Goal: Information Seeking & Learning: Learn about a topic

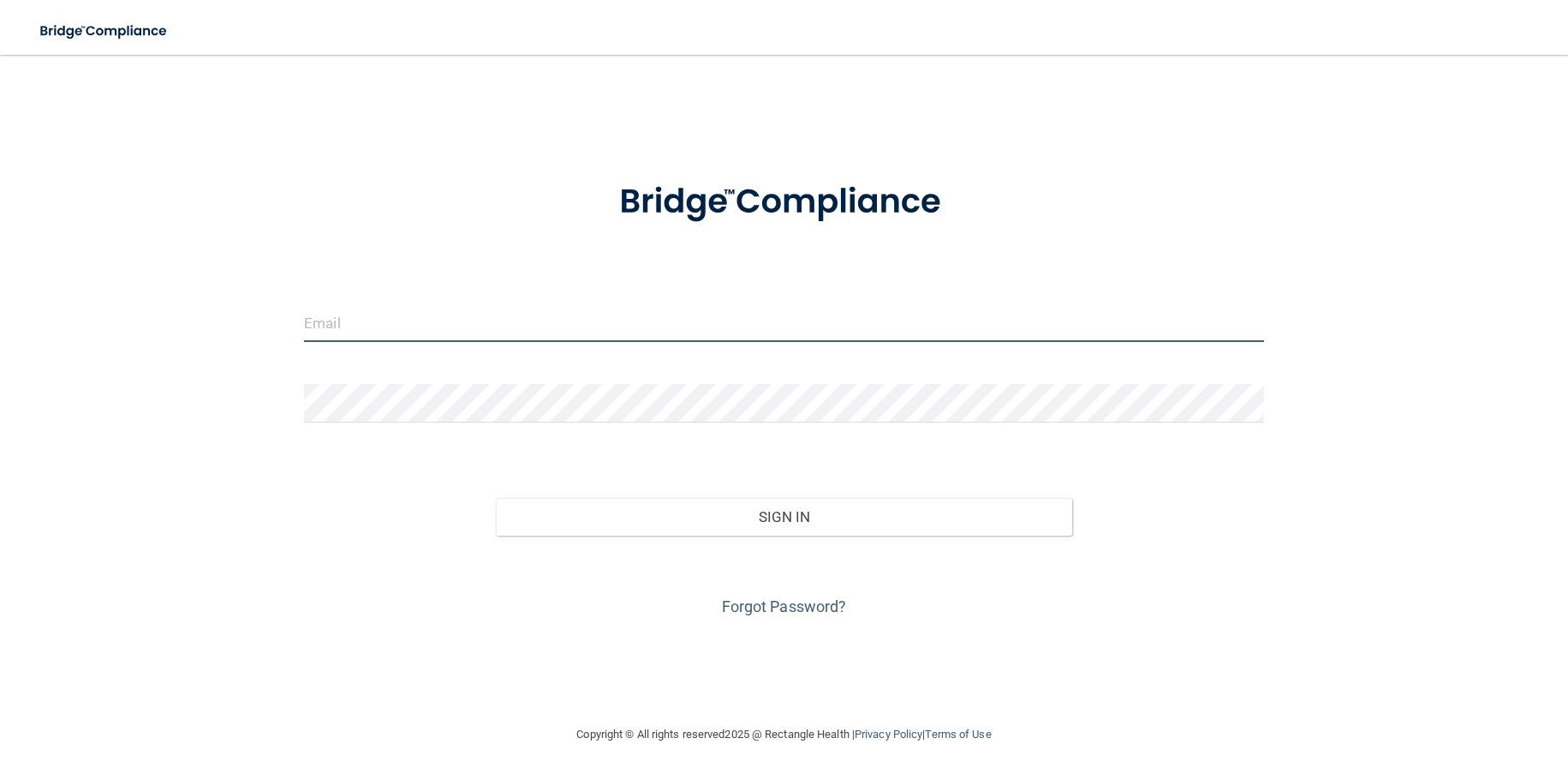
click at [722, 308] on input "email" at bounding box center [784, 322] width 960 height 38
type input "[EMAIL_ADDRESS][DOMAIN_NAME]"
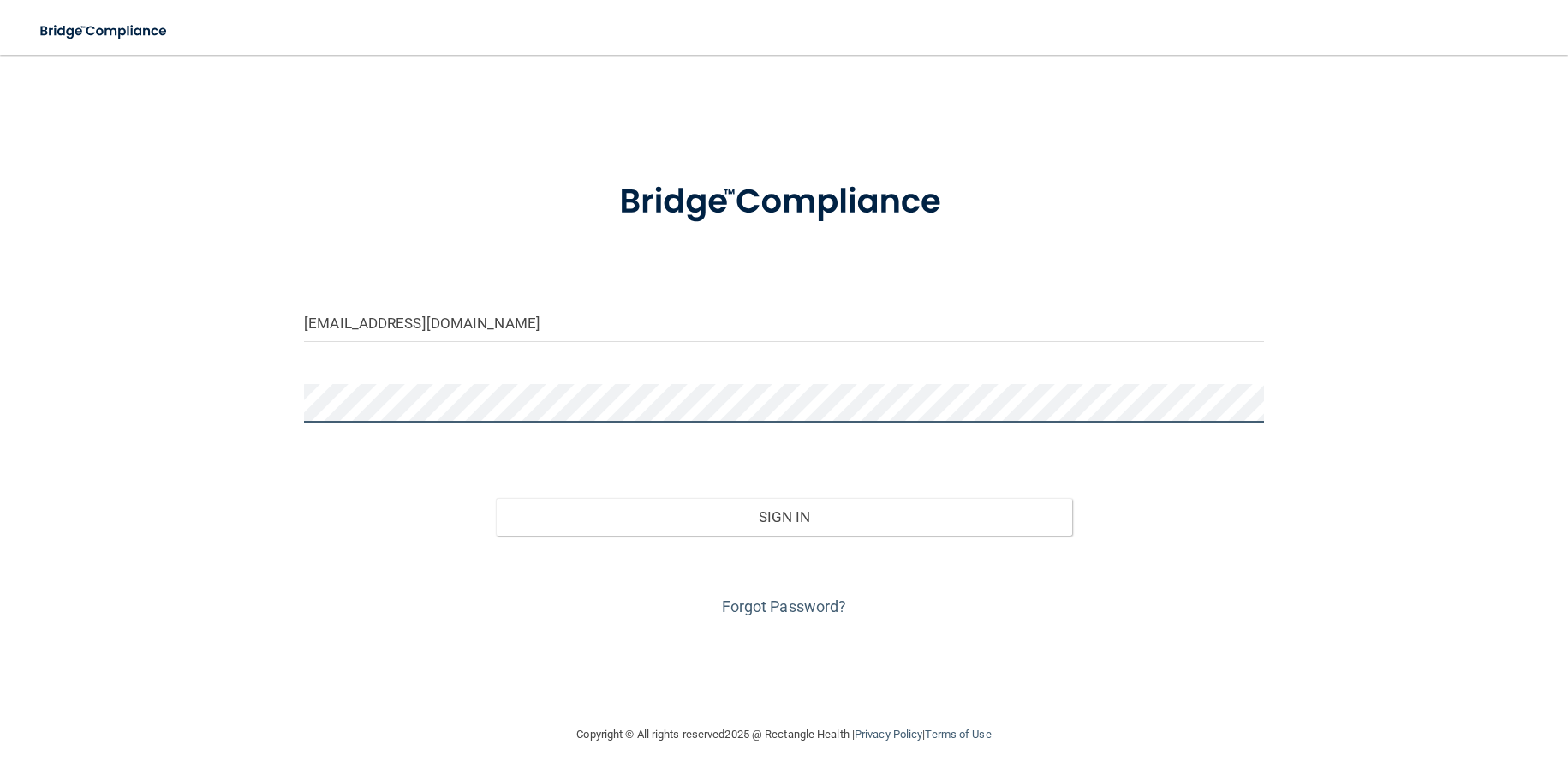
click at [496, 498] on button "Sign In" at bounding box center [783, 516] width 576 height 37
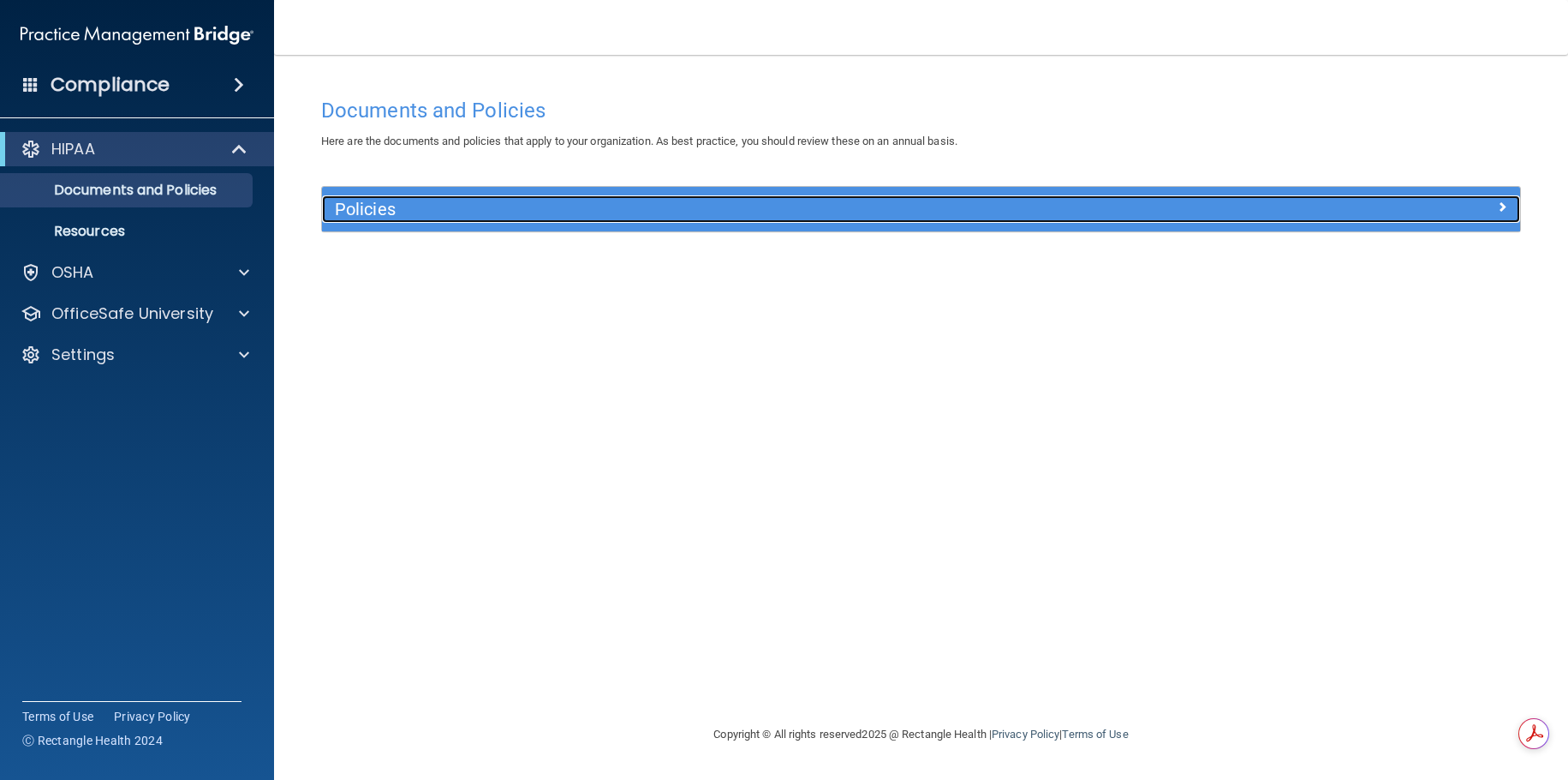
click at [546, 220] on div "Policies" at bounding box center [771, 208] width 898 height 27
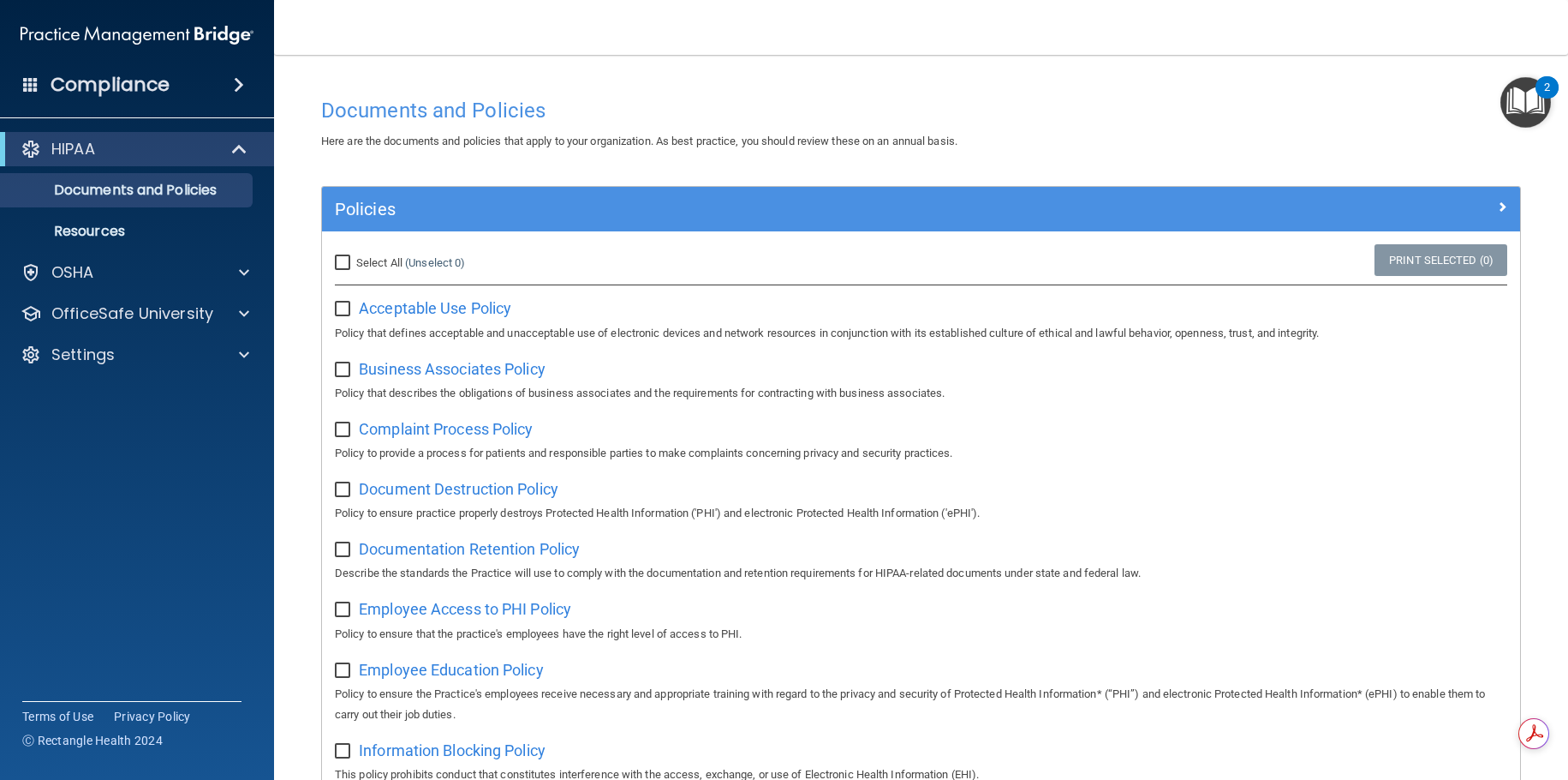
click at [373, 261] on span "Select All" at bounding box center [379, 262] width 46 height 13
click at [355, 261] on input "Select All (Unselect 0) Unselect All" at bounding box center [344, 263] width 20 height 14
checkbox input "true"
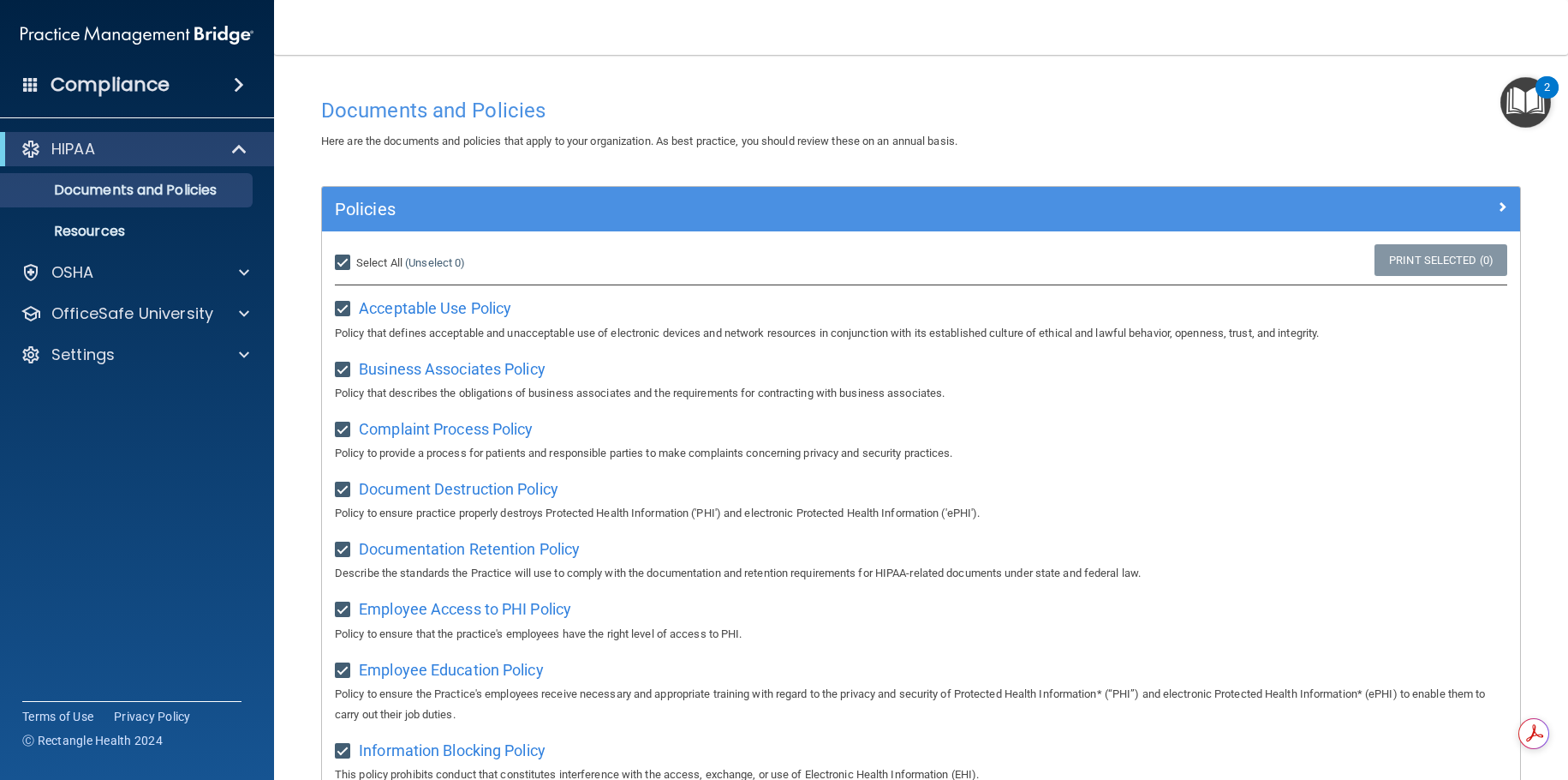
checkbox input "true"
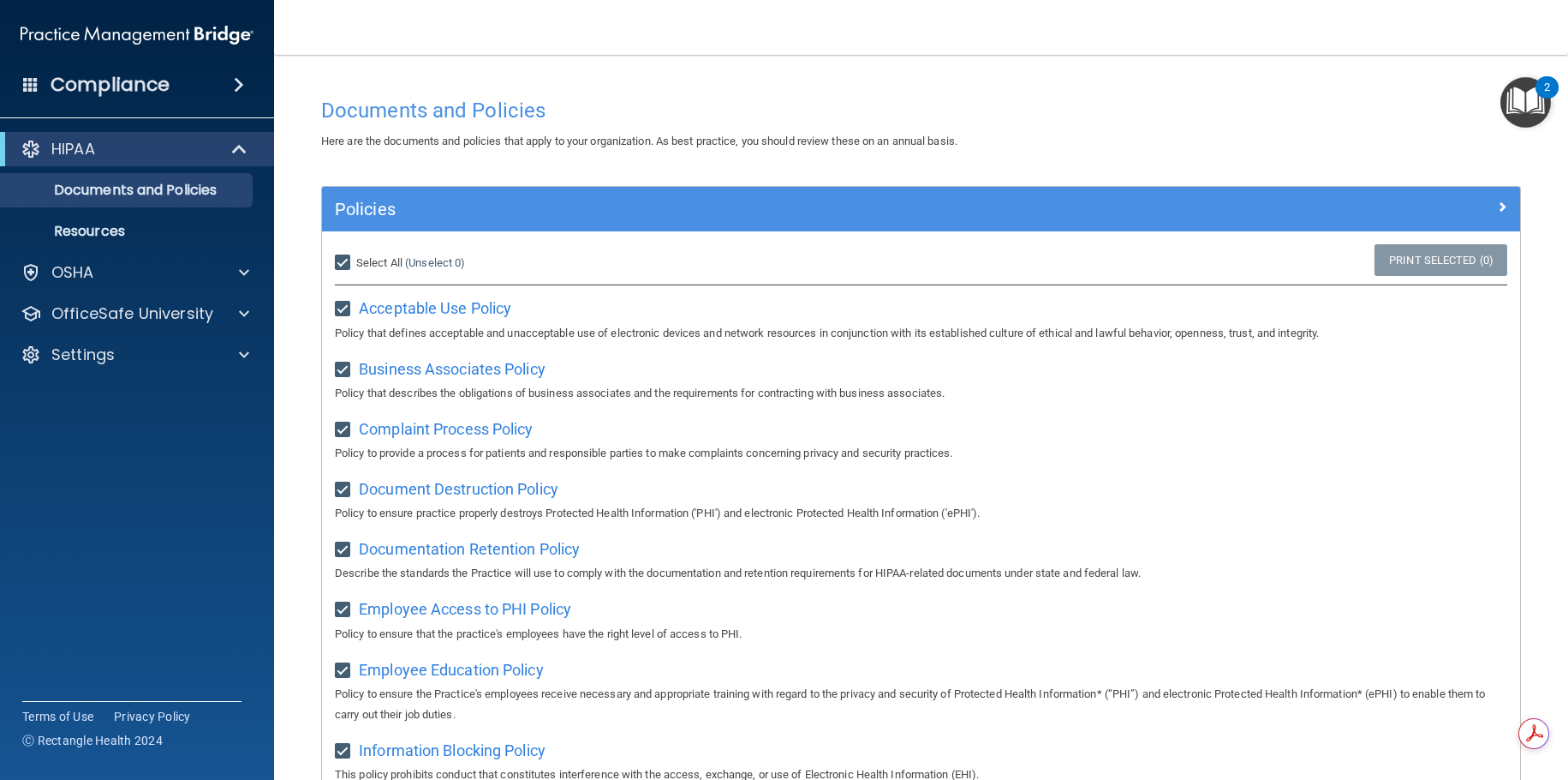
checkbox input "true"
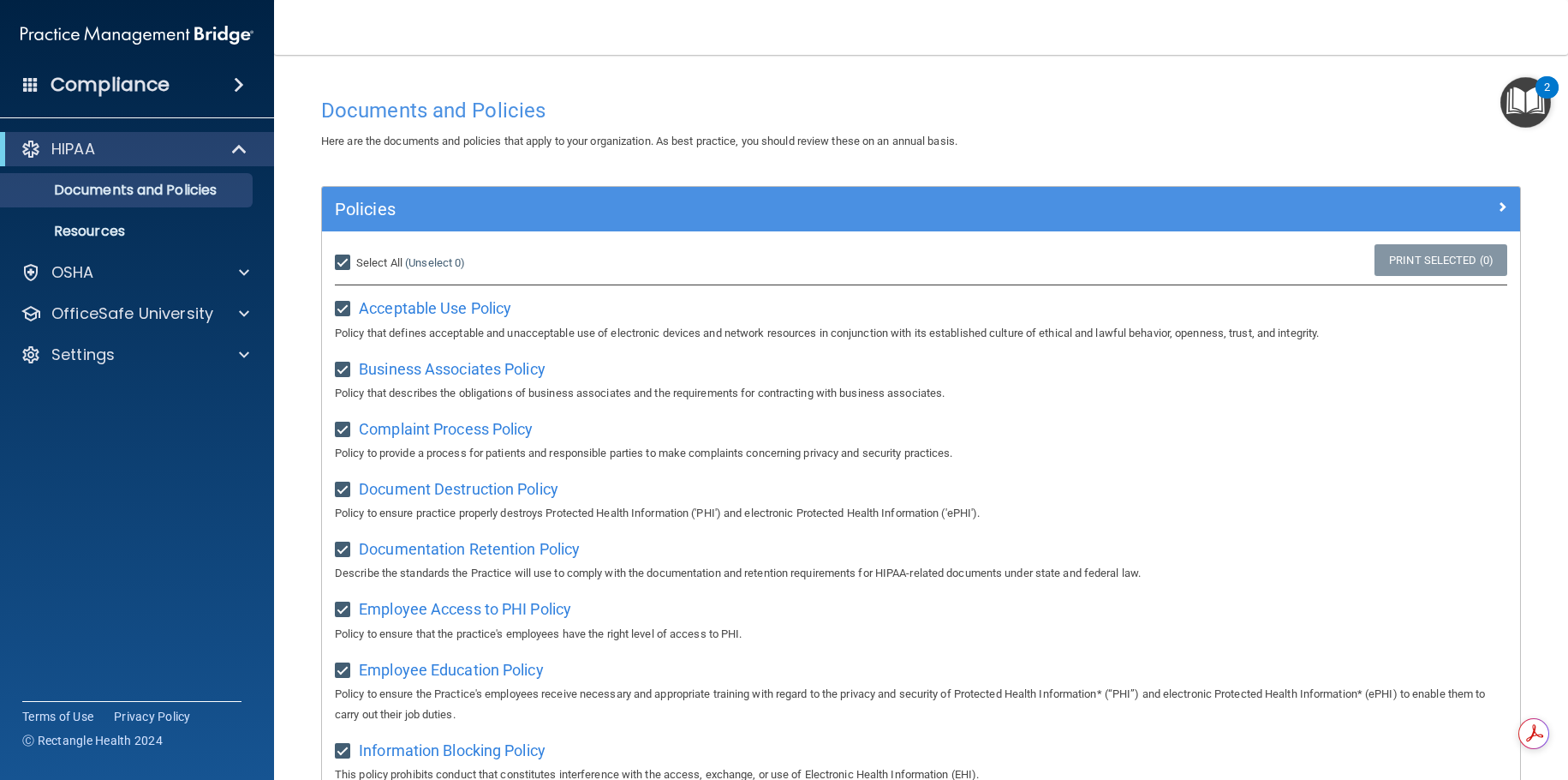
checkbox input "true"
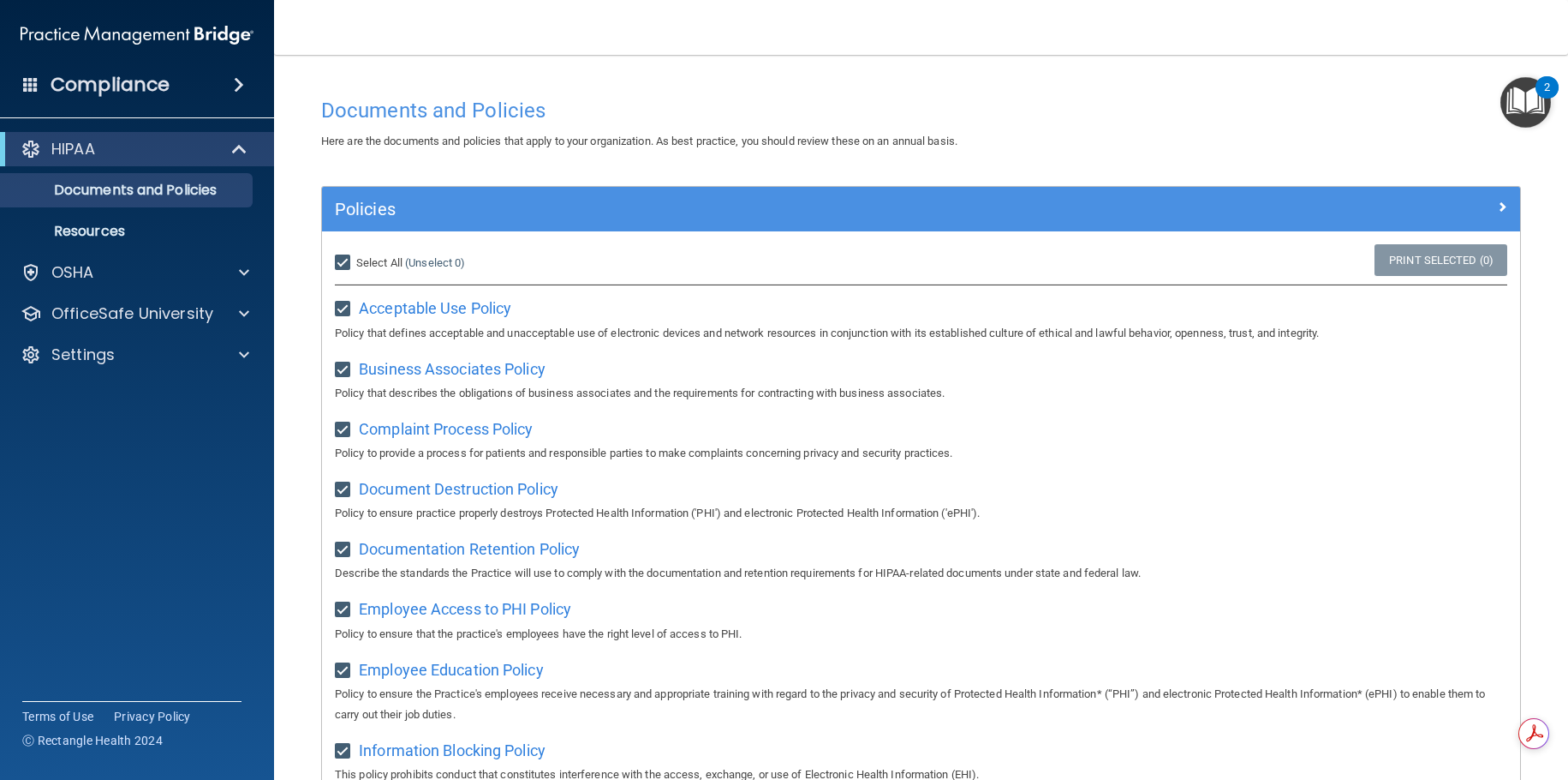
checkbox input "true"
click at [1462, 259] on link "Print Selected (21)" at bounding box center [1437, 260] width 139 height 31
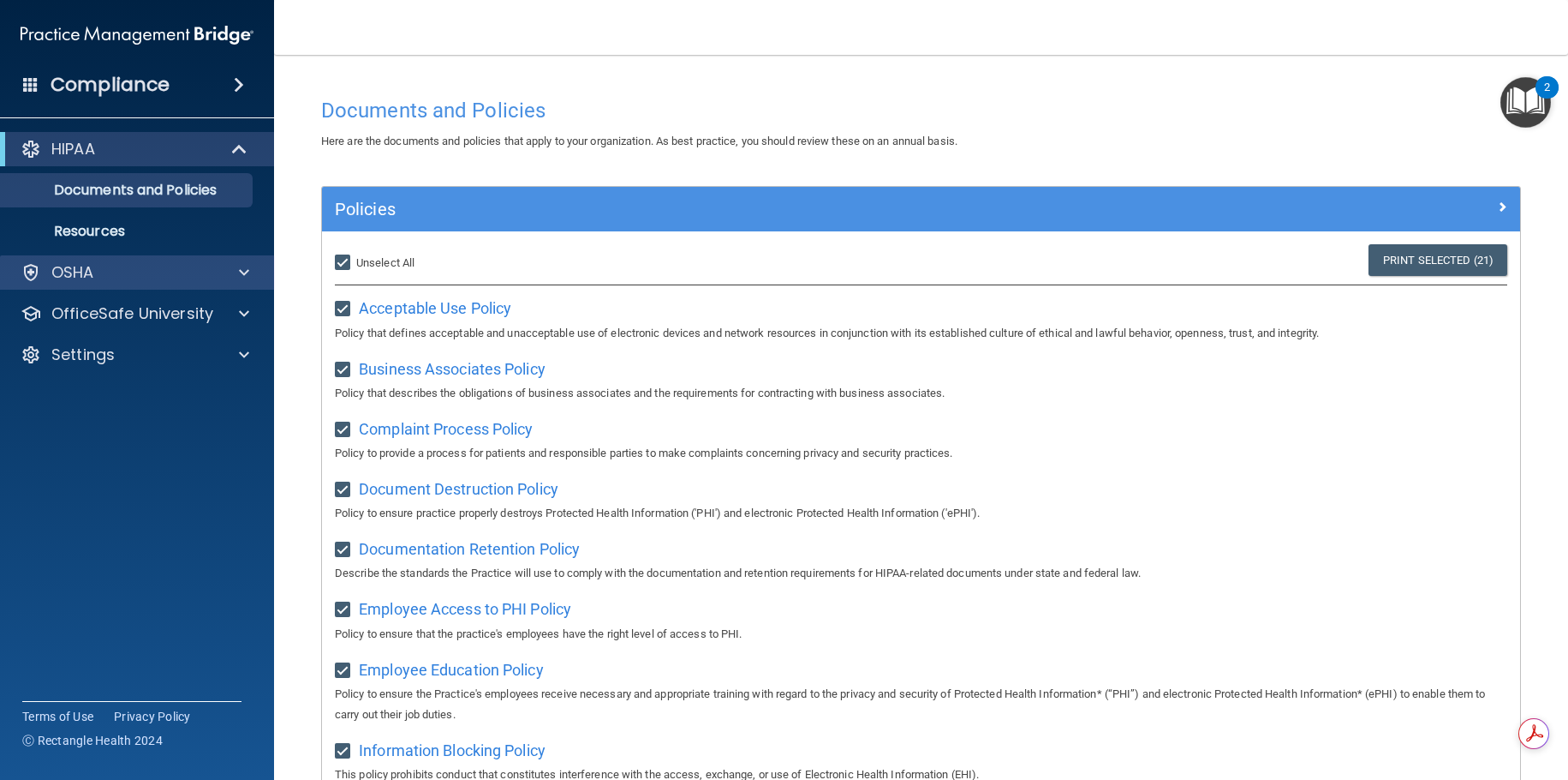
click at [179, 256] on div "OSHA" at bounding box center [138, 272] width 275 height 34
click at [269, 267] on div "OSHA" at bounding box center [138, 272] width 275 height 34
click at [248, 267] on span at bounding box center [244, 273] width 10 height 21
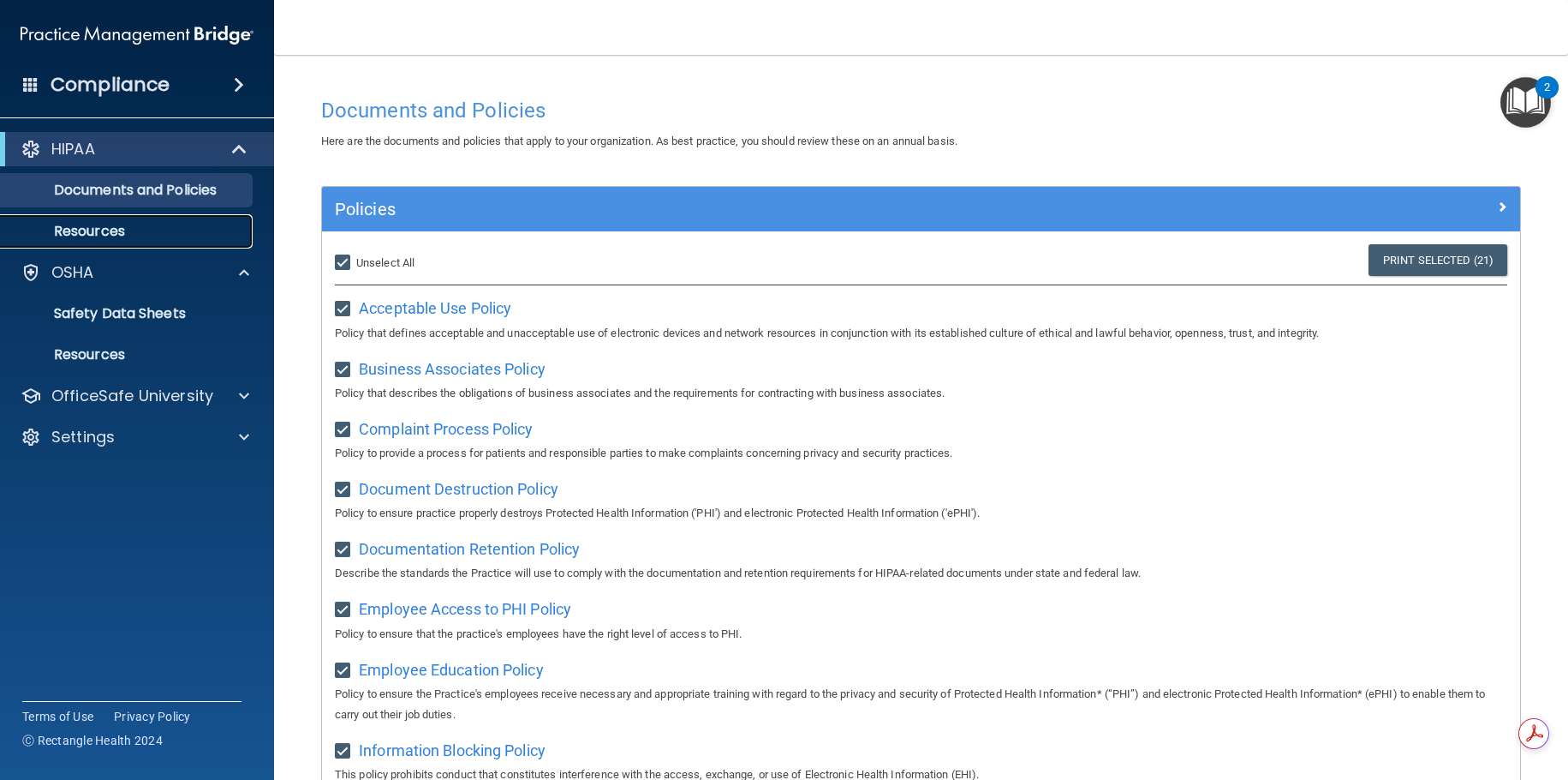
click at [138, 228] on p "Resources" at bounding box center [128, 232] width 233 height 17
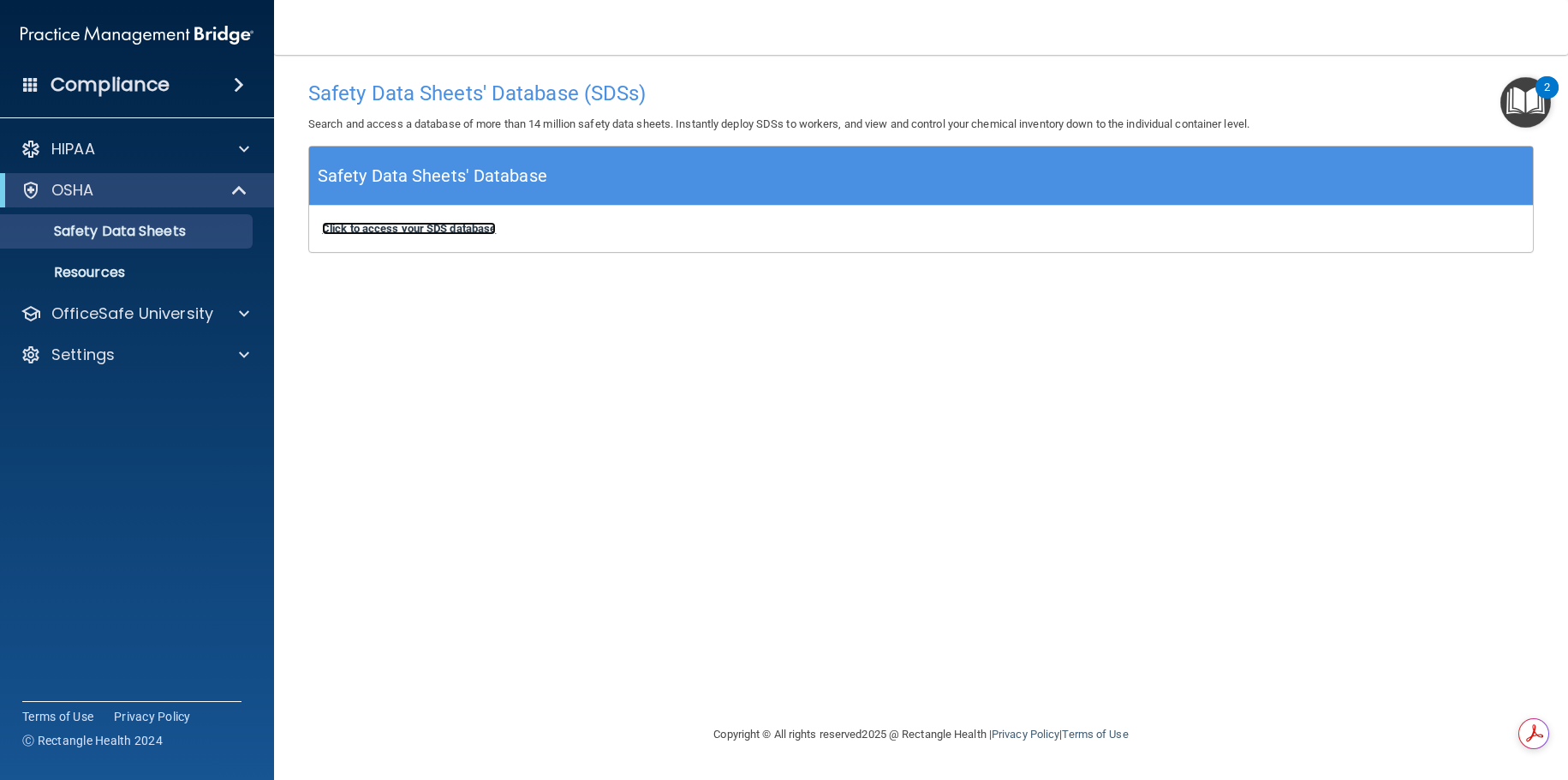
click at [413, 234] on b "Click to access your SDS database" at bounding box center [409, 228] width 174 height 13
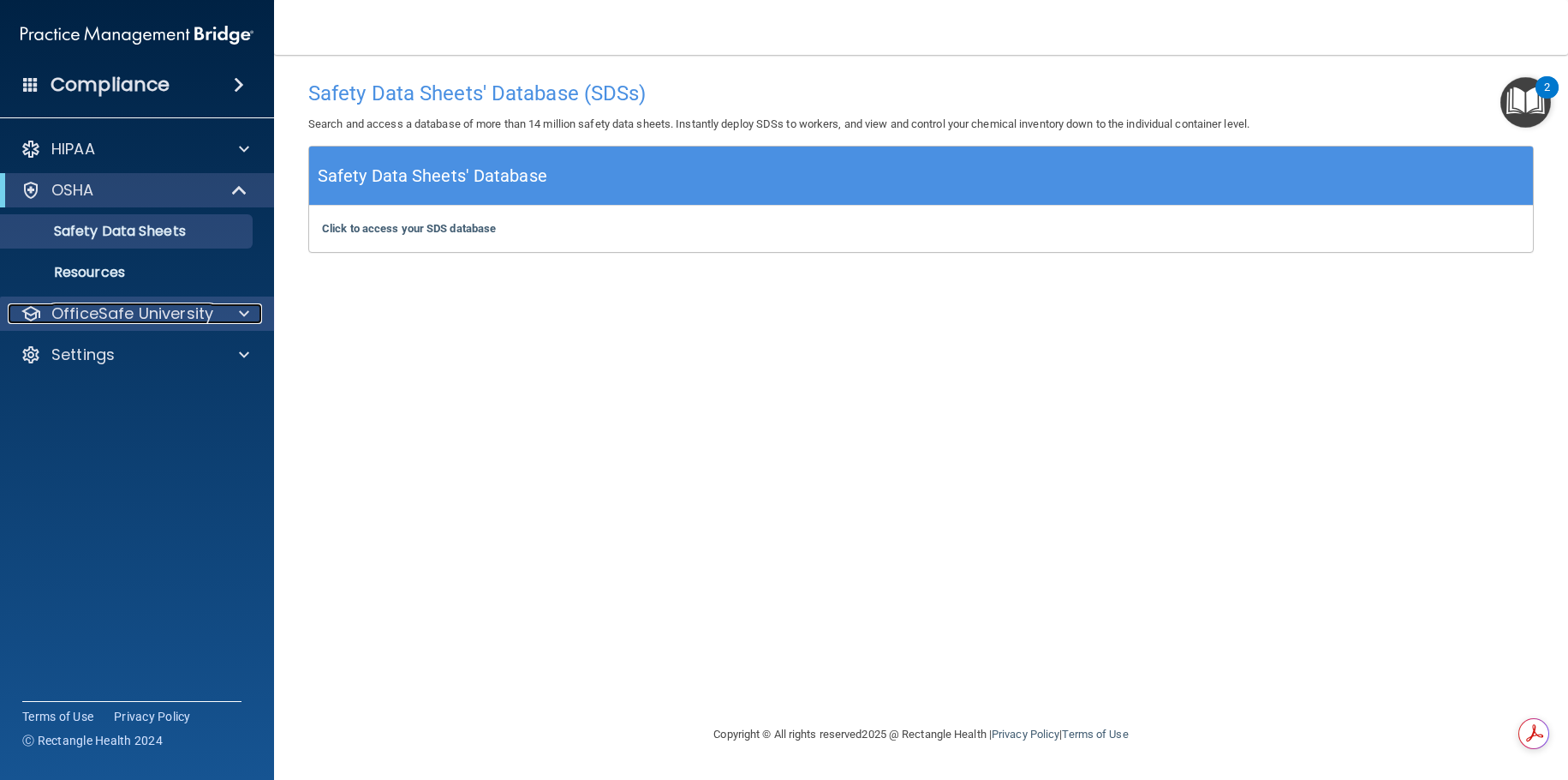
click at [175, 308] on p "OfficeSafe University" at bounding box center [132, 314] width 162 height 21
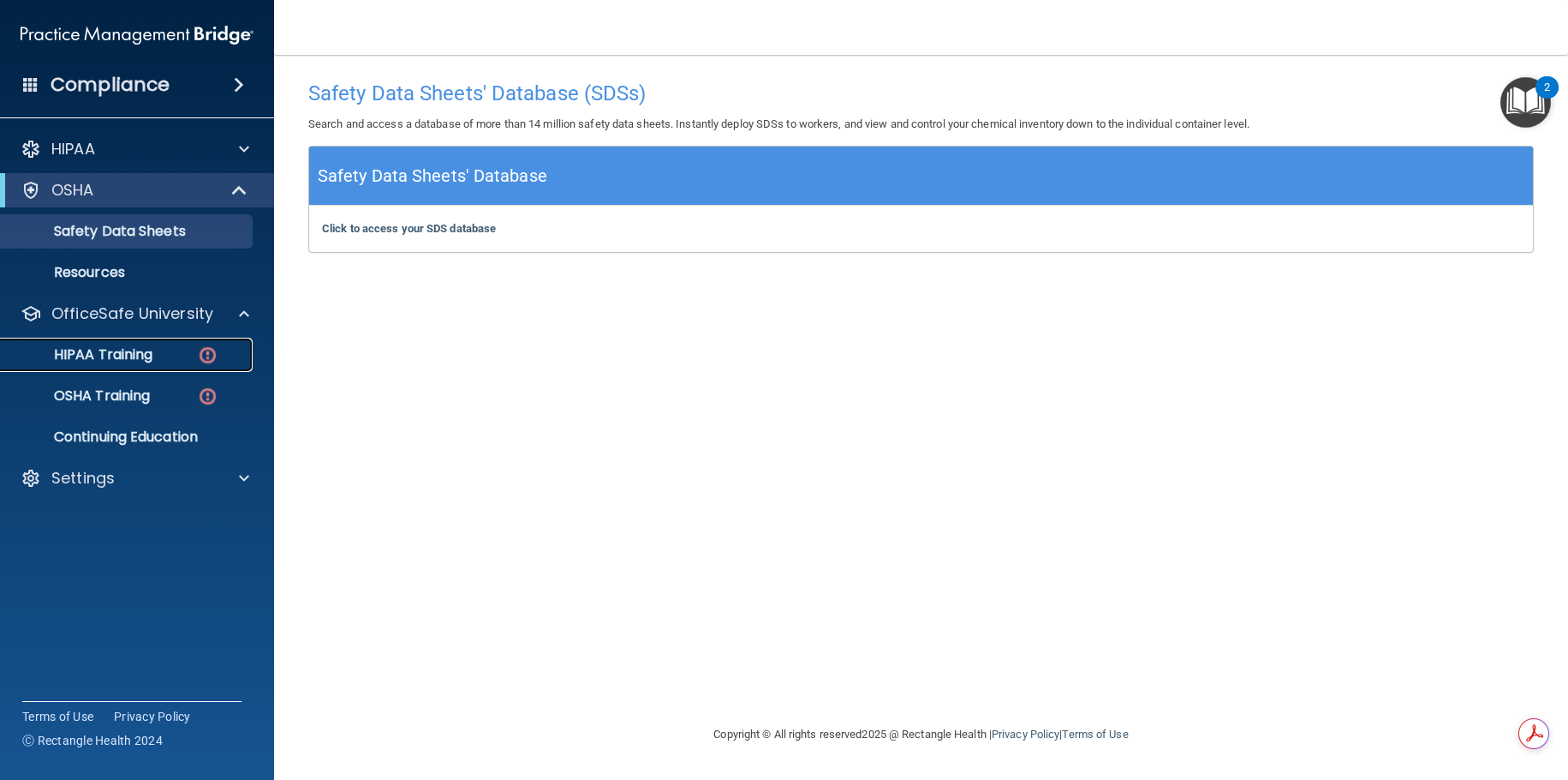
click at [169, 351] on div "HIPAA Training" at bounding box center [128, 355] width 233 height 17
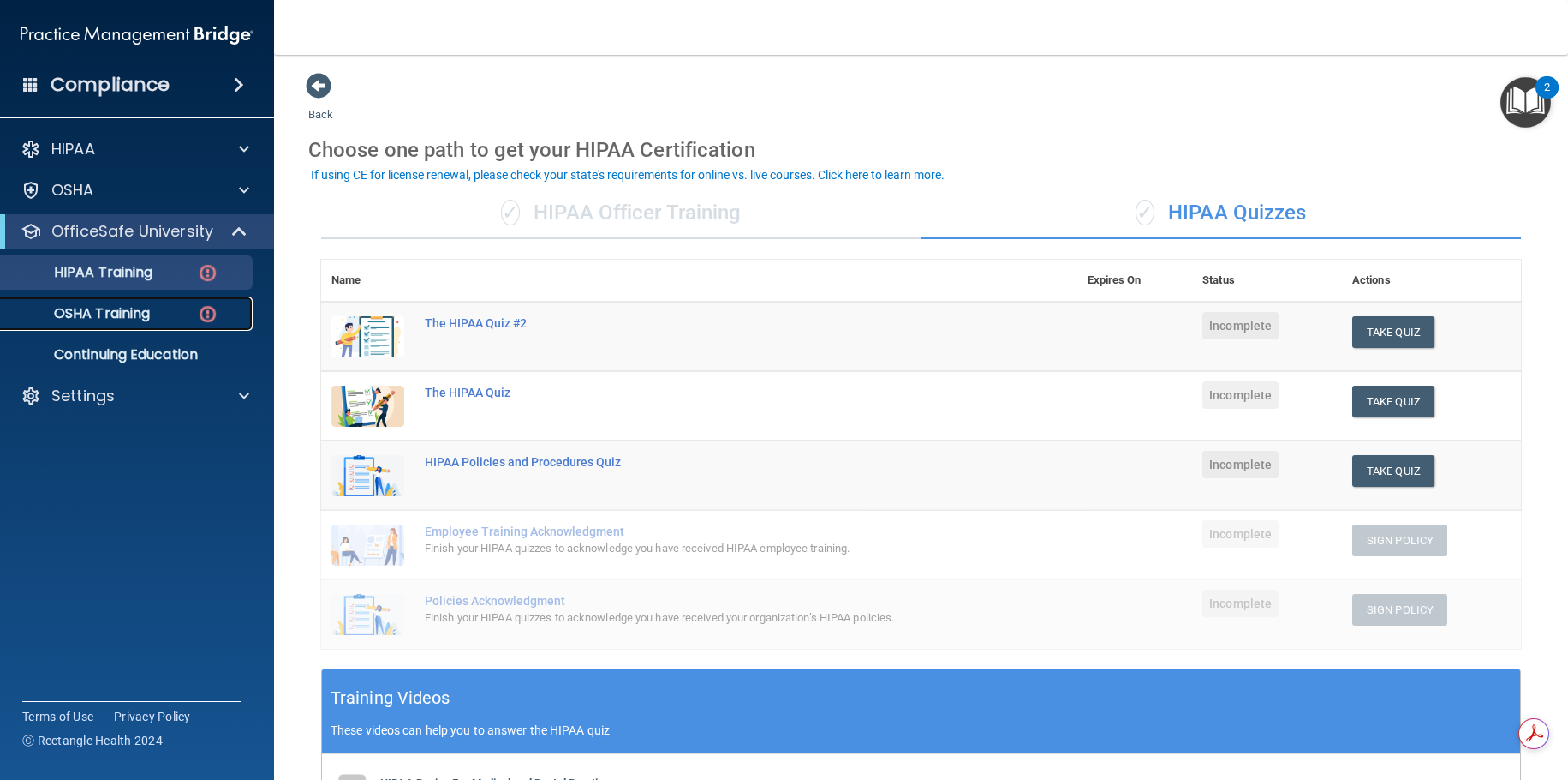
click at [140, 312] on p "OSHA Training" at bounding box center [80, 314] width 139 height 17
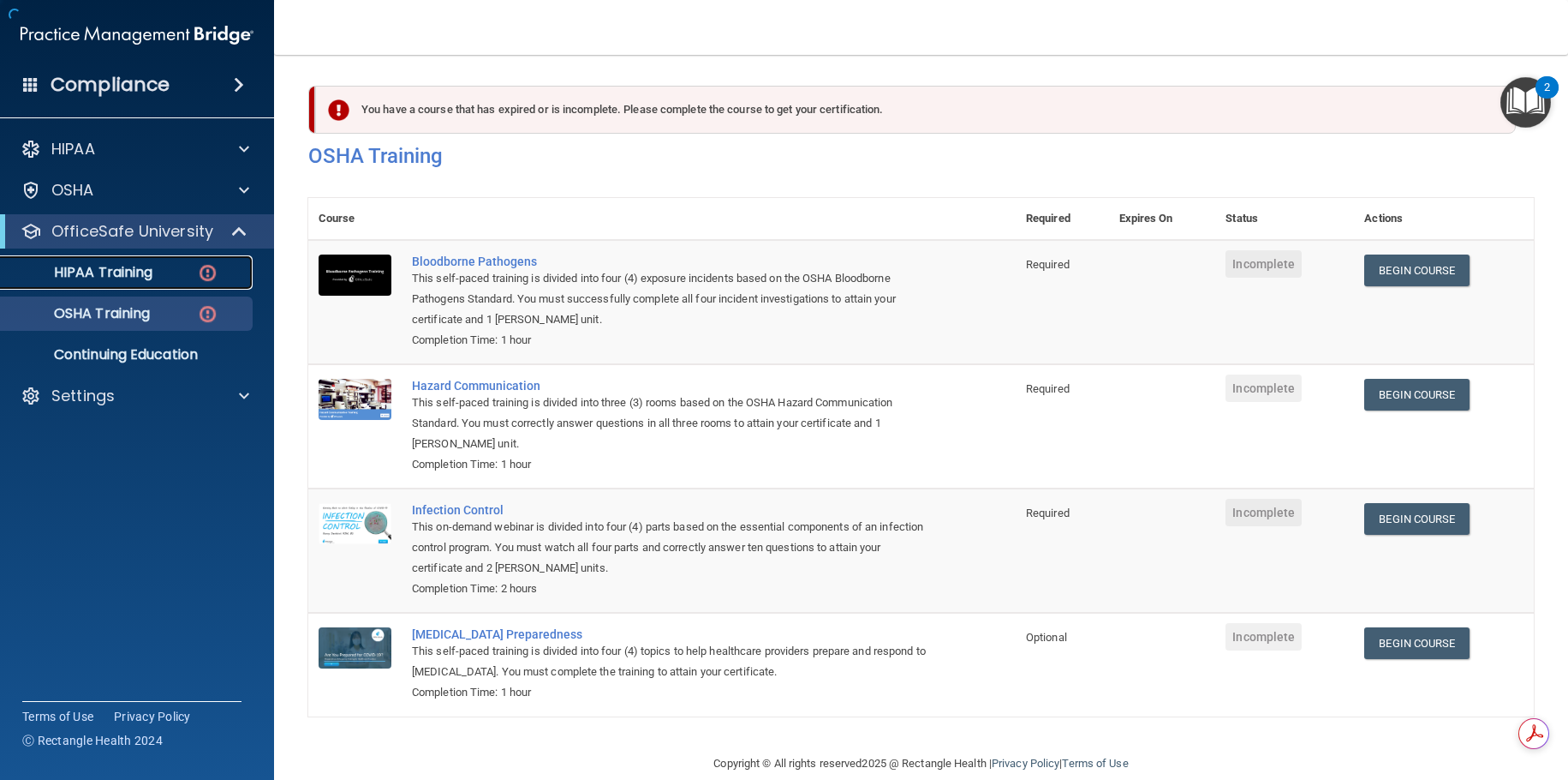
click at [165, 285] on link "HIPAA Training" at bounding box center [118, 272] width 270 height 34
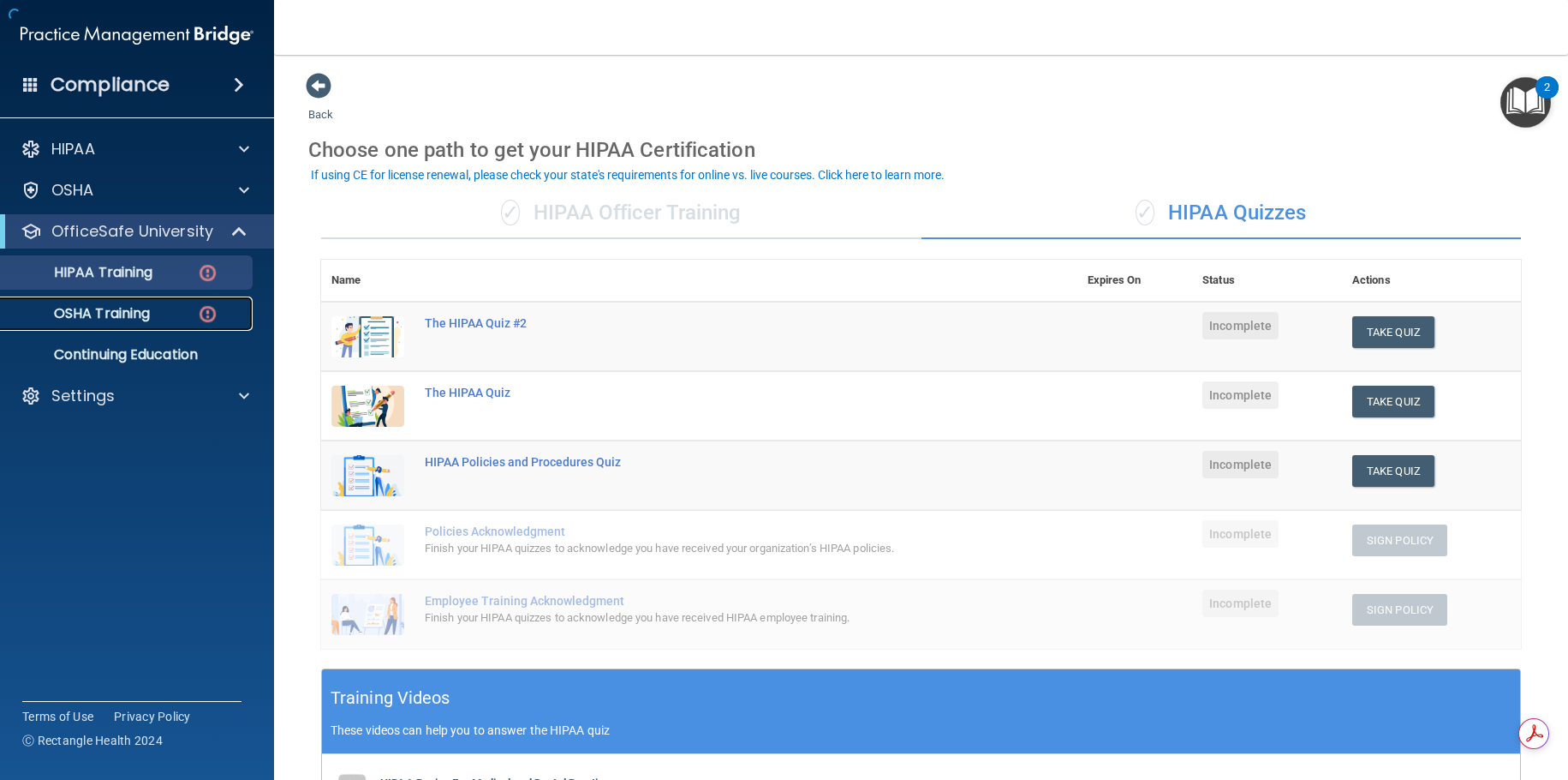
click at [158, 306] on div "OSHA Training" at bounding box center [128, 314] width 233 height 17
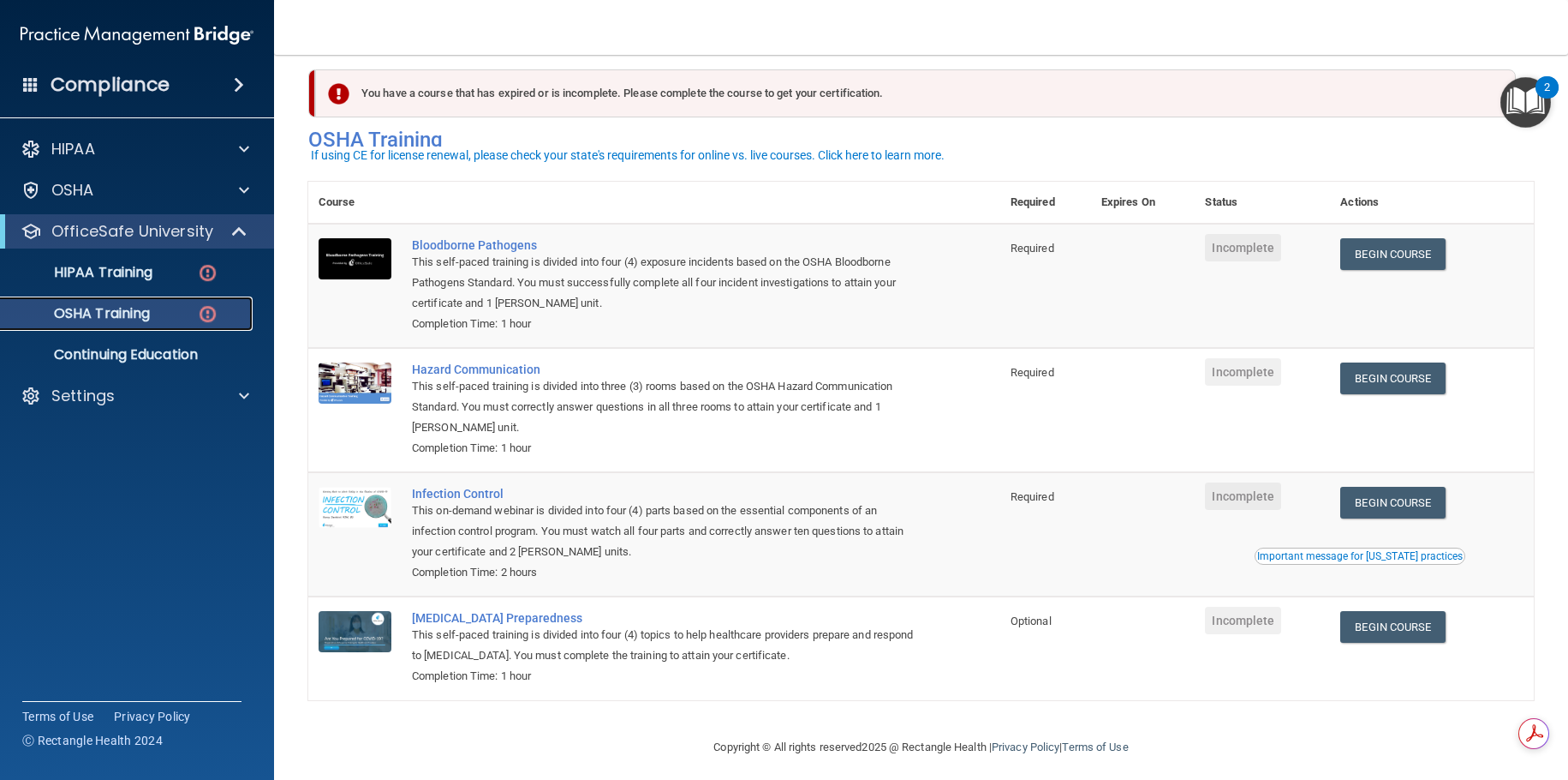
scroll to position [29, 0]
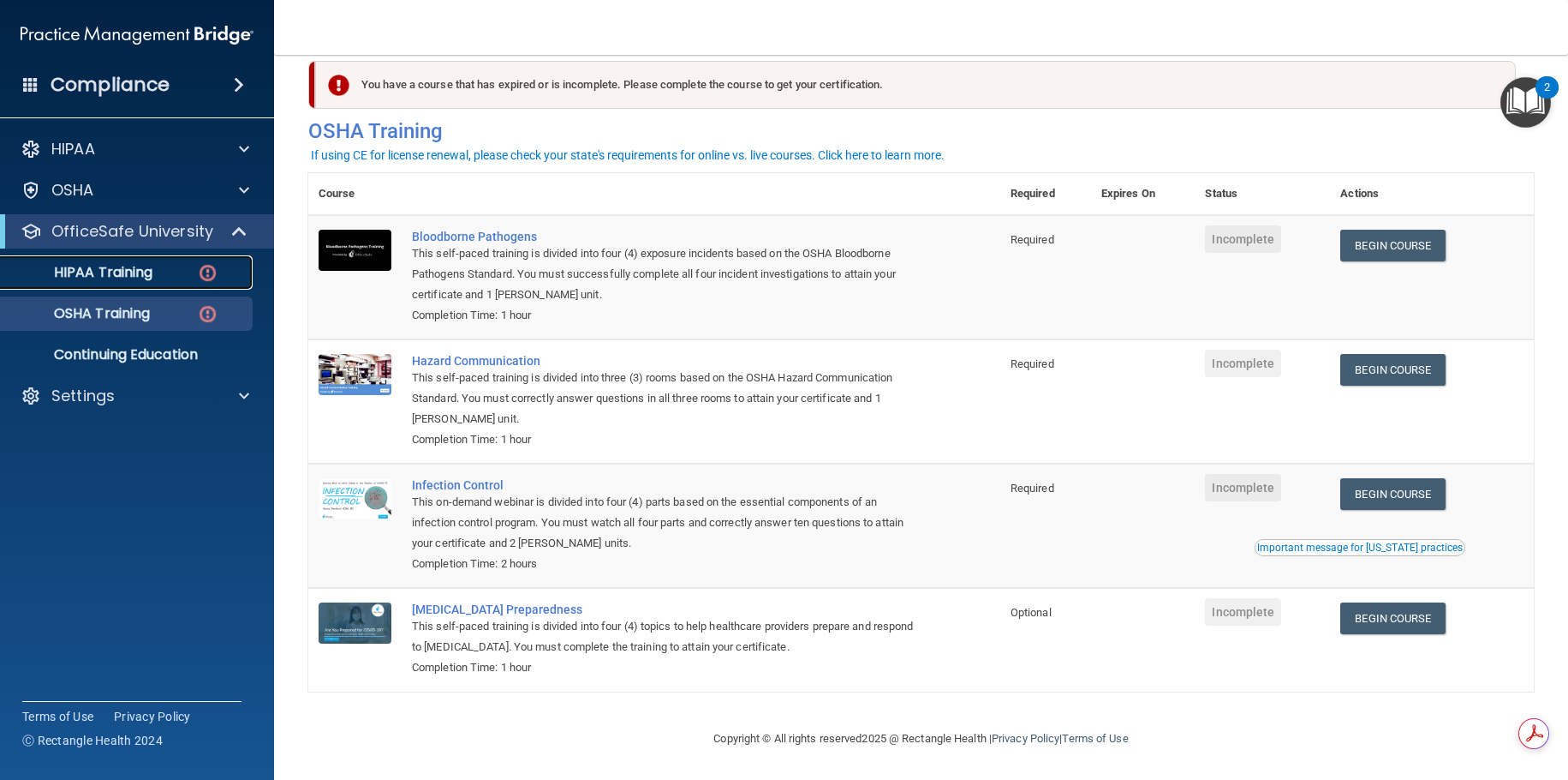
click at [78, 279] on p "HIPAA Training" at bounding box center [82, 273] width 141 height 17
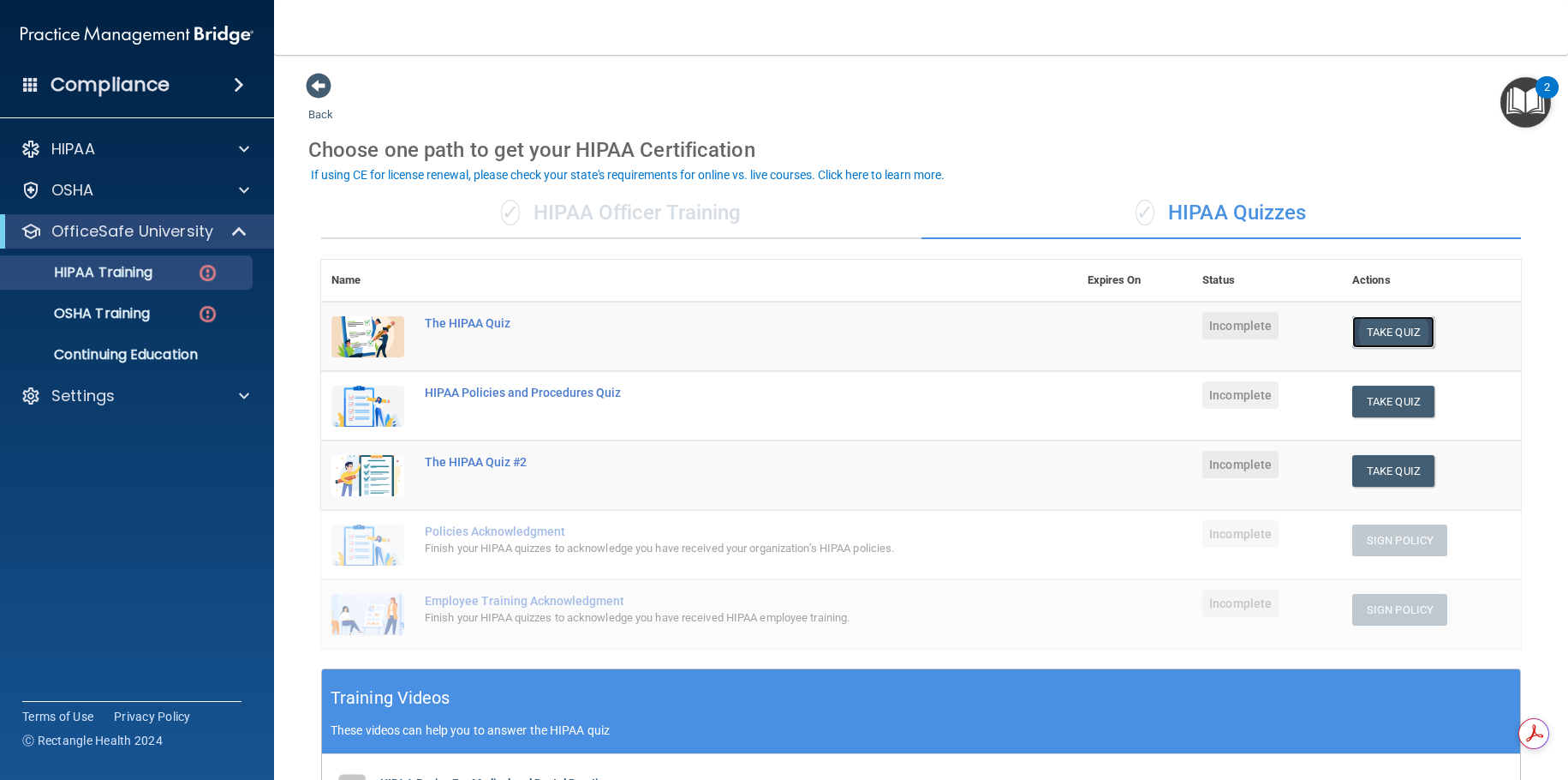
click at [1410, 329] on button "Take Quiz" at bounding box center [1393, 332] width 82 height 31
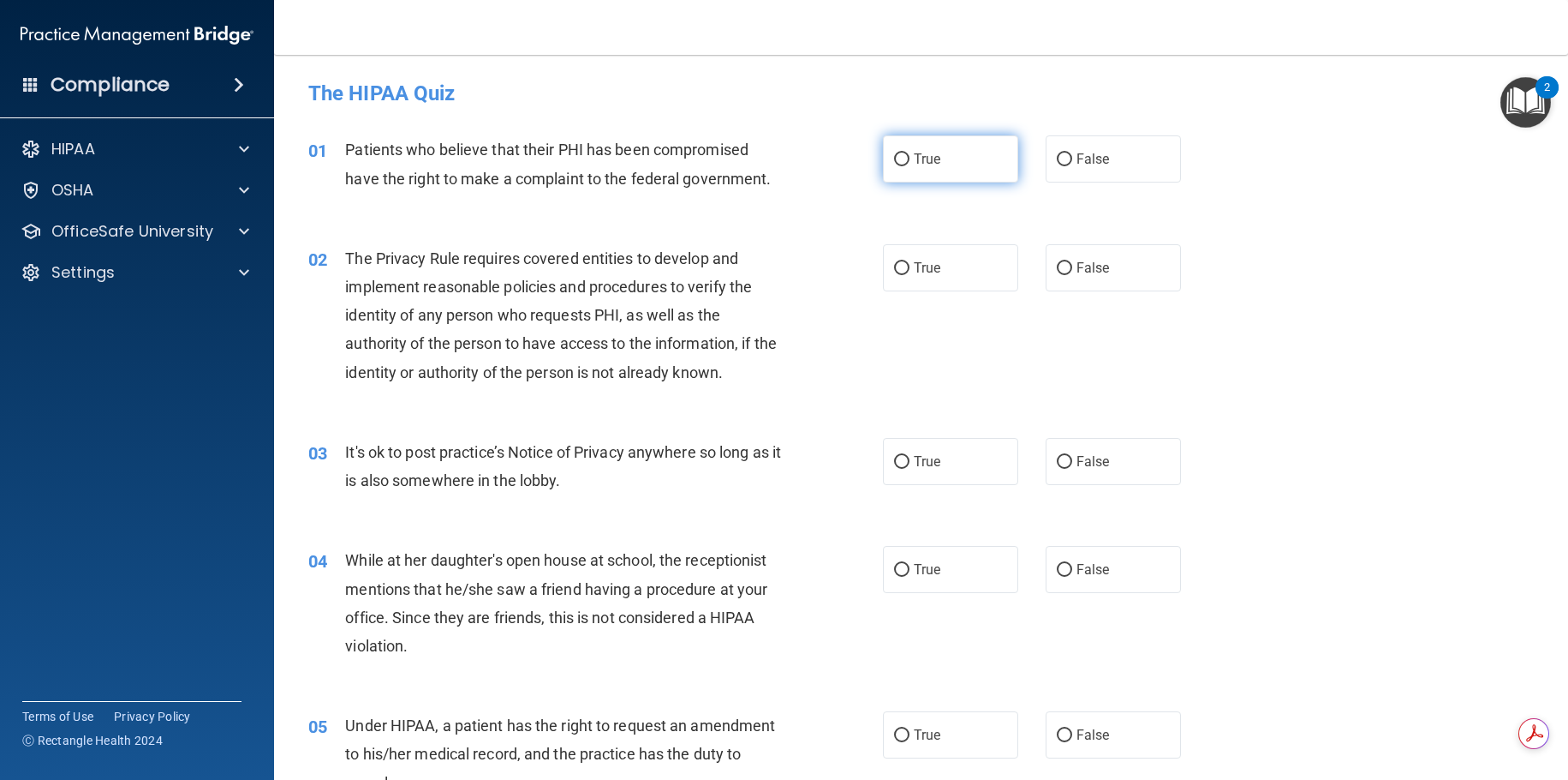
click at [962, 178] on label "True" at bounding box center [950, 159] width 135 height 47
click at [909, 166] on input "True" at bounding box center [902, 159] width 16 height 13
radio input "true"
click at [651, 280] on span "The Privacy Rule requires covered entities to develop and implement reasonable …" at bounding box center [561, 315] width 432 height 132
click at [642, 346] on span "The Privacy Rule requires covered entities to develop and implement reasonable …" at bounding box center [561, 315] width 432 height 132
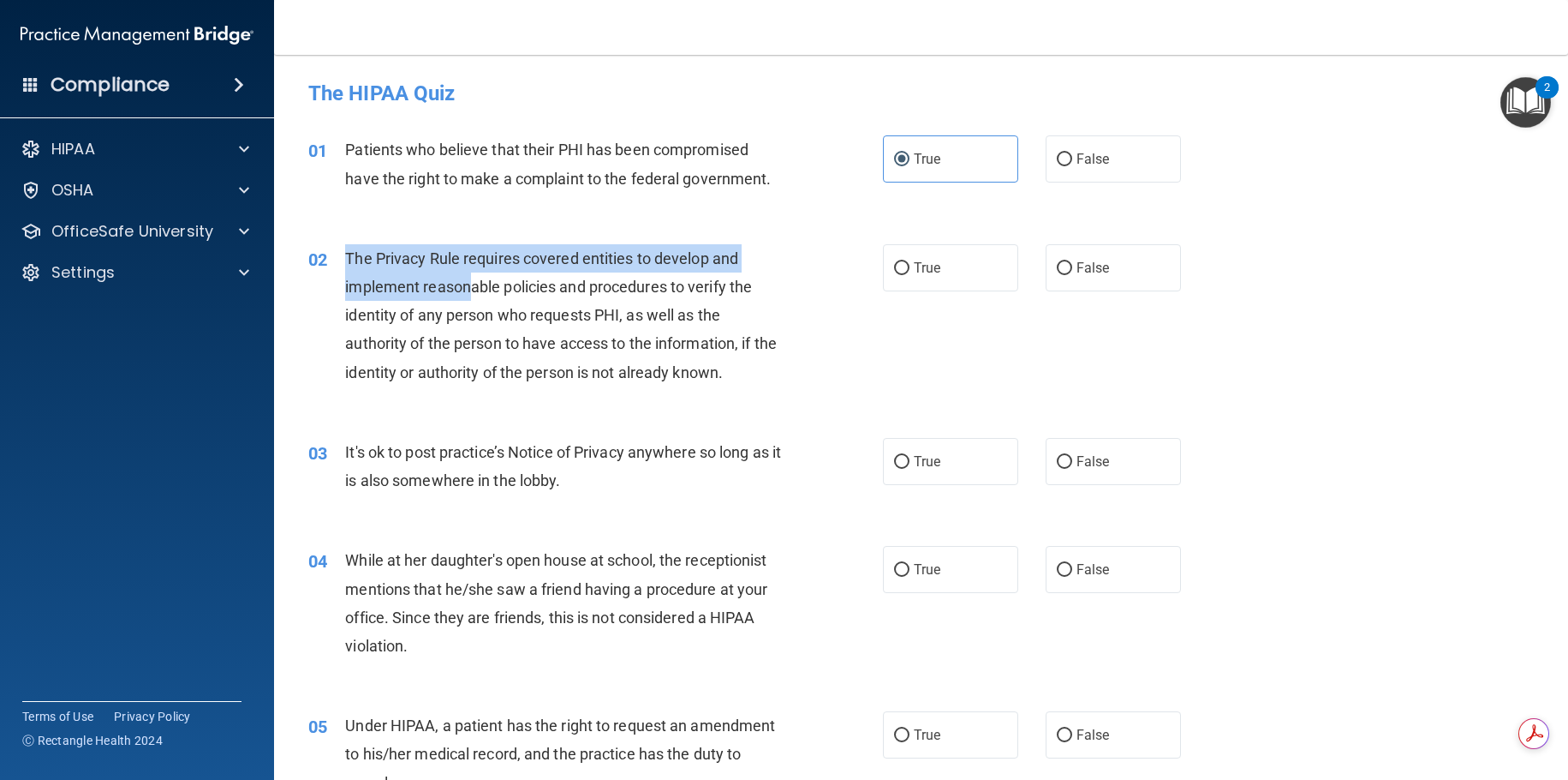
drag, startPoint x: 349, startPoint y: 254, endPoint x: 466, endPoint y: 295, distance: 124.0
click at [466, 295] on span "The Privacy Rule requires covered entities to develop and implement reasonable …" at bounding box center [561, 315] width 432 height 132
click at [553, 301] on div "The Privacy Rule requires covered entities to develop and implement reasonable …" at bounding box center [570, 315] width 449 height 142
click at [674, 355] on div "The Privacy Rule requires covered entities to develop and implement reasonable …" at bounding box center [570, 315] width 449 height 142
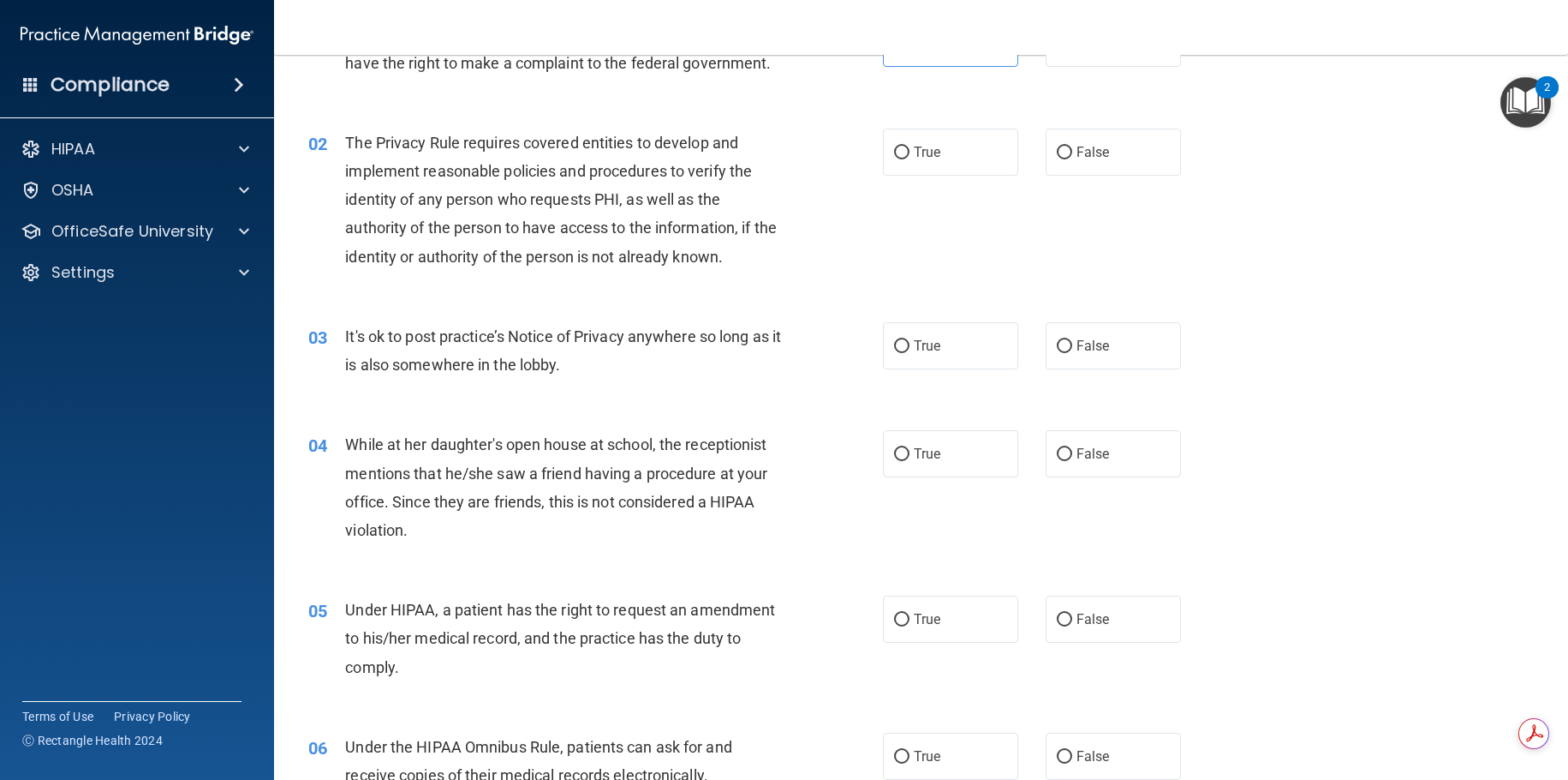
scroll to position [85, 0]
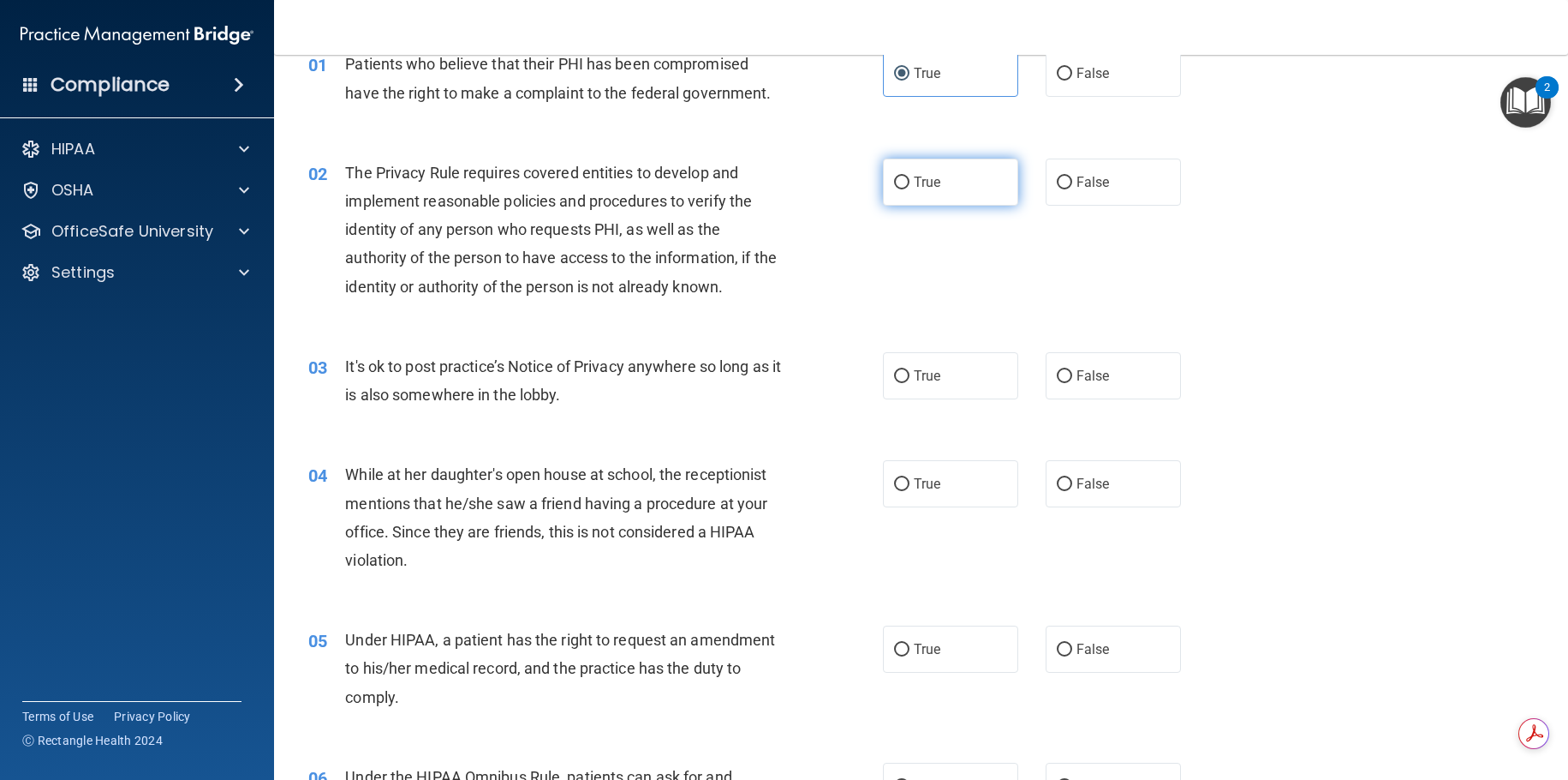
click at [956, 177] on label "True" at bounding box center [950, 182] width 135 height 47
click at [909, 177] on input "True" at bounding box center [902, 183] width 16 height 13
radio input "true"
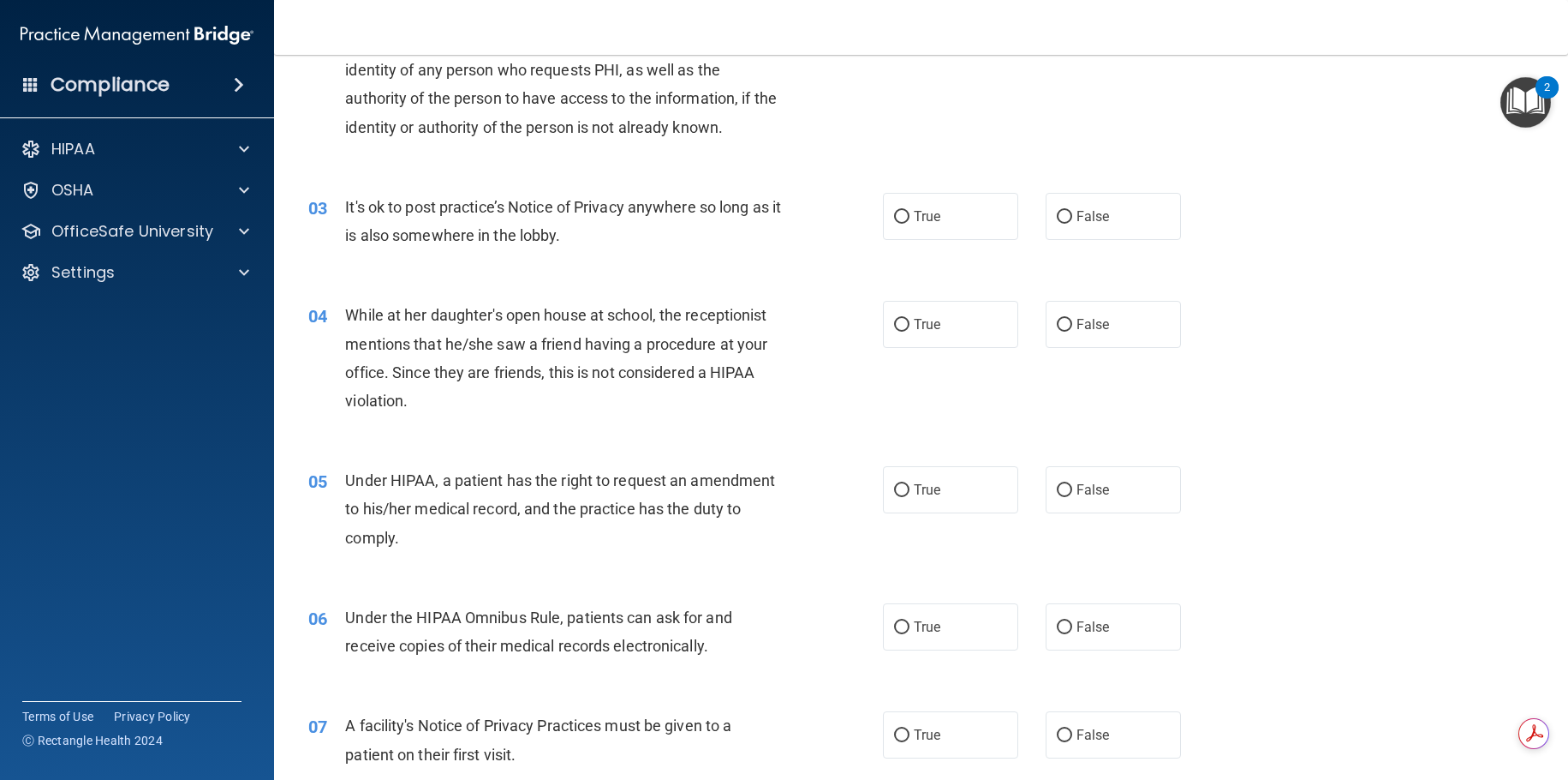
scroll to position [343, 0]
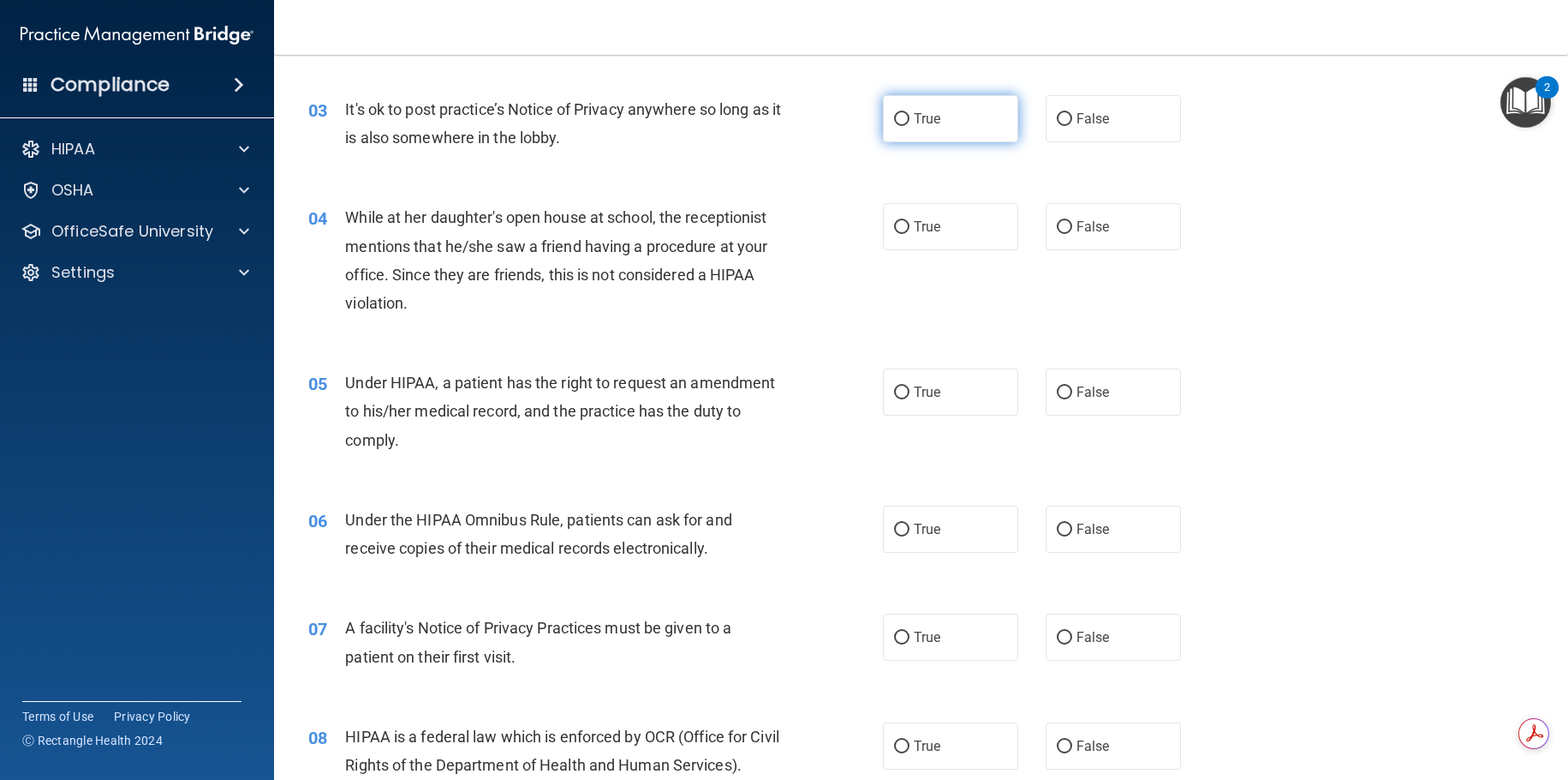
click at [943, 135] on label "True" at bounding box center [950, 119] width 135 height 47
click at [909, 126] on input "True" at bounding box center [902, 119] width 16 height 13
radio input "true"
click at [1097, 214] on label "False" at bounding box center [1112, 227] width 135 height 47
click at [1072, 221] on input "False" at bounding box center [1064, 227] width 16 height 13
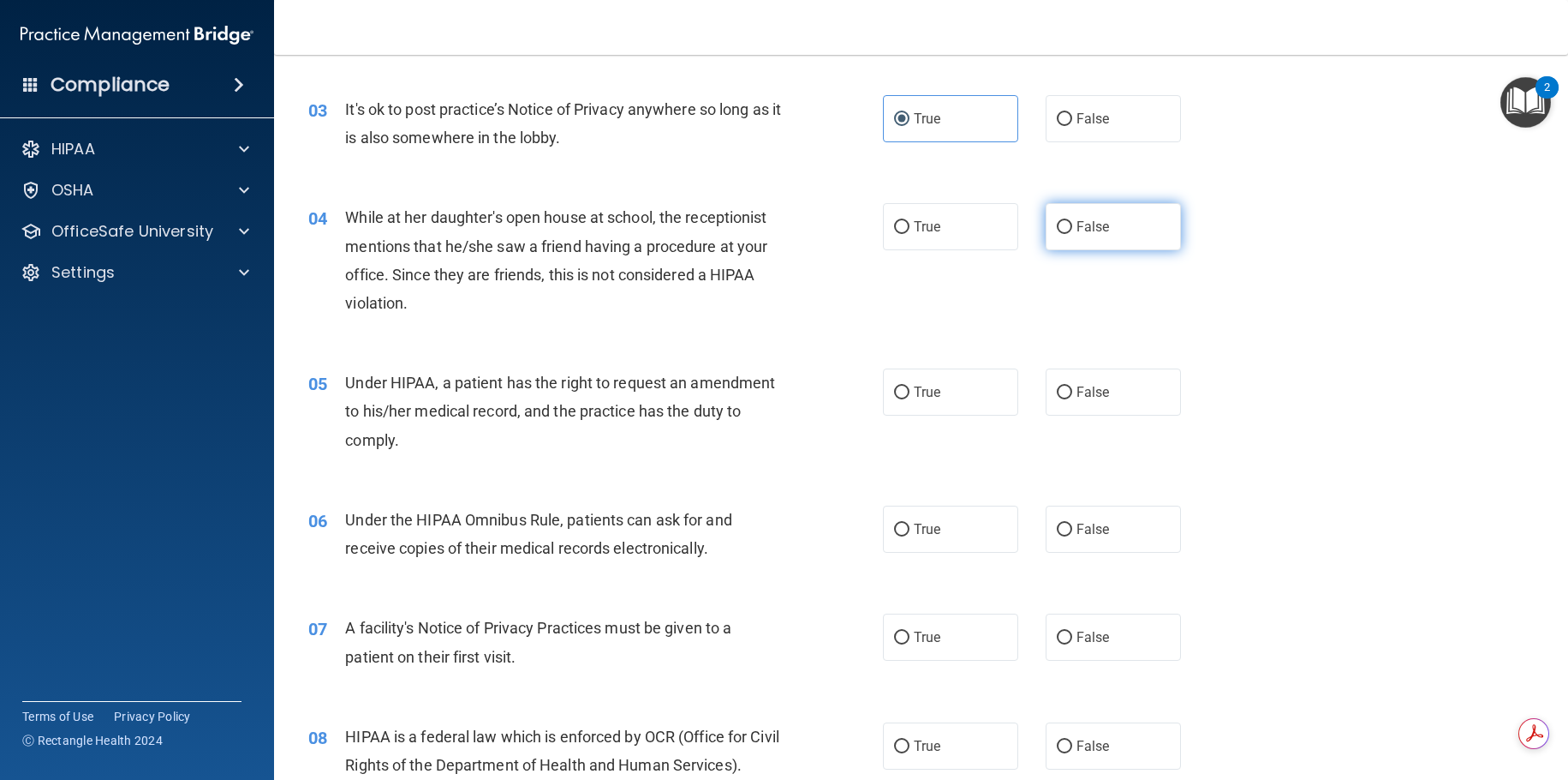
radio input "true"
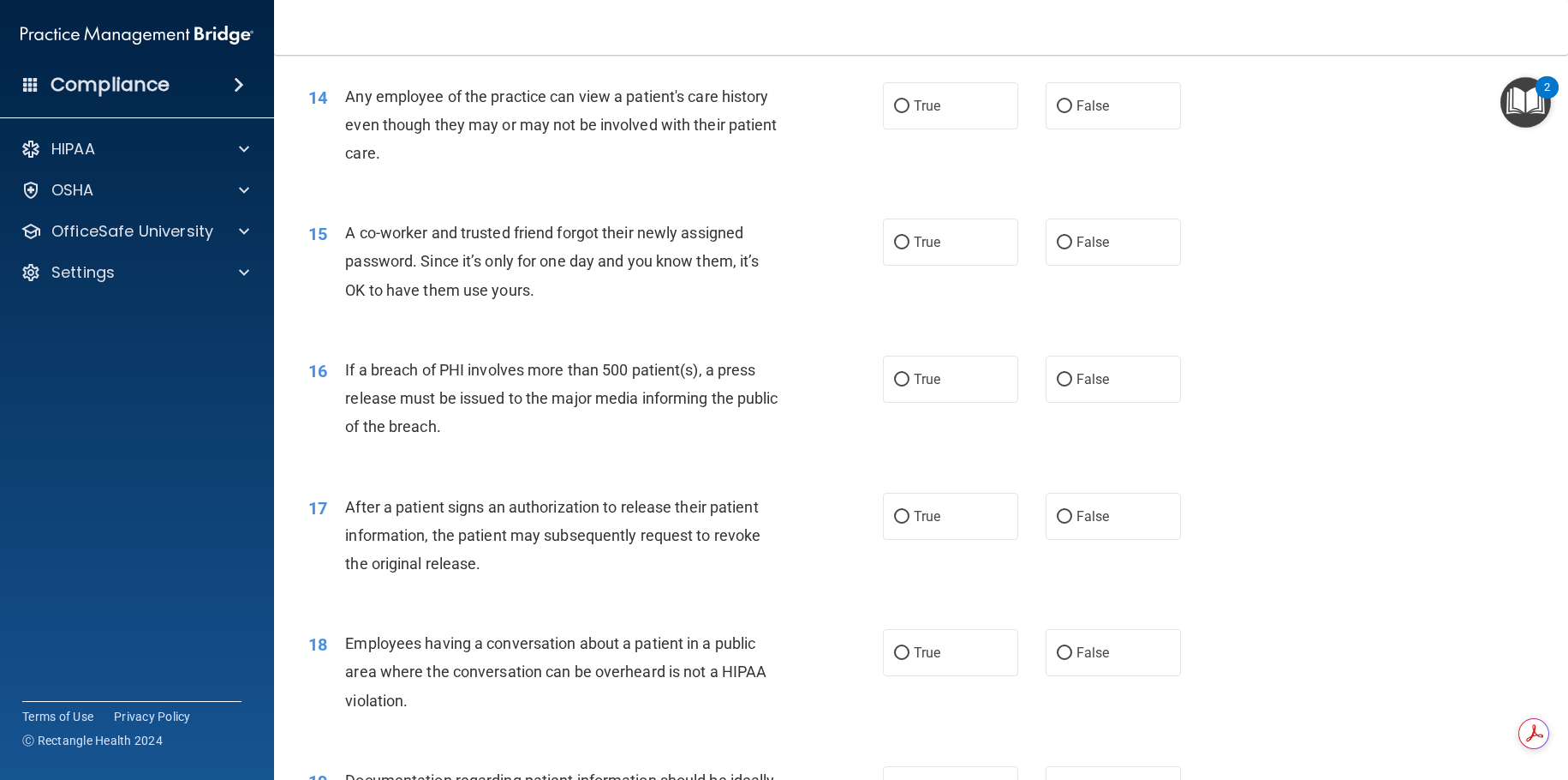
scroll to position [1419, 0]
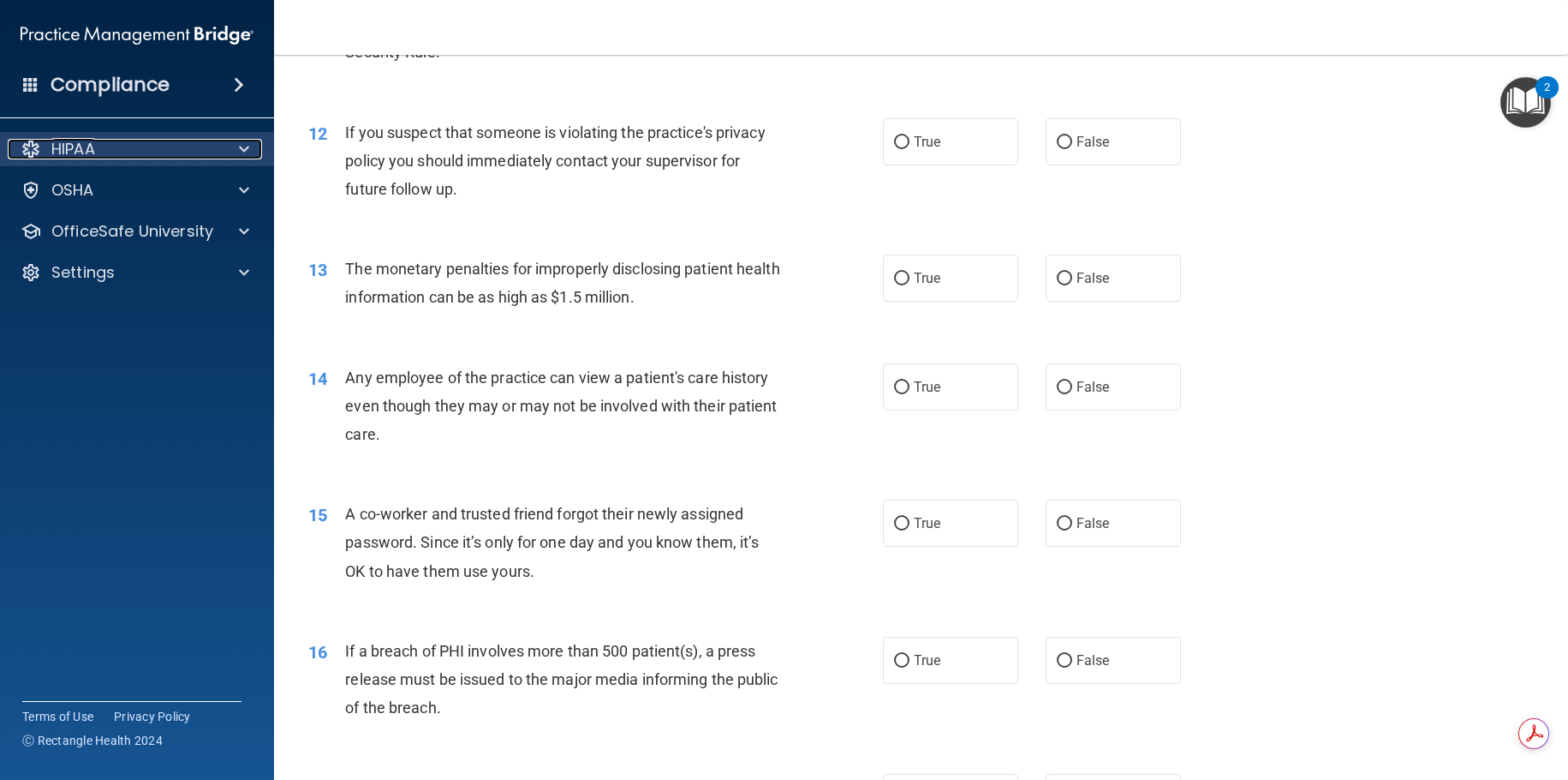
click at [206, 139] on div "HIPAA" at bounding box center [114, 149] width 213 height 21
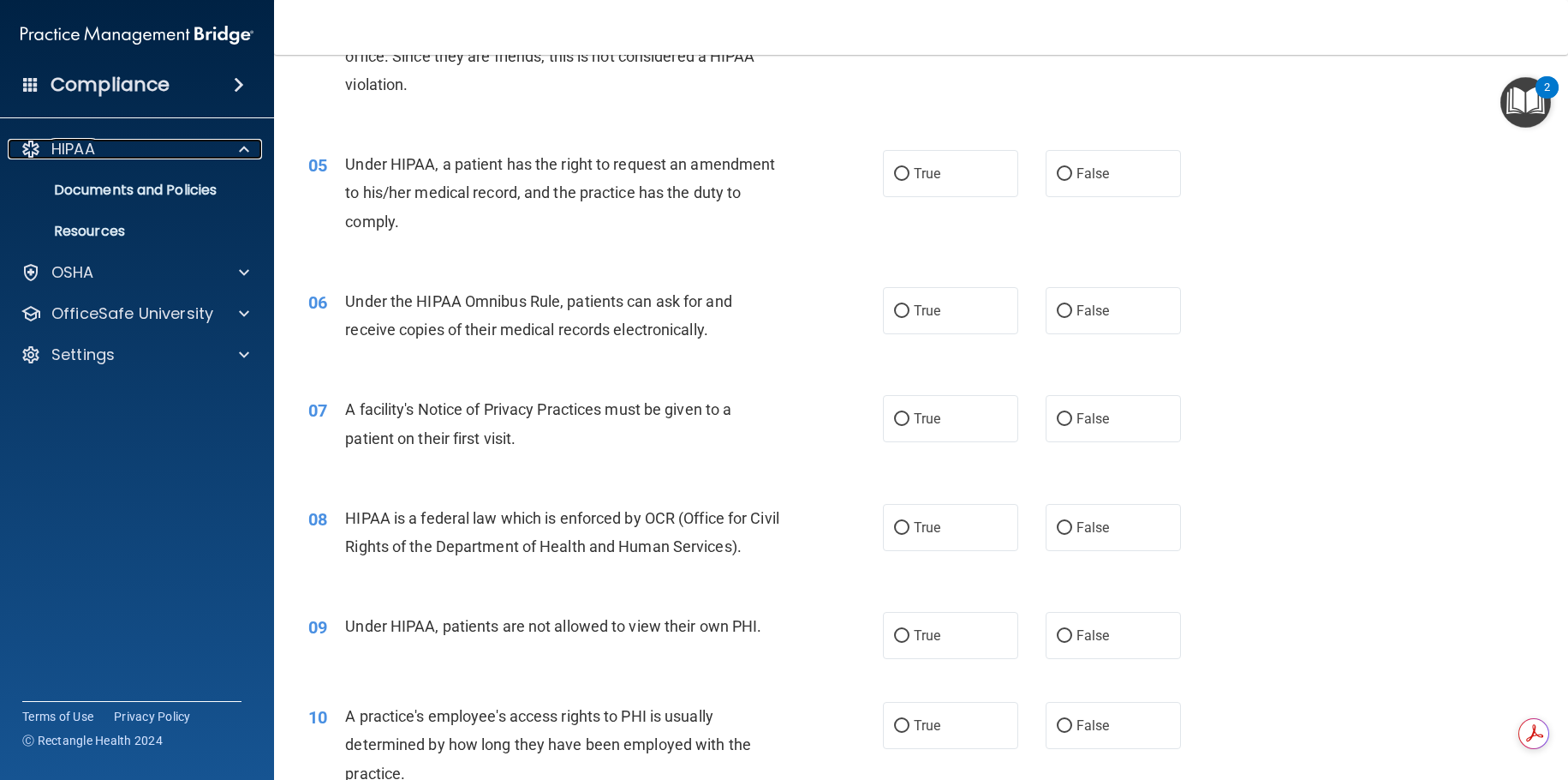
scroll to position [562, 0]
click at [960, 187] on label "True" at bounding box center [950, 173] width 135 height 47
click at [909, 180] on input "True" at bounding box center [902, 173] width 16 height 13
radio input "true"
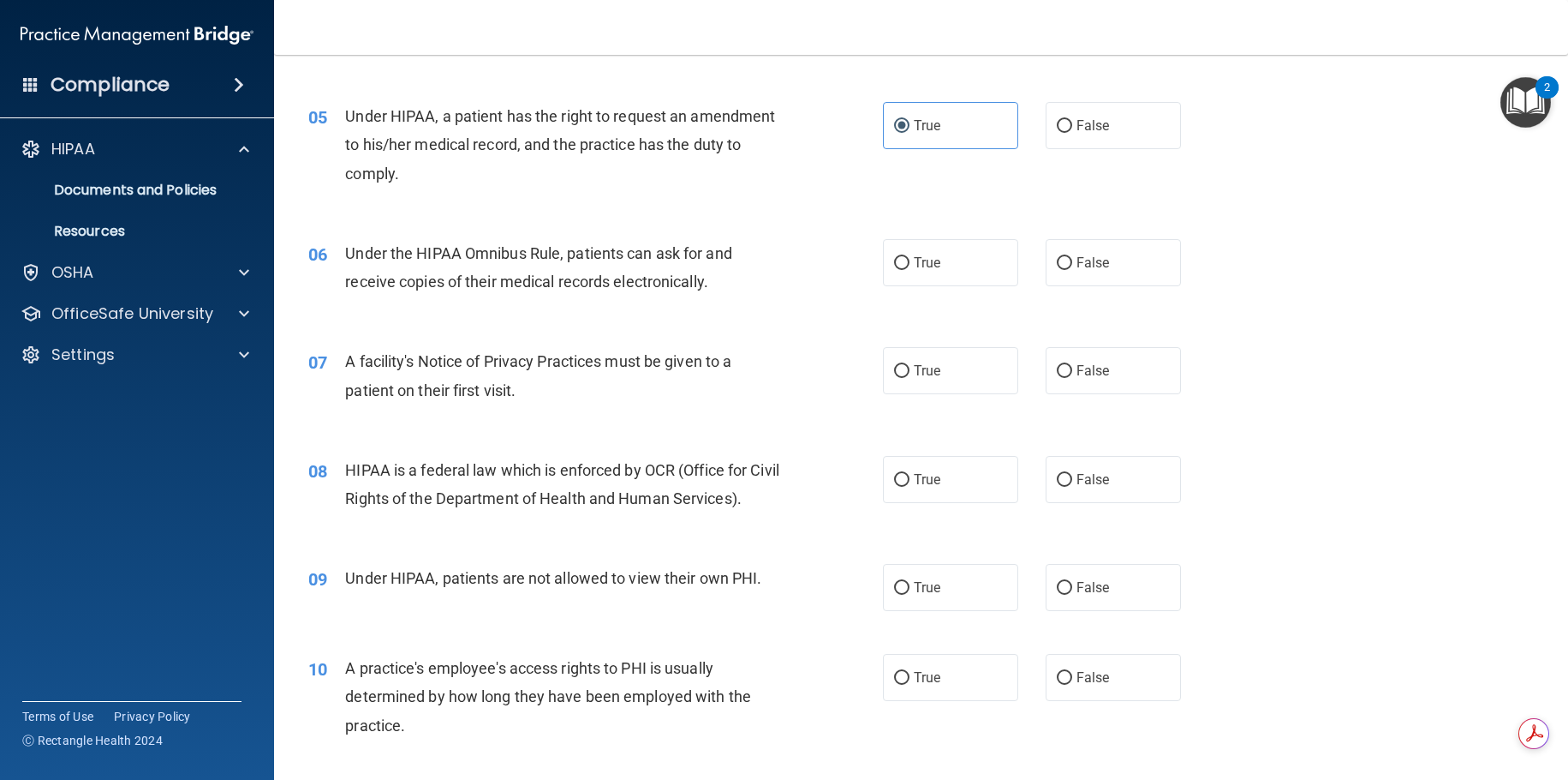
scroll to position [648, 0]
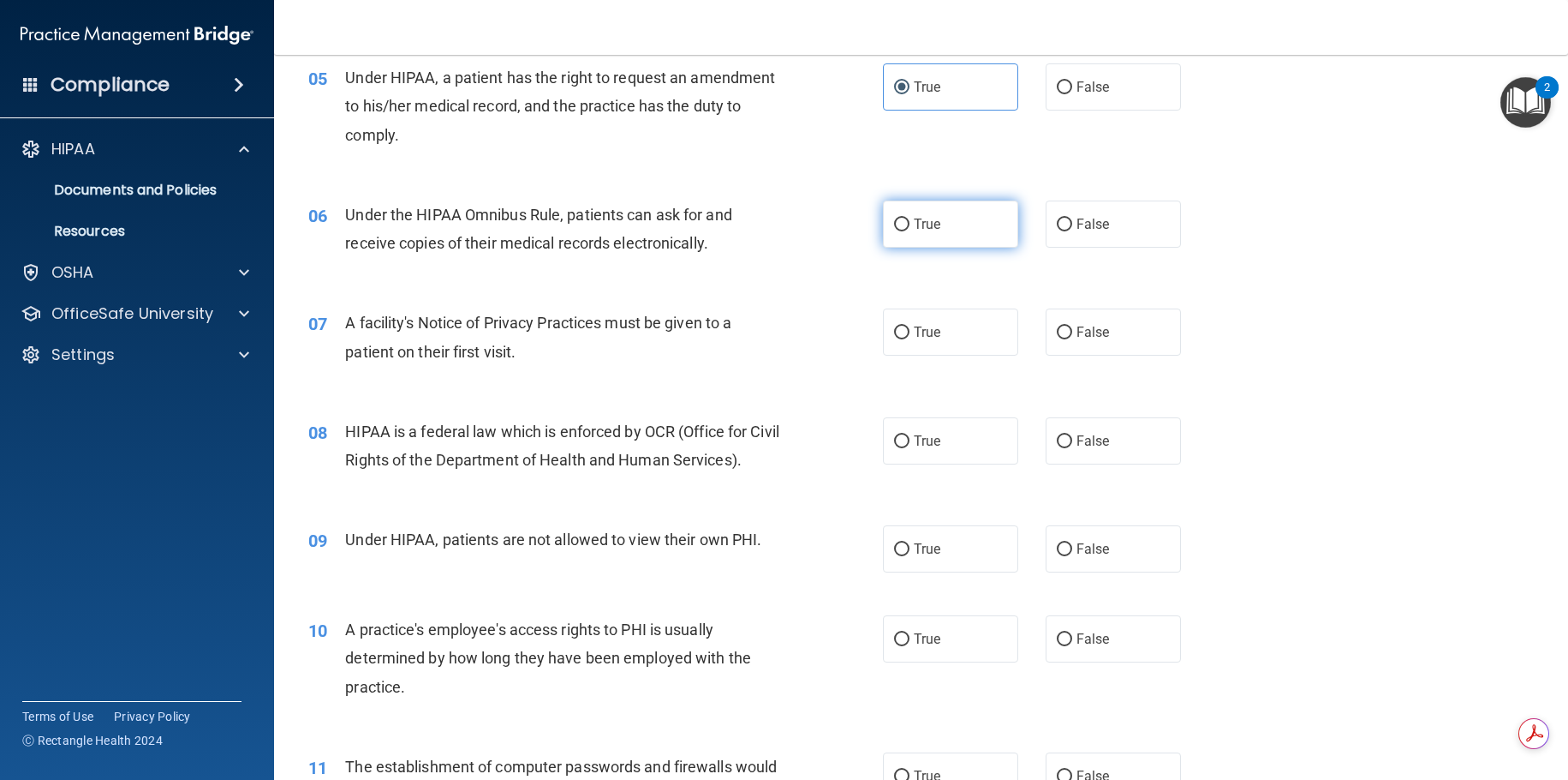
click at [956, 210] on label "True" at bounding box center [950, 224] width 135 height 47
click at [909, 219] on input "True" at bounding box center [902, 225] width 16 height 13
radio input "true"
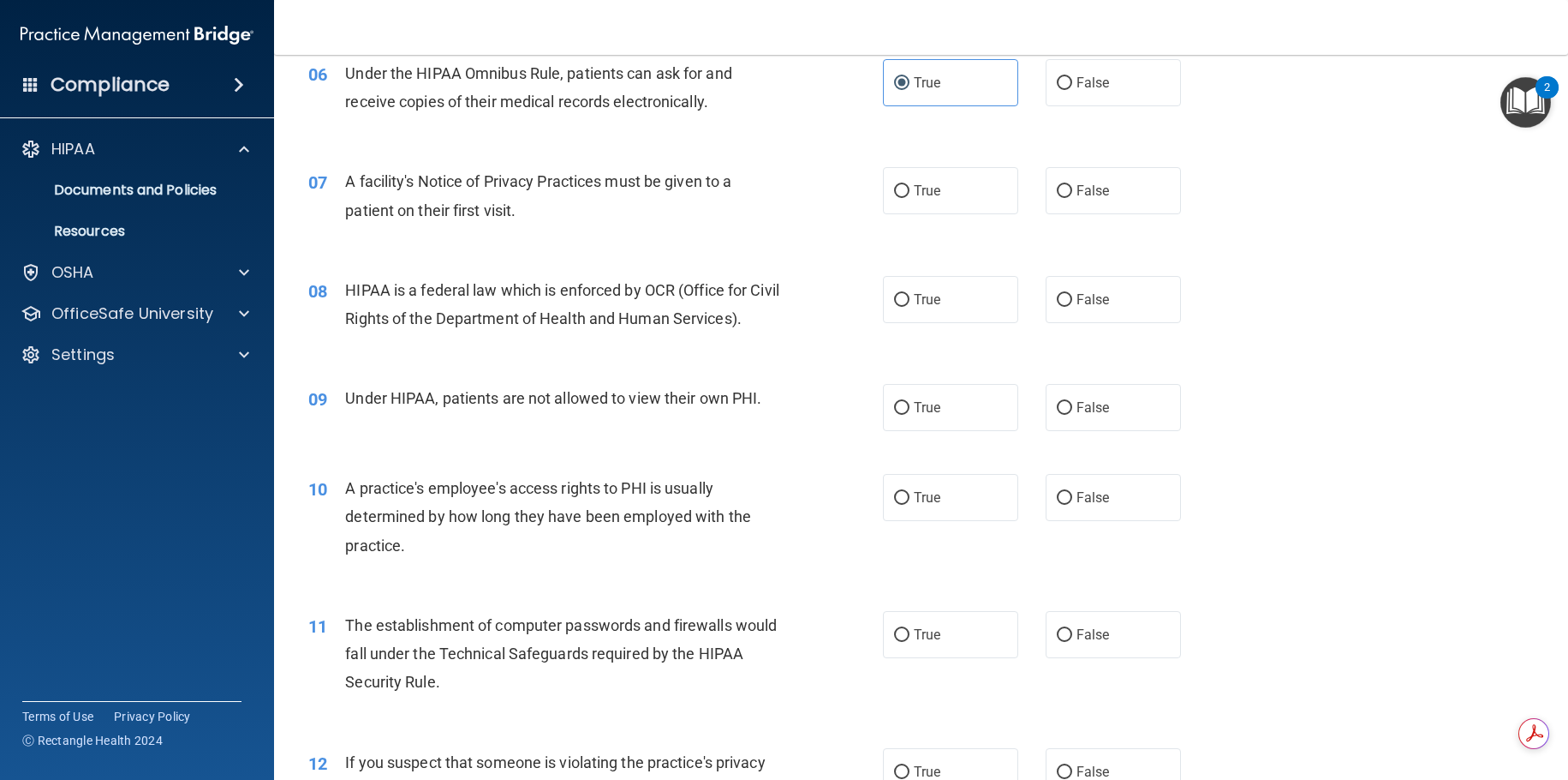
scroll to position [819, 0]
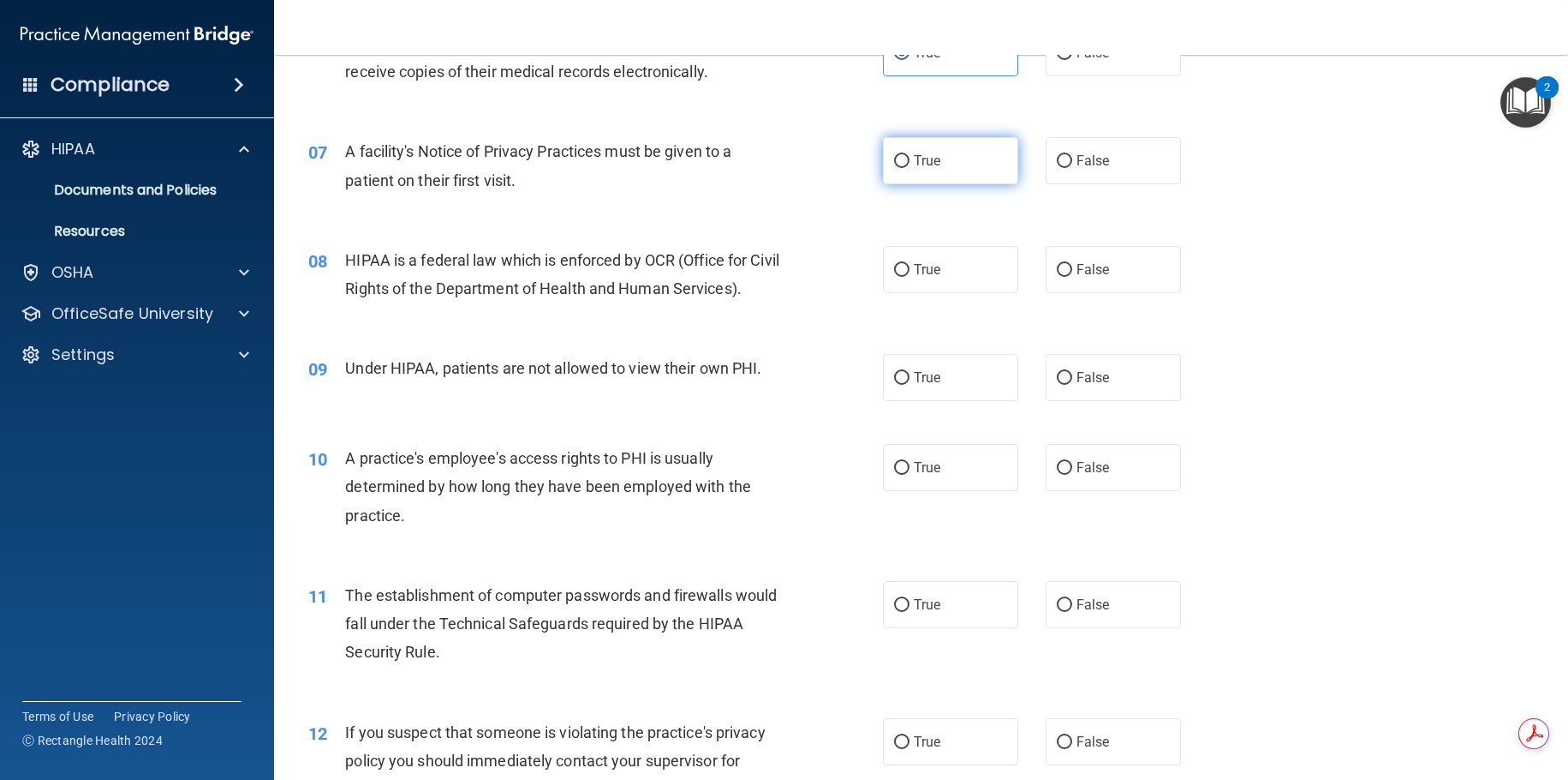
click at [894, 160] on input "True" at bounding box center [902, 161] width 16 height 13
radio input "true"
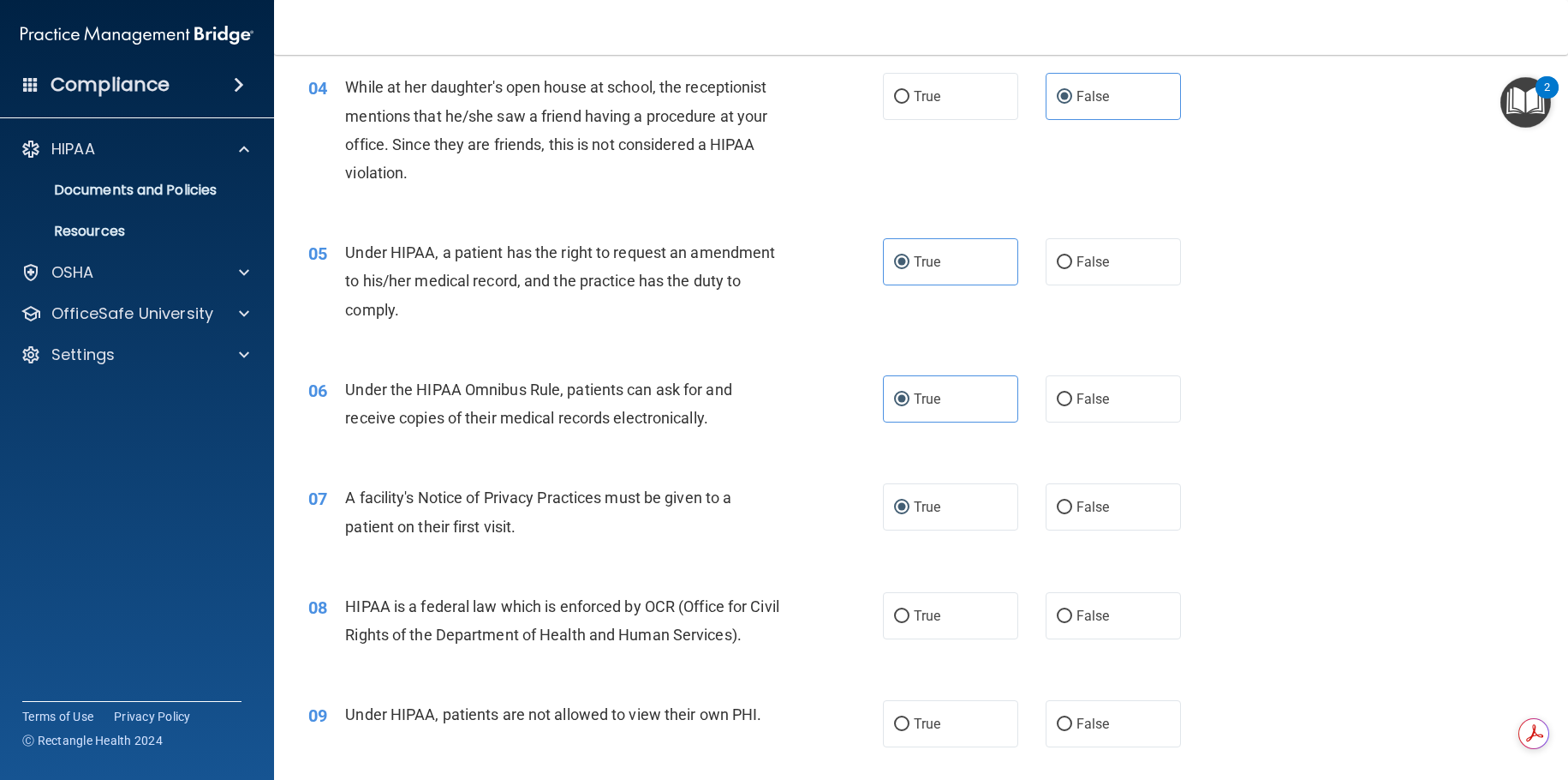
scroll to position [390, 0]
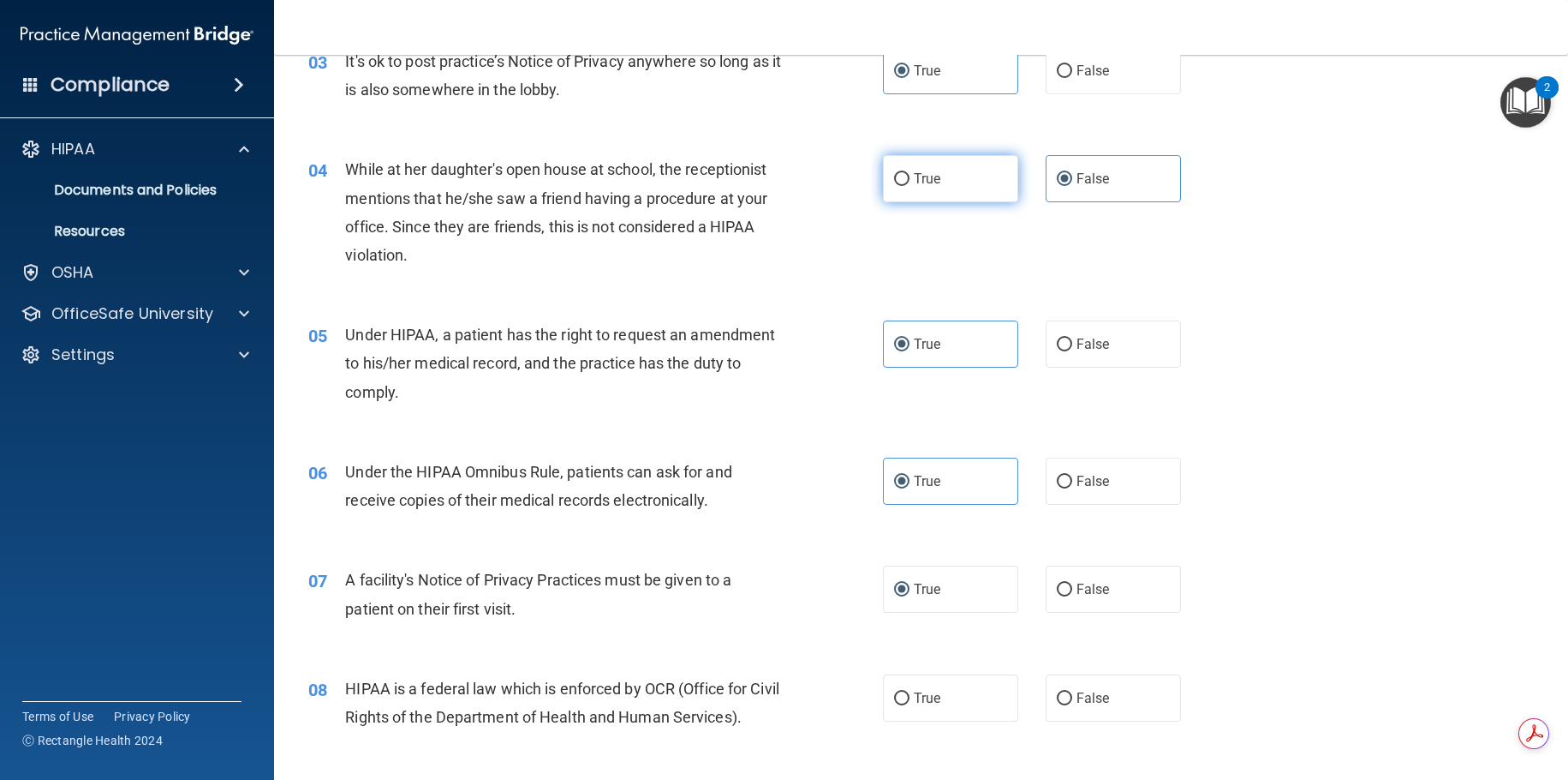
click at [938, 200] on label "True" at bounding box center [950, 179] width 135 height 47
click at [909, 186] on input "True" at bounding box center [902, 180] width 16 height 13
radio input "true"
click at [1079, 173] on span "False" at bounding box center [1093, 179] width 33 height 17
click at [1072, 173] on input "False" at bounding box center [1064, 180] width 16 height 13
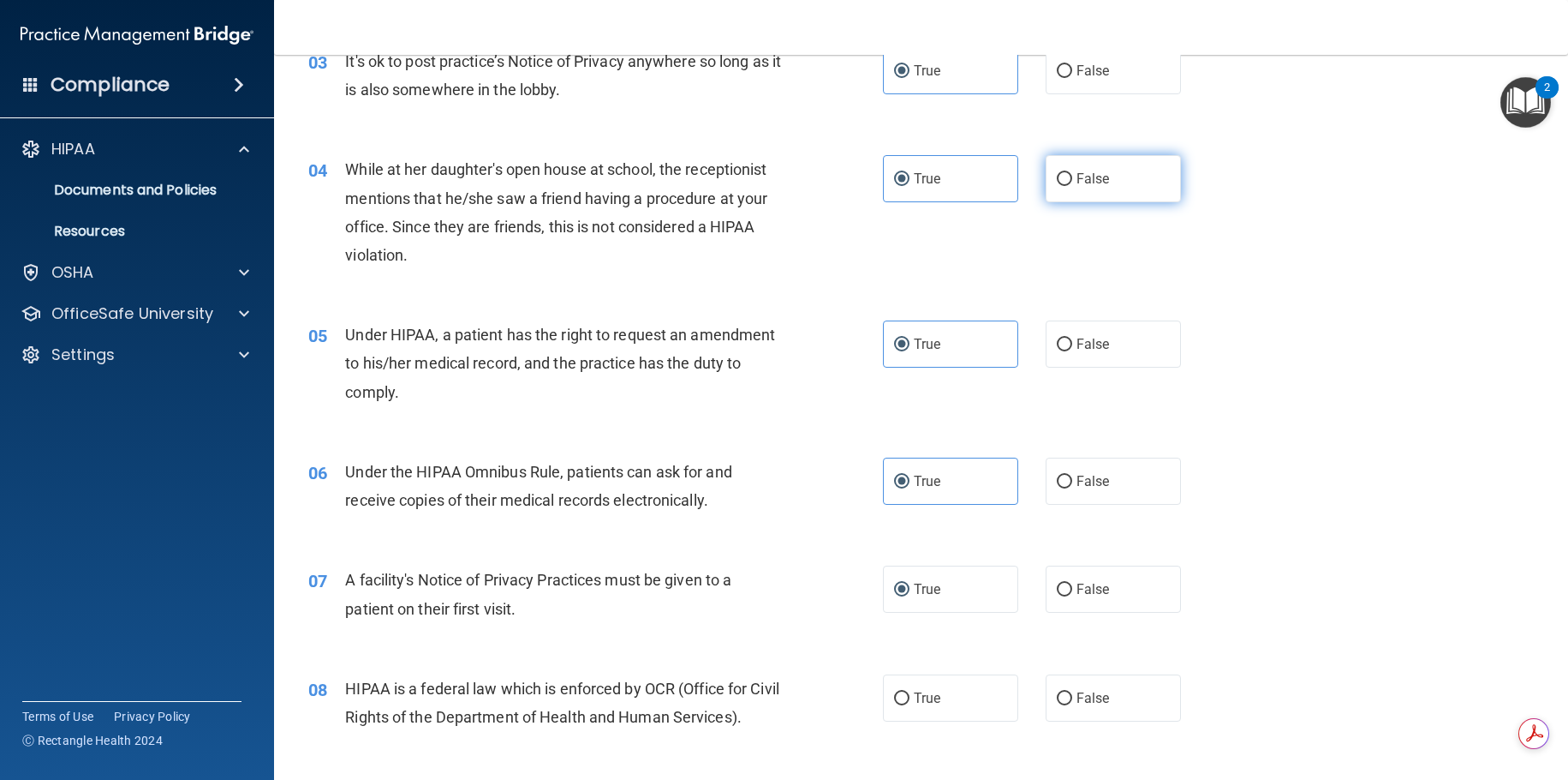
radio input "true"
click at [954, 178] on label "True" at bounding box center [950, 179] width 135 height 47
click at [909, 178] on input "True" at bounding box center [902, 180] width 16 height 13
radio input "true"
click at [1107, 190] on label "False" at bounding box center [1112, 179] width 135 height 47
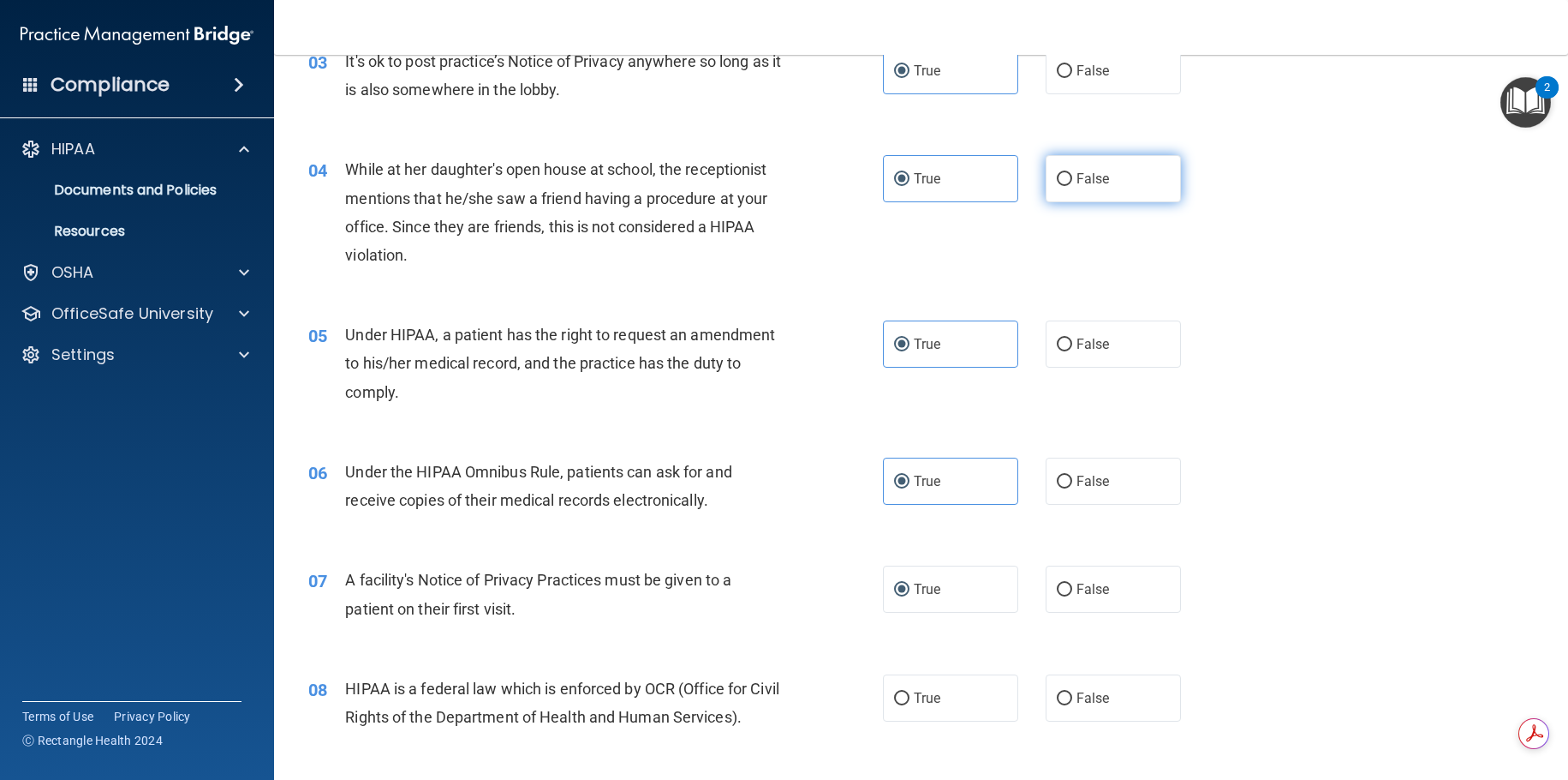
click at [1072, 186] on input "False" at bounding box center [1064, 180] width 16 height 13
radio input "true"
click at [960, 194] on label "True" at bounding box center [950, 179] width 135 height 47
click at [909, 186] on input "True" at bounding box center [902, 180] width 16 height 13
radio input "true"
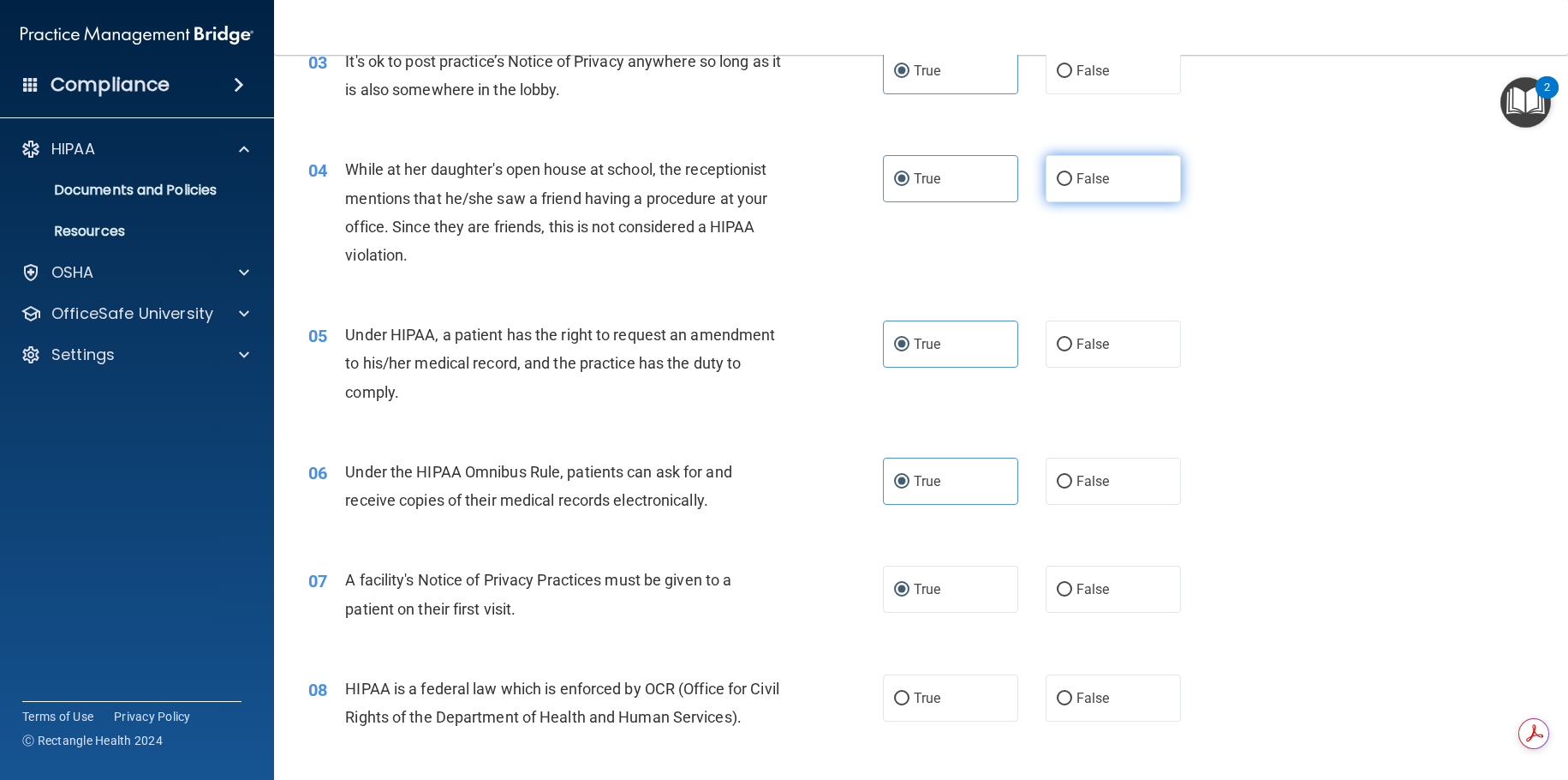
click at [1069, 192] on label "False" at bounding box center [1112, 179] width 135 height 47
click at [1069, 186] on input "False" at bounding box center [1064, 180] width 16 height 13
radio input "true"
radio input "false"
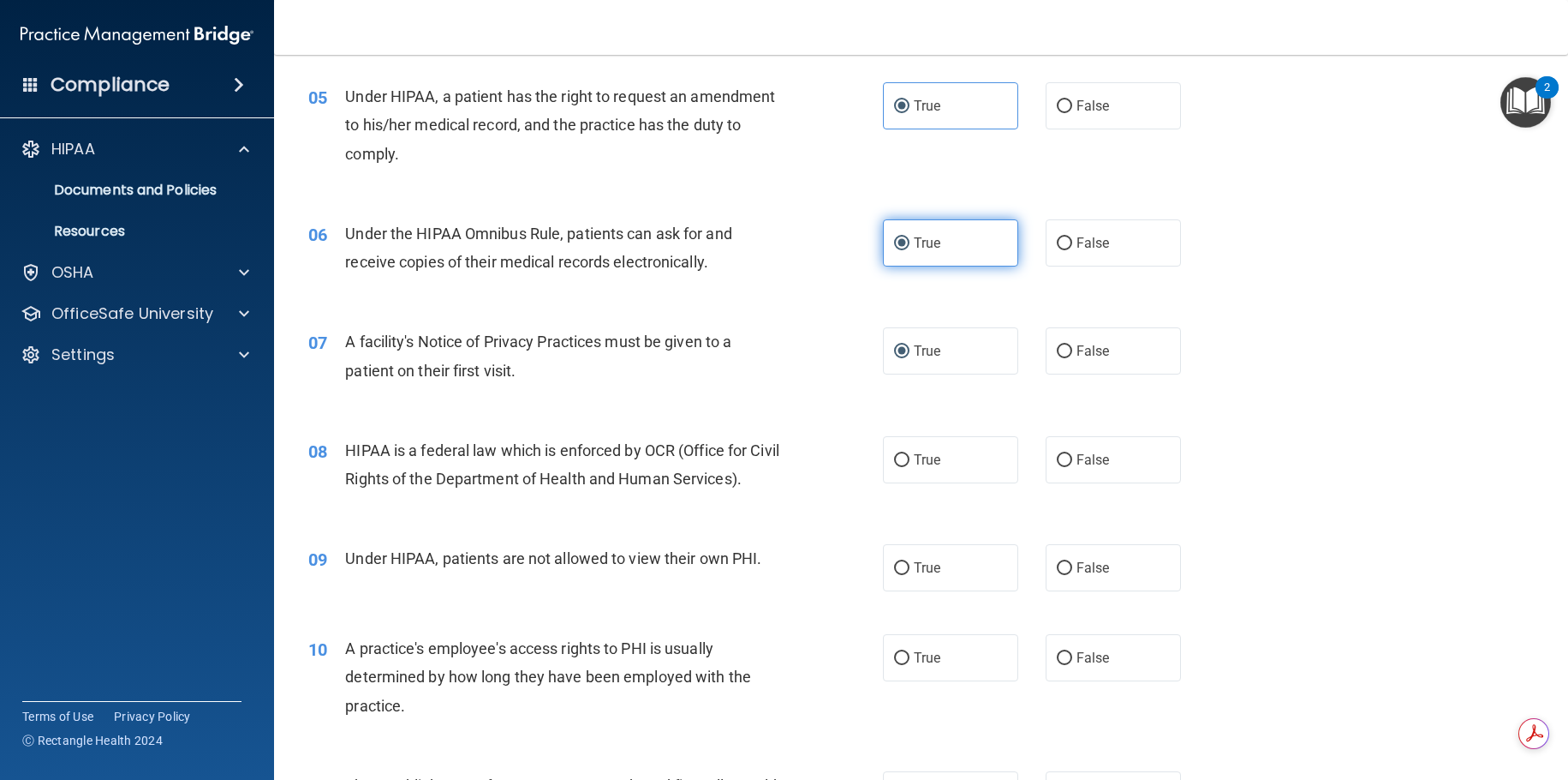
scroll to position [819, 0]
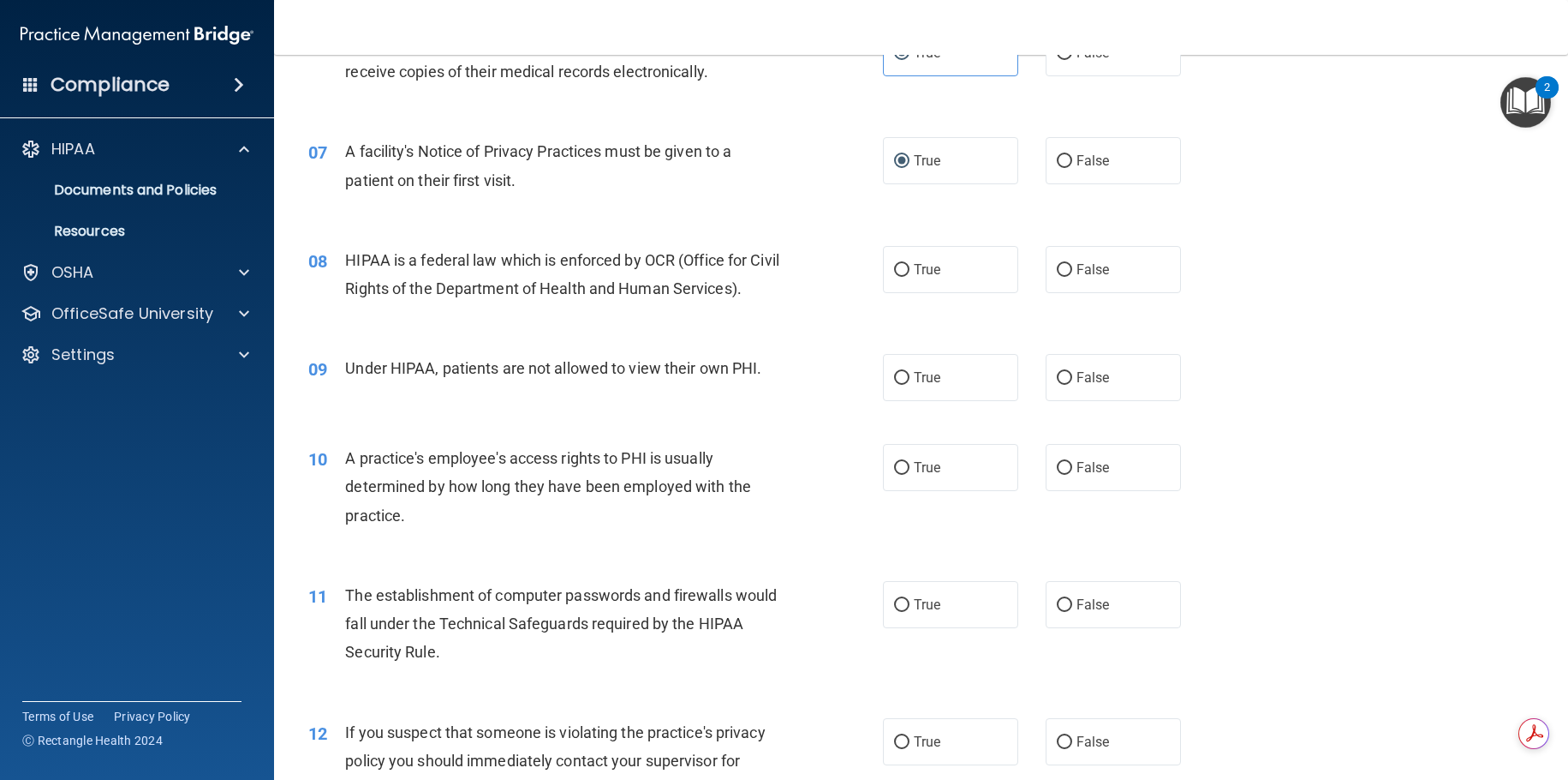
click at [473, 302] on div "HIPAA is a federal law which is enforced by OCR (Office for Civil Rights of the…" at bounding box center [570, 274] width 449 height 57
click at [661, 251] on span "HIPAA is a federal law which is enforced by OCR (Office for Civil Rights of the…" at bounding box center [562, 274] width 434 height 46
click at [632, 273] on div "HIPAA is a federal law which is enforced by OCR (Office for Civil Rights of the…" at bounding box center [570, 274] width 449 height 57
click at [434, 248] on div "HIPAA is a federal law which is enforced by OCR (Office for Civil Rights of the…" at bounding box center [570, 274] width 449 height 57
click at [326, 247] on div "08" at bounding box center [320, 261] width 50 height 31
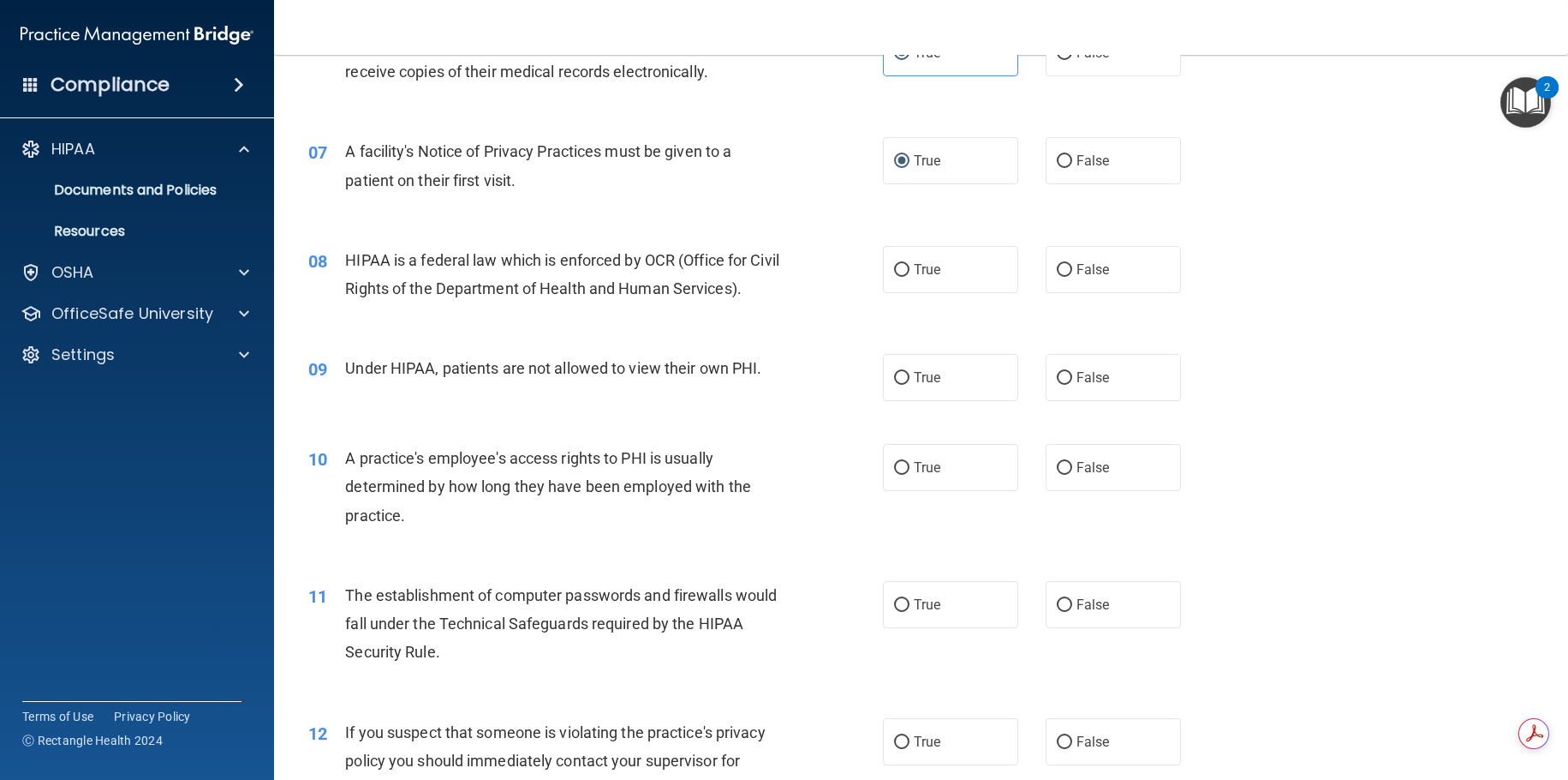
click at [550, 272] on div "HIPAA is a federal law which is enforced by OCR (Office for Civil Rights of the…" at bounding box center [570, 274] width 449 height 57
drag, startPoint x: 920, startPoint y: 276, endPoint x: 929, endPoint y: 291, distance: 17.5
click at [918, 276] on span "True" at bounding box center [927, 269] width 26 height 17
click at [909, 276] on input "True" at bounding box center [902, 270] width 16 height 13
radio input "true"
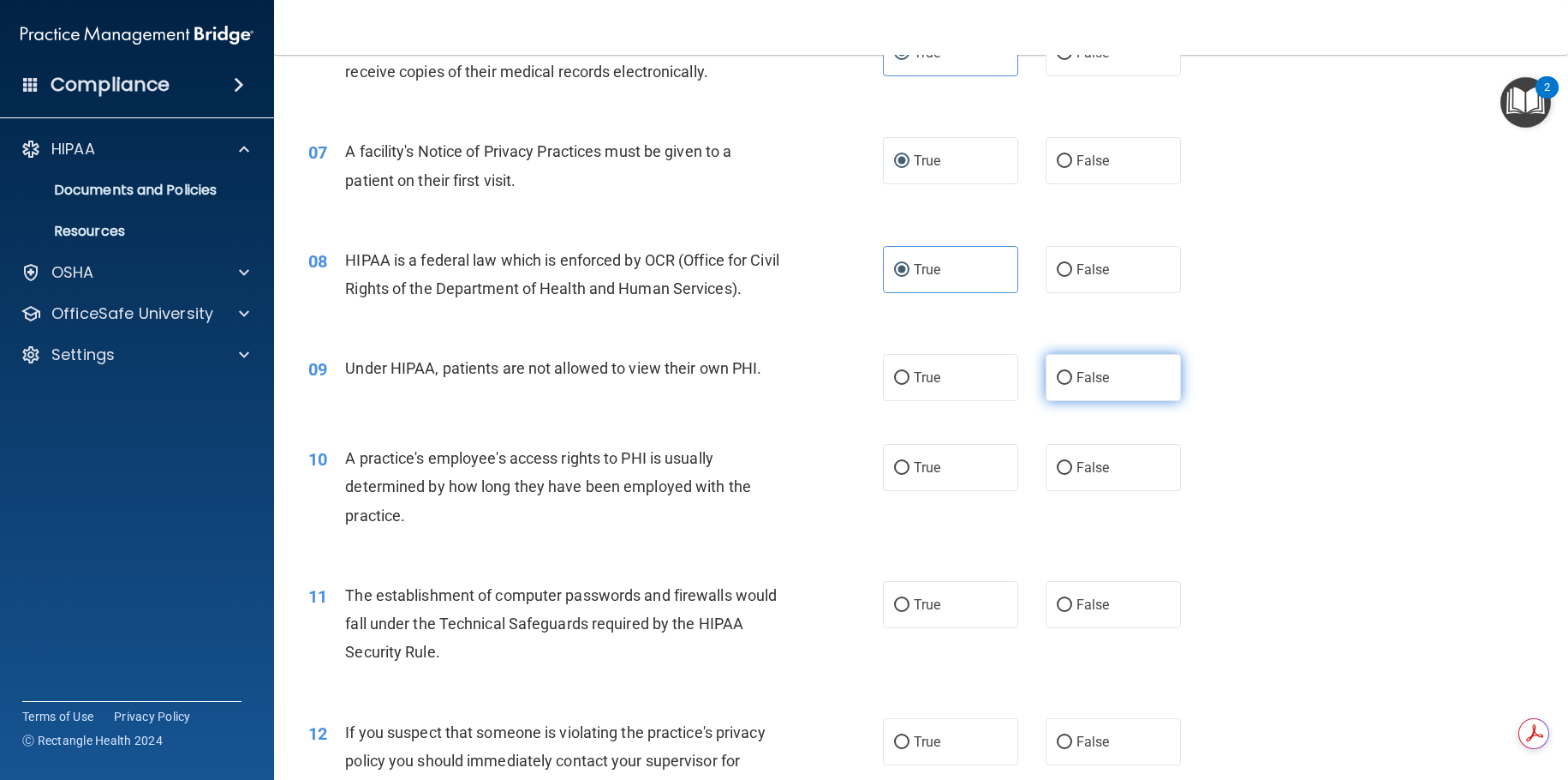
click at [1132, 387] on label "False" at bounding box center [1112, 377] width 135 height 47
click at [1072, 384] on input "False" at bounding box center [1064, 378] width 16 height 13
radio input "true"
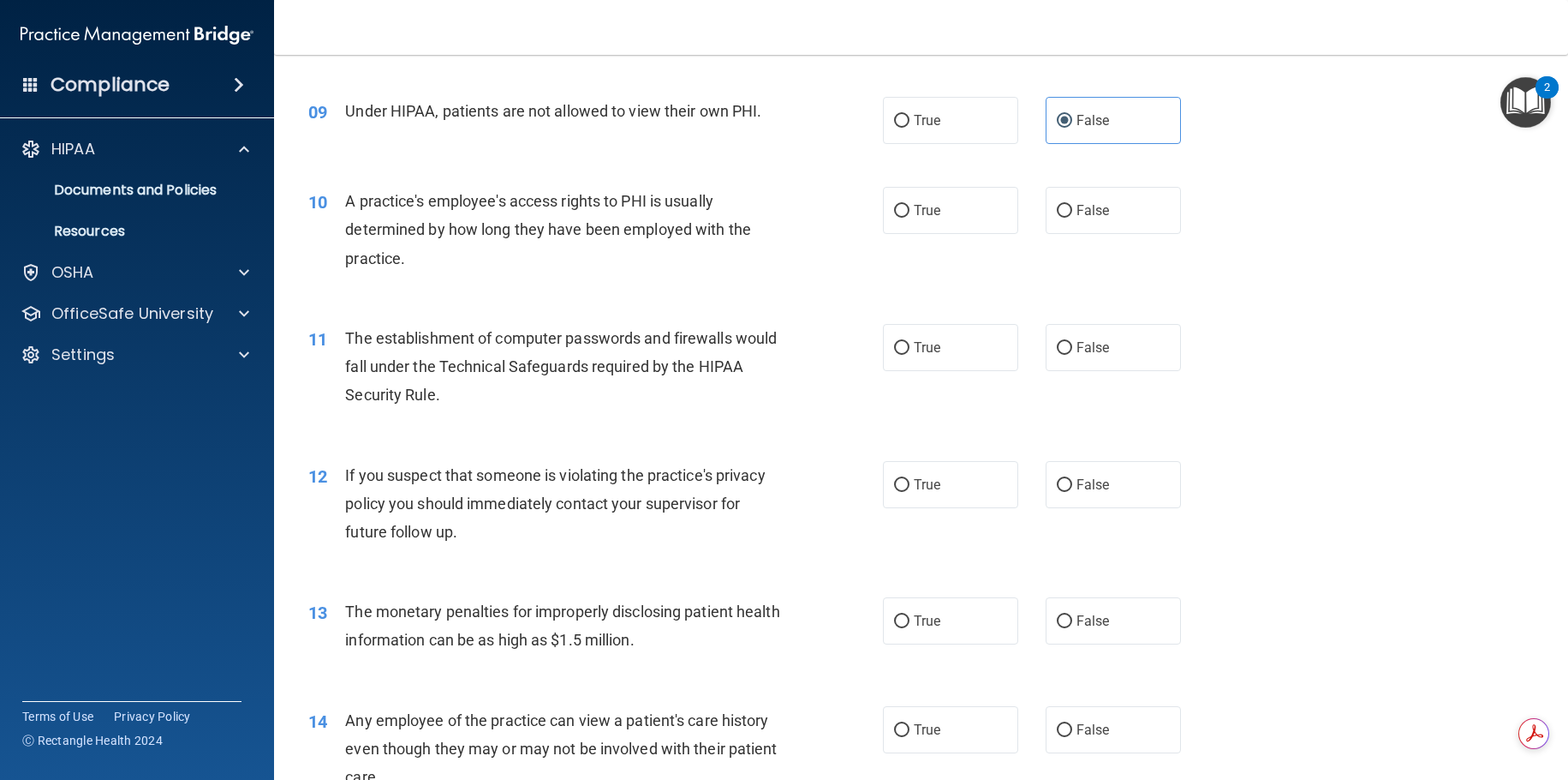
scroll to position [991, 0]
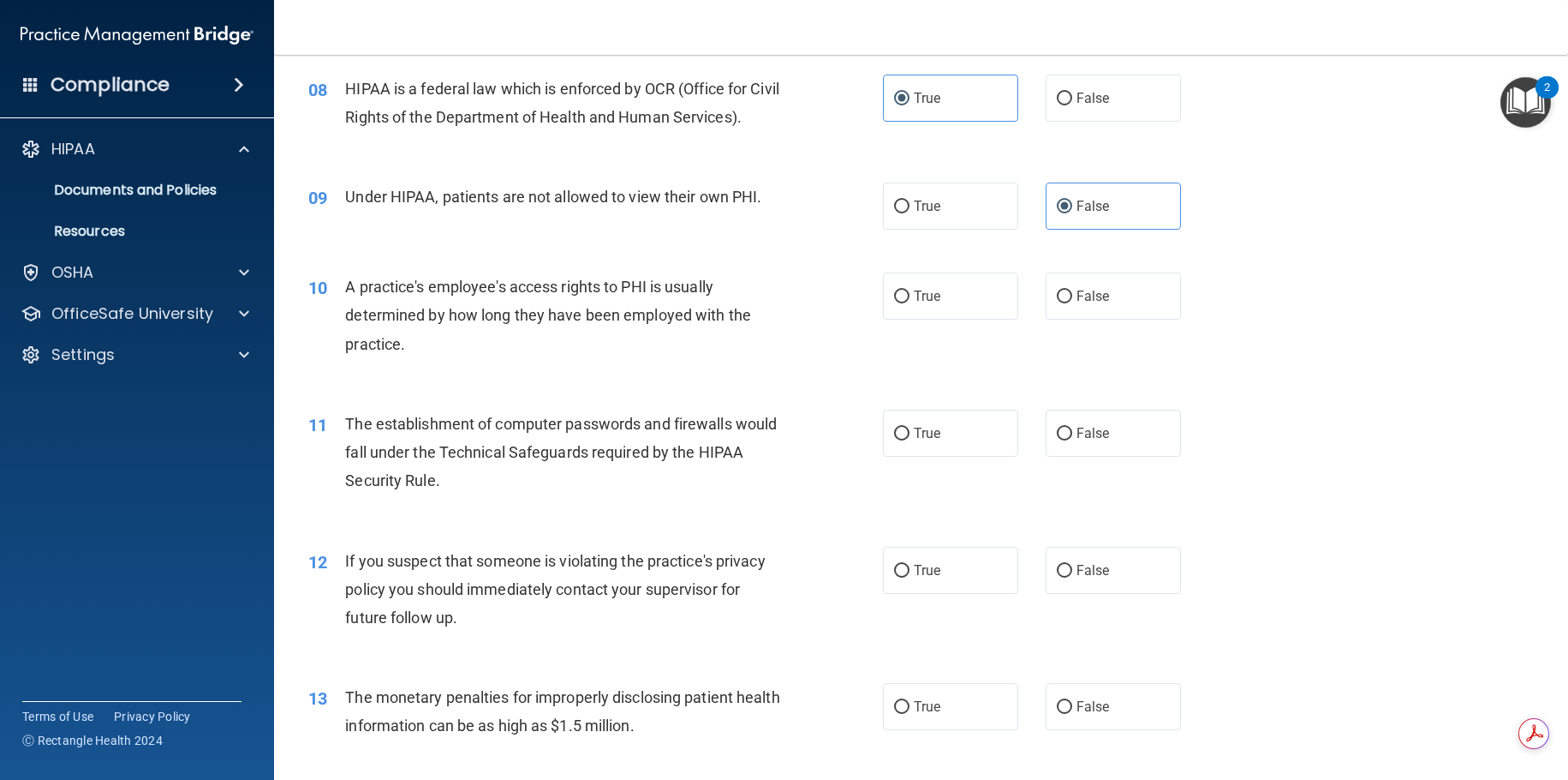
click at [756, 336] on div "A practice's employee's access rights to PHI is usually determined by how long …" at bounding box center [570, 315] width 449 height 85
drag, startPoint x: 756, startPoint y: 336, endPoint x: 747, endPoint y: 336, distance: 9.0
click at [752, 336] on div "A practice's employee's access rights to PHI is usually determined by how long …" at bounding box center [570, 315] width 449 height 85
click at [696, 328] on div "A practice's employee's access rights to PHI is usually determined by how long …" at bounding box center [570, 315] width 449 height 85
click at [818, 305] on div "10 A practice's employee's access rights to PHI is usually determined by how lo…" at bounding box center [595, 320] width 626 height 94
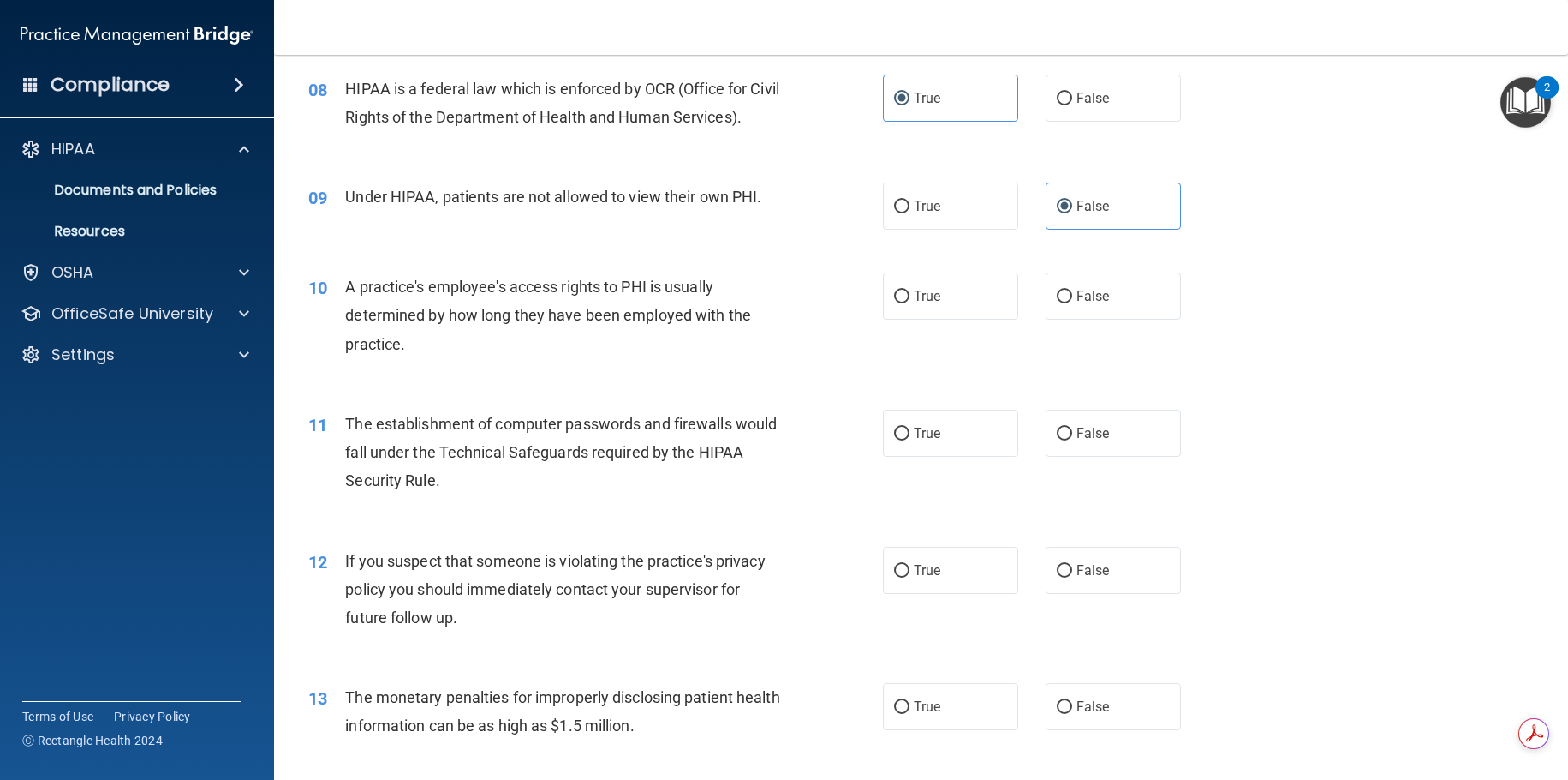
click at [794, 304] on div "10 A practice's employee's access rights to PHI is usually determined by how lo…" at bounding box center [595, 320] width 626 height 94
click at [776, 285] on div "A practice's employee's access rights to PHI is usually determined by how long …" at bounding box center [570, 315] width 449 height 85
drag, startPoint x: 558, startPoint y: 325, endPoint x: 499, endPoint y: 341, distance: 61.1
click at [543, 330] on div "A practice's employee's access rights to PHI is usually determined by how long …" at bounding box center [570, 315] width 449 height 85
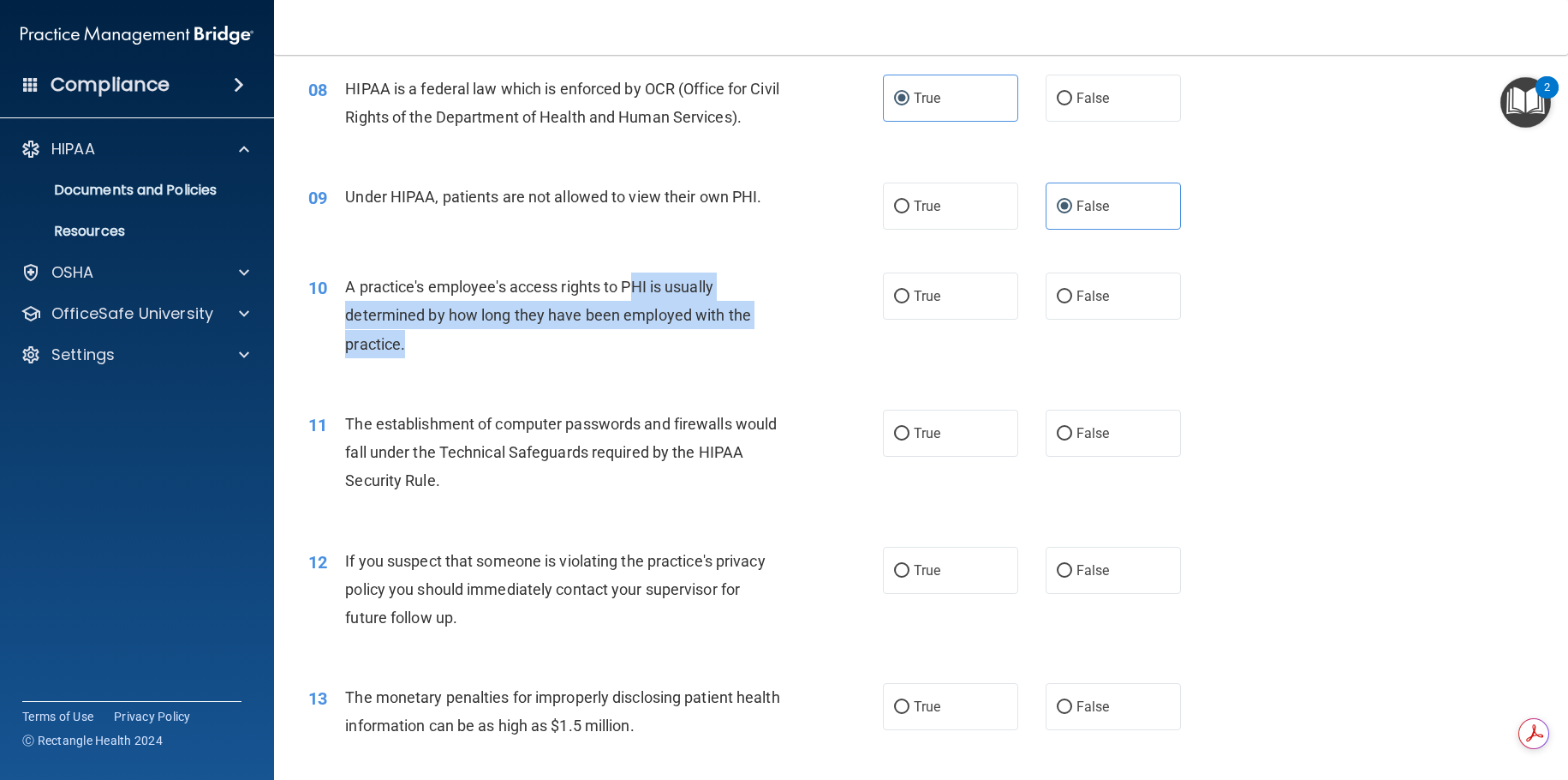
drag, startPoint x: 458, startPoint y: 358, endPoint x: 455, endPoint y: 369, distance: 11.4
click at [457, 359] on div "10 A practice's employee's access rights to PHI is usually determined by how lo…" at bounding box center [595, 320] width 626 height 94
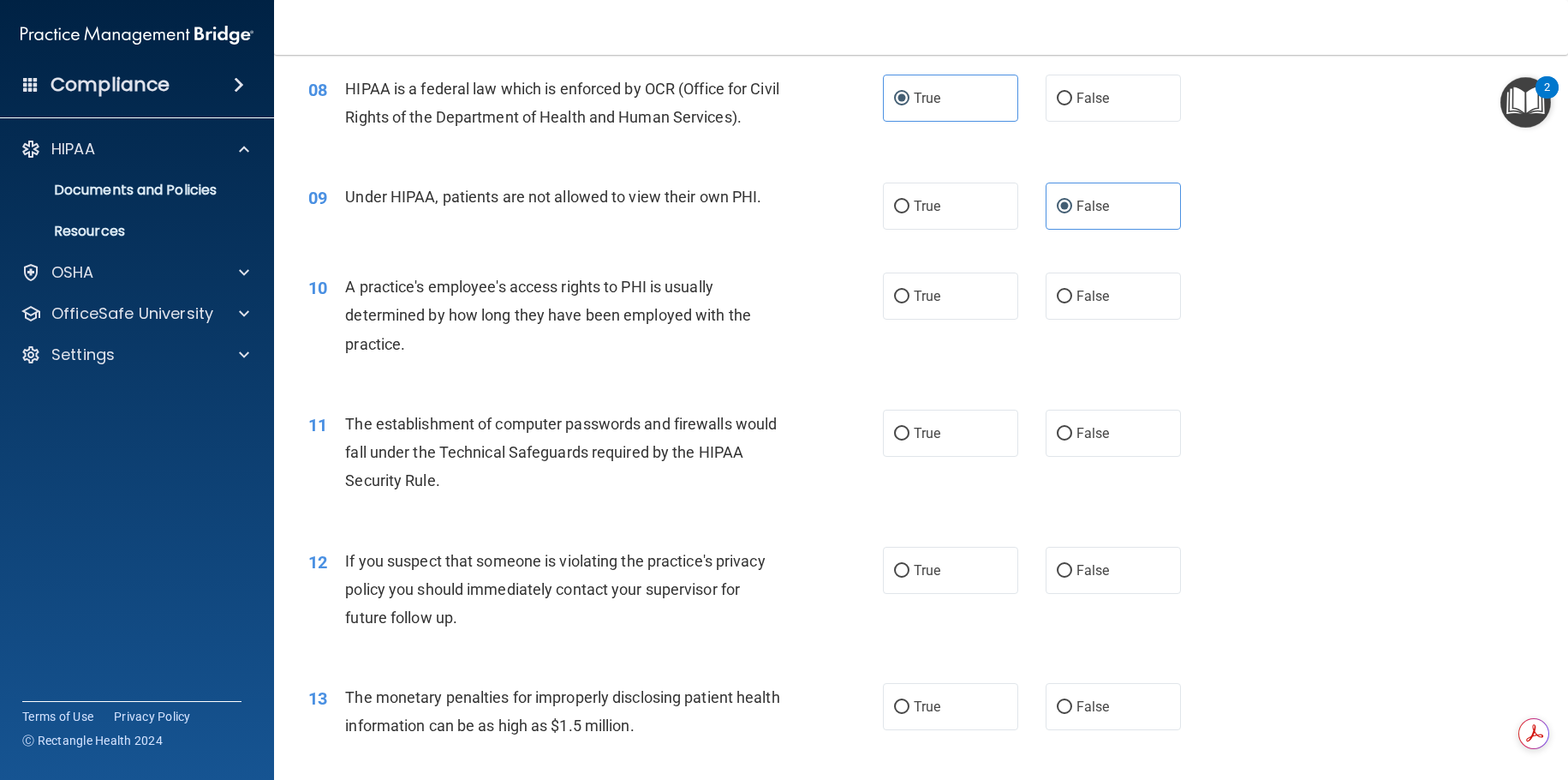
click at [392, 533] on div "12 If you suspect that someone is violating the practice's privacy policy you s…" at bounding box center [921, 593] width 1251 height 137
click at [364, 579] on div "If you suspect that someone is violating the practice's privacy policy you shou…" at bounding box center [570, 589] width 449 height 85
click at [461, 688] on span "The monetary penalties for improperly disclosing patient health information can…" at bounding box center [562, 710] width 434 height 46
click at [456, 688] on span "The monetary penalties for improperly disclosing patient health information can…" at bounding box center [562, 710] width 434 height 46
click at [460, 673] on div "13 The monetary penalties for improperly disclosing patient health information …" at bounding box center [921, 716] width 1251 height 108
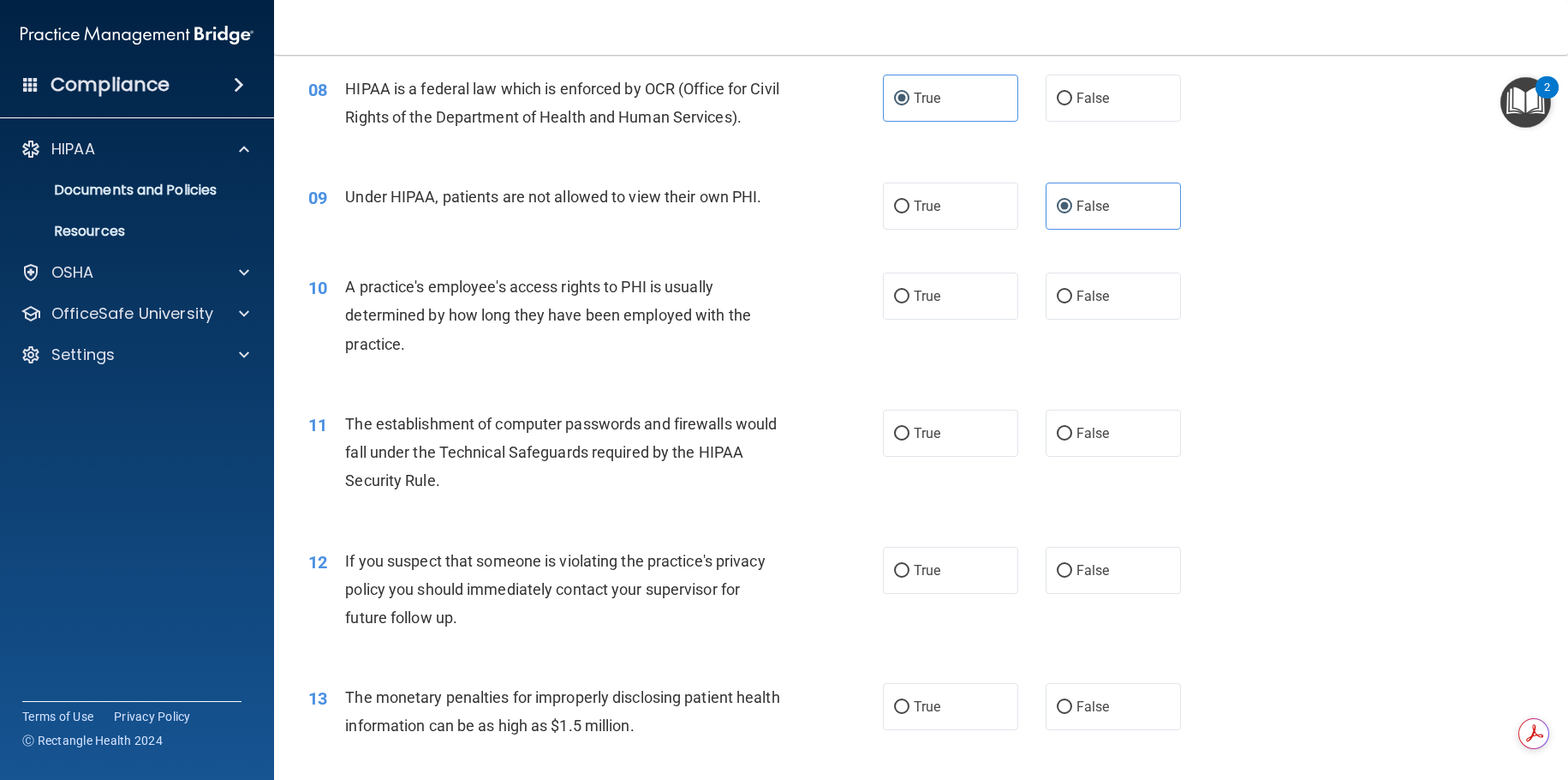
click at [464, 671] on div "13 The monetary penalties for improperly disclosing patient health information …" at bounding box center [921, 716] width 1251 height 108
click at [510, 634] on div "12 If you suspect that someone is violating the practice's privacy policy you s…" at bounding box center [595, 593] width 626 height 94
click at [477, 544] on div "12 If you suspect that someone is violating the practice's privacy policy you s…" at bounding box center [921, 593] width 1251 height 137
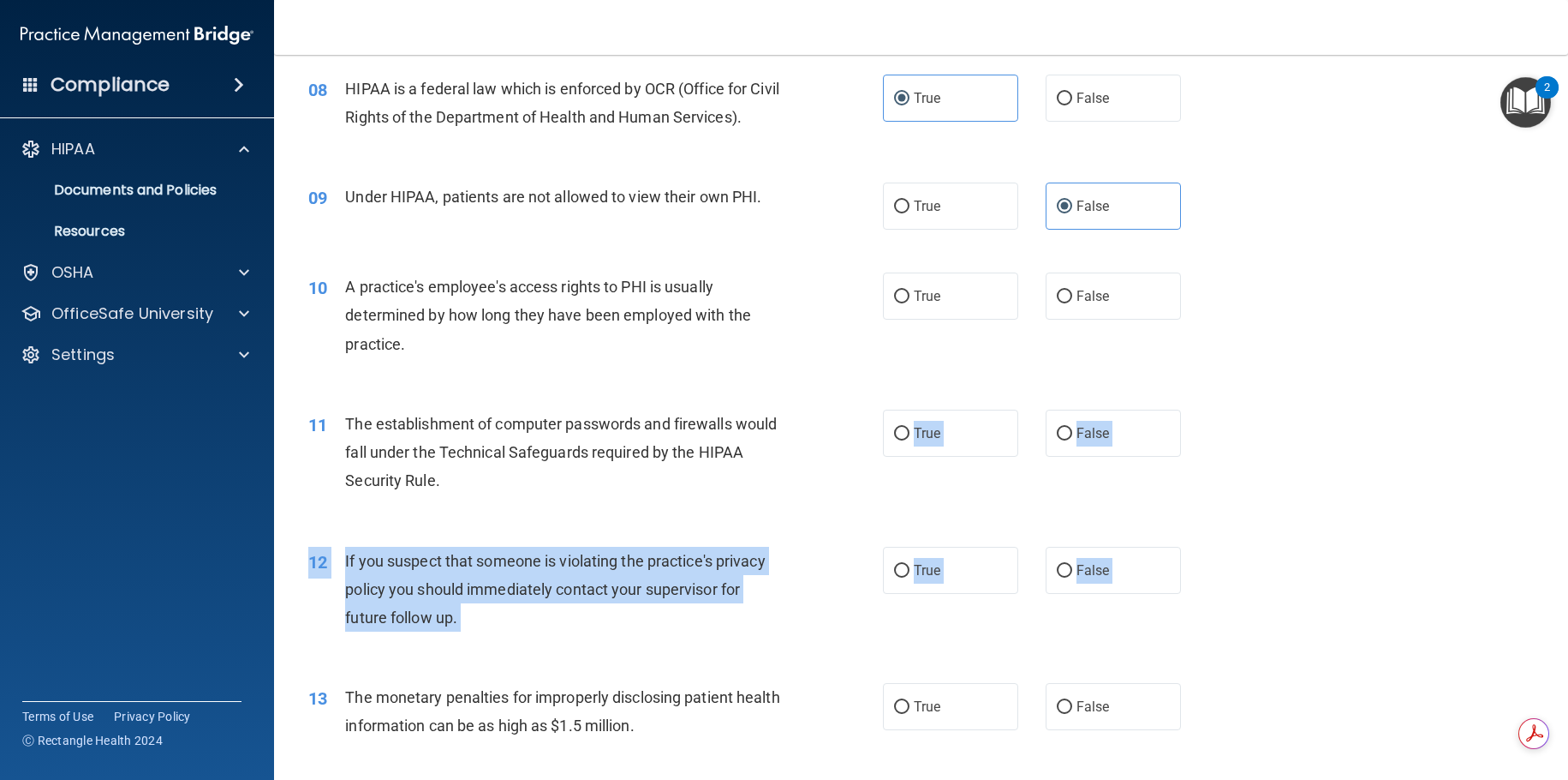
drag, startPoint x: 488, startPoint y: 485, endPoint x: 449, endPoint y: 690, distance: 208.7
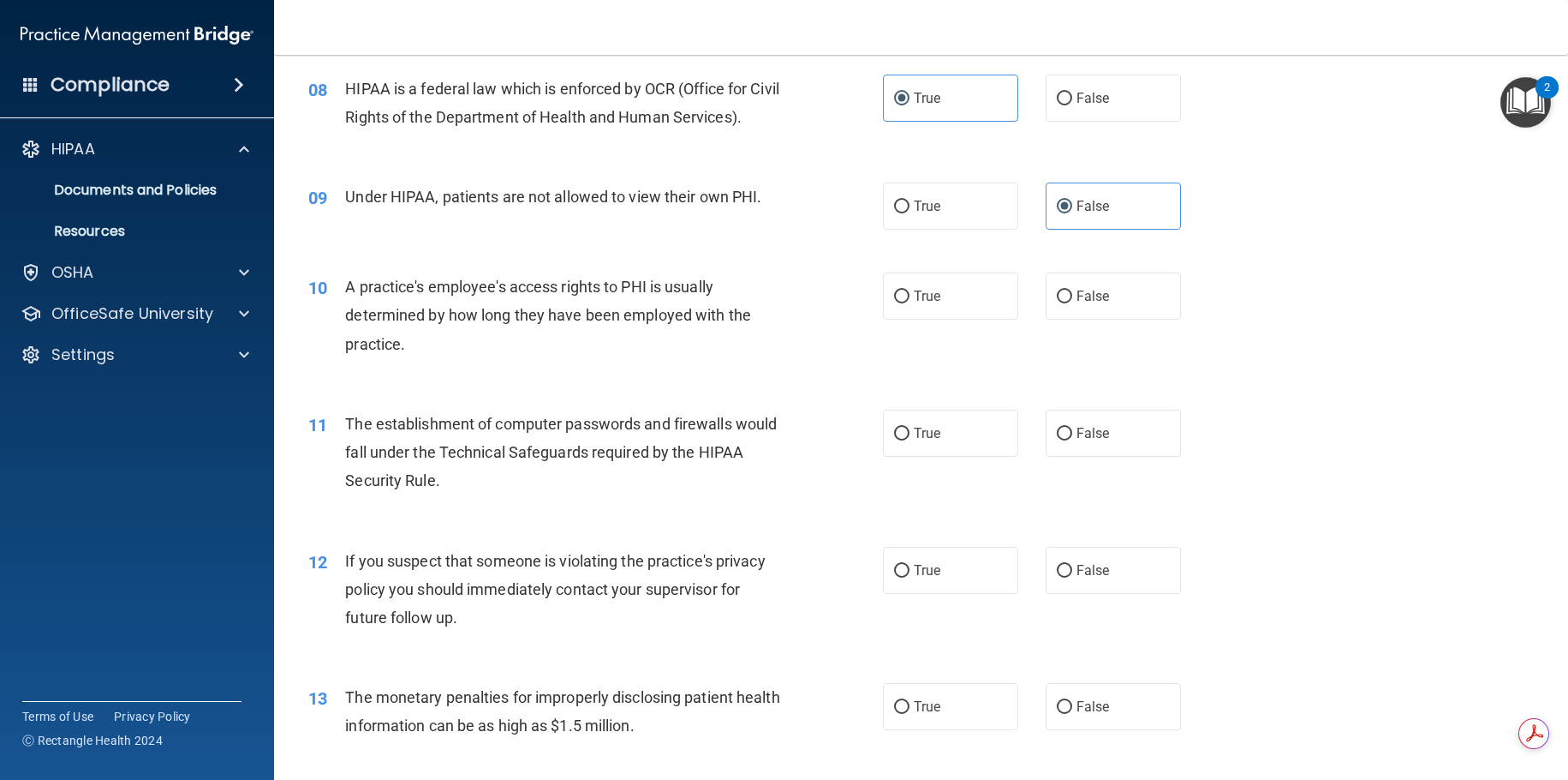
click at [451, 737] on div "The monetary penalties for improperly disclosing patient health information can…" at bounding box center [570, 711] width 449 height 57
click at [497, 723] on span "The monetary penalties for improperly disclosing patient health information can…" at bounding box center [562, 710] width 434 height 46
click at [593, 578] on div "If you suspect that someone is violating the practice's privacy policy you shou…" at bounding box center [570, 589] width 449 height 85
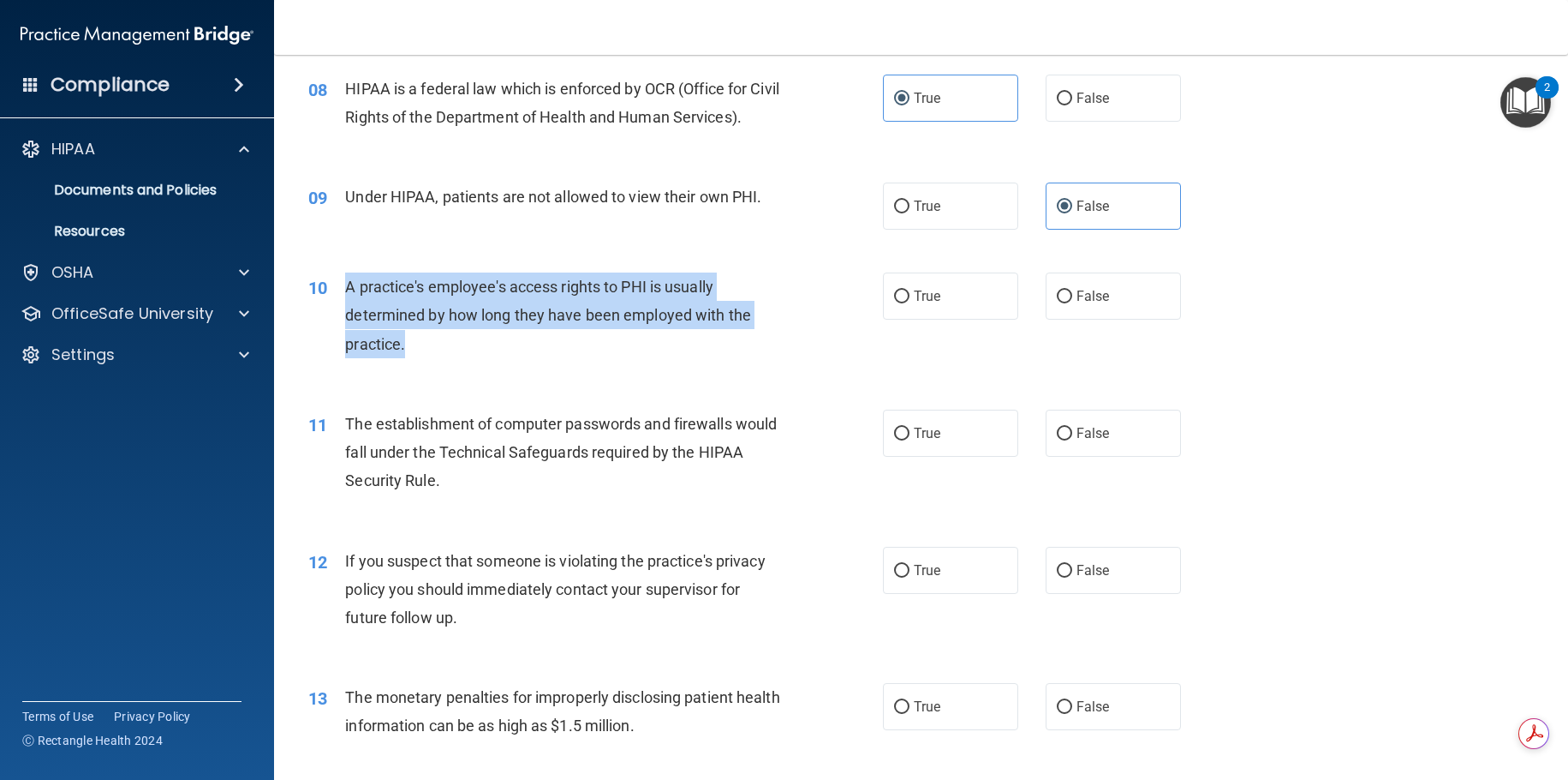
drag, startPoint x: 345, startPoint y: 280, endPoint x: 414, endPoint y: 347, distance: 96.2
click at [412, 347] on div "A practice's employee's access rights to PHI is usually determined by how long …" at bounding box center [570, 315] width 449 height 85
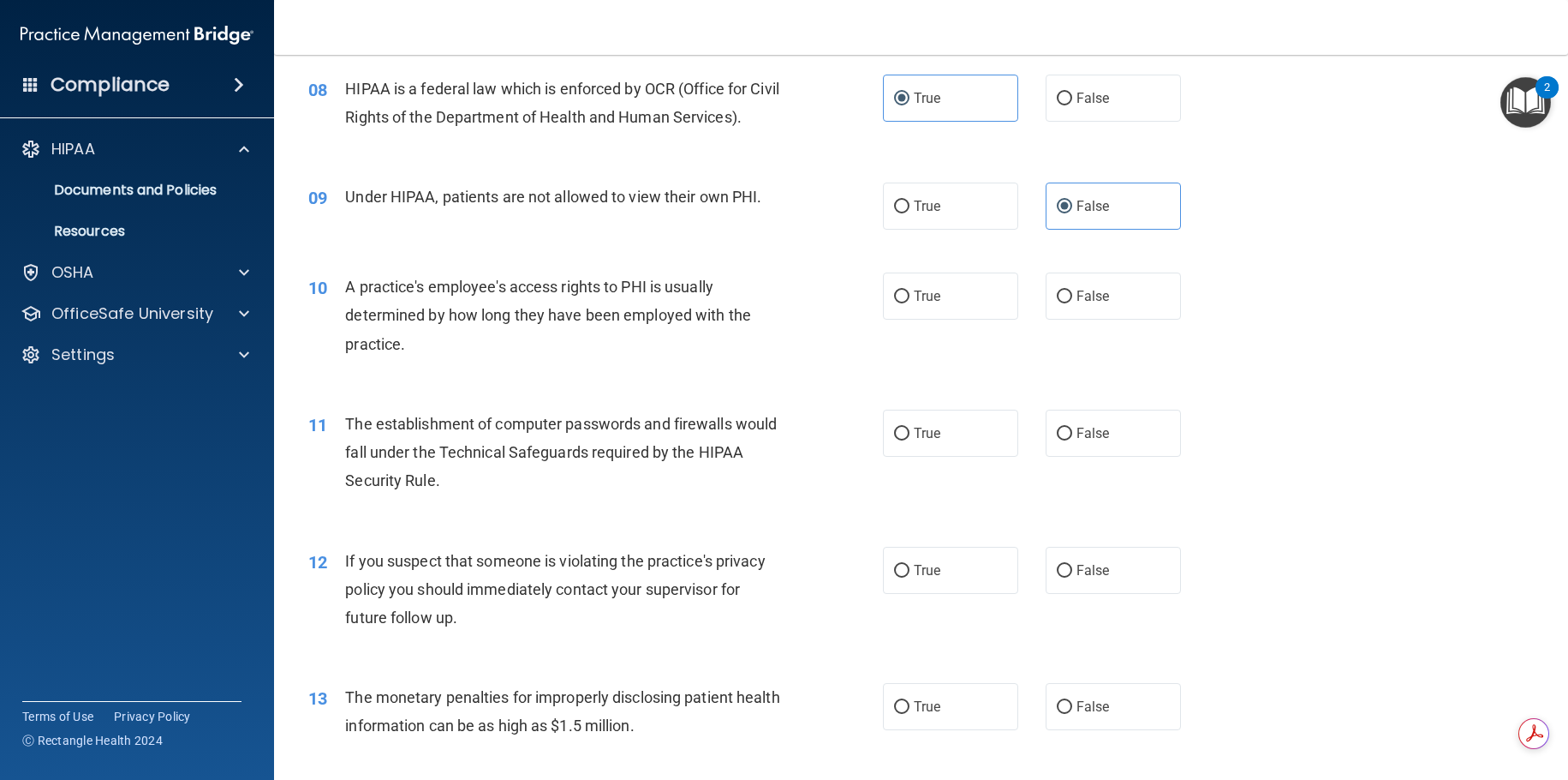
click at [485, 376] on div "10 A practice's employee's access rights to PHI is usually determined by how lo…" at bounding box center [921, 319] width 1251 height 137
drag, startPoint x: 484, startPoint y: 425, endPoint x: 483, endPoint y: 465, distance: 40.0
click at [486, 425] on span "The establishment of computer passwords and firewalls would fall under the Tech…" at bounding box center [561, 452] width 432 height 75
click at [509, 515] on div "11 The establishment of computer passwords and firewalls would fall under the T…" at bounding box center [921, 456] width 1251 height 137
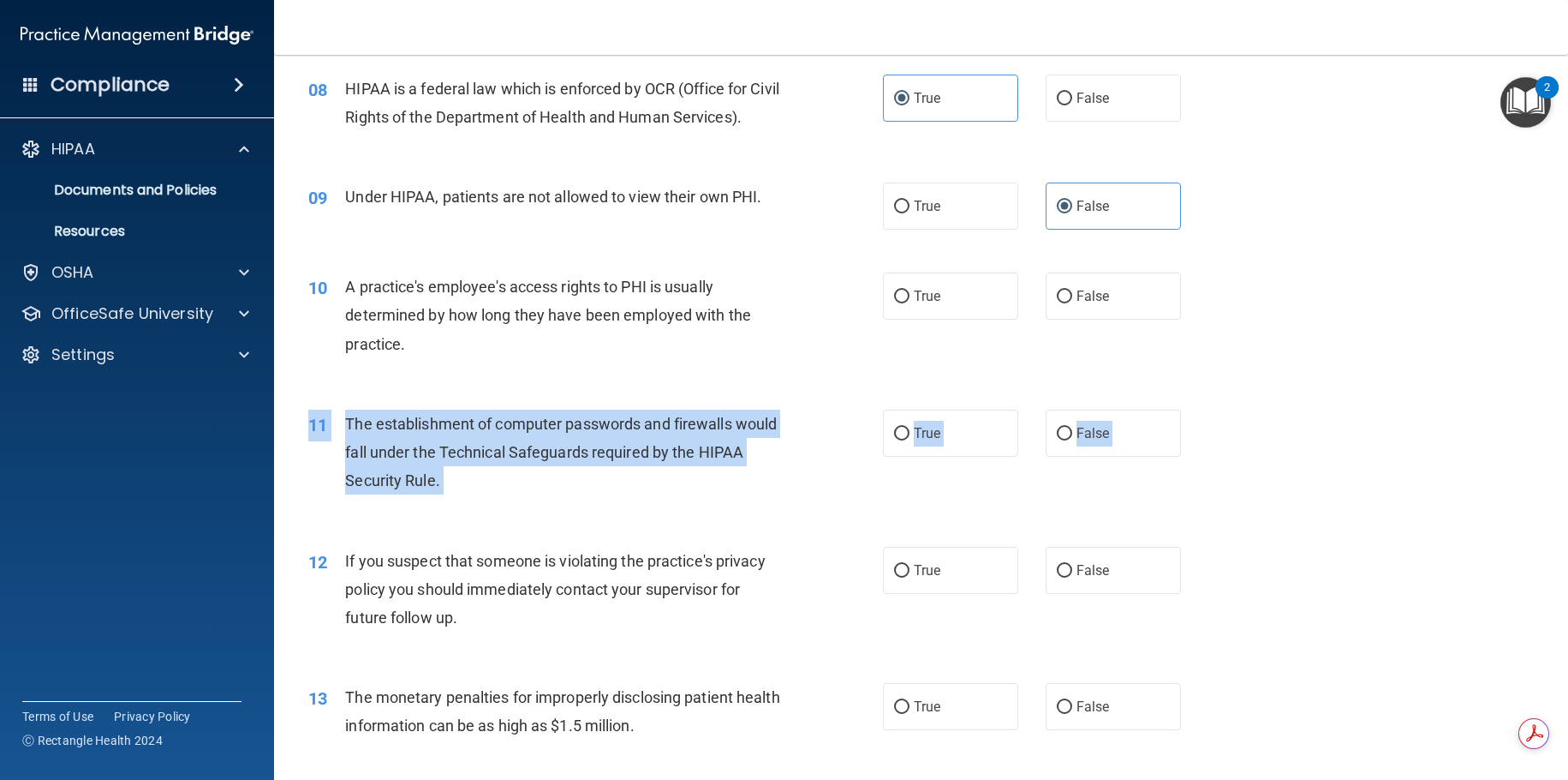
click at [389, 531] on div "12 If you suspect that someone is violating the practice's privacy policy you s…" at bounding box center [921, 593] width 1251 height 137
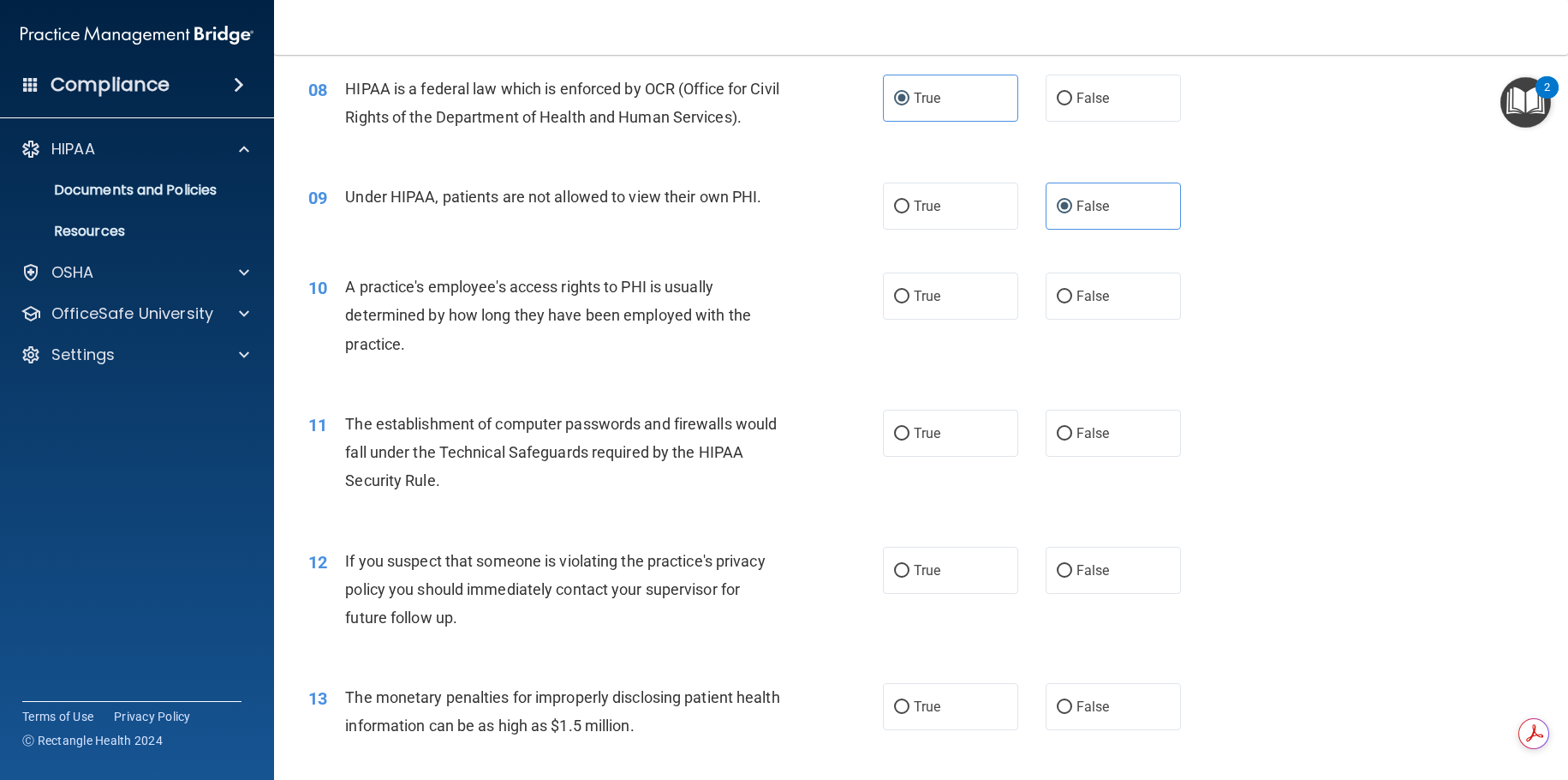
click at [434, 510] on div "11 The establishment of computer passwords and firewalls would fall under the T…" at bounding box center [921, 456] width 1251 height 137
click at [702, 556] on span "If you suspect that someone is violating the practice's privacy policy you shou…" at bounding box center [555, 589] width 420 height 75
click at [672, 485] on div "The establishment of computer passwords and firewalls would fall under the Tech…" at bounding box center [570, 452] width 449 height 85
click at [666, 485] on div "The establishment of computer passwords and firewalls would fall under the Tech…" at bounding box center [570, 452] width 449 height 85
click at [622, 308] on span "A practice's employee's access rights to PHI is usually determined by how long …" at bounding box center [548, 315] width 406 height 75
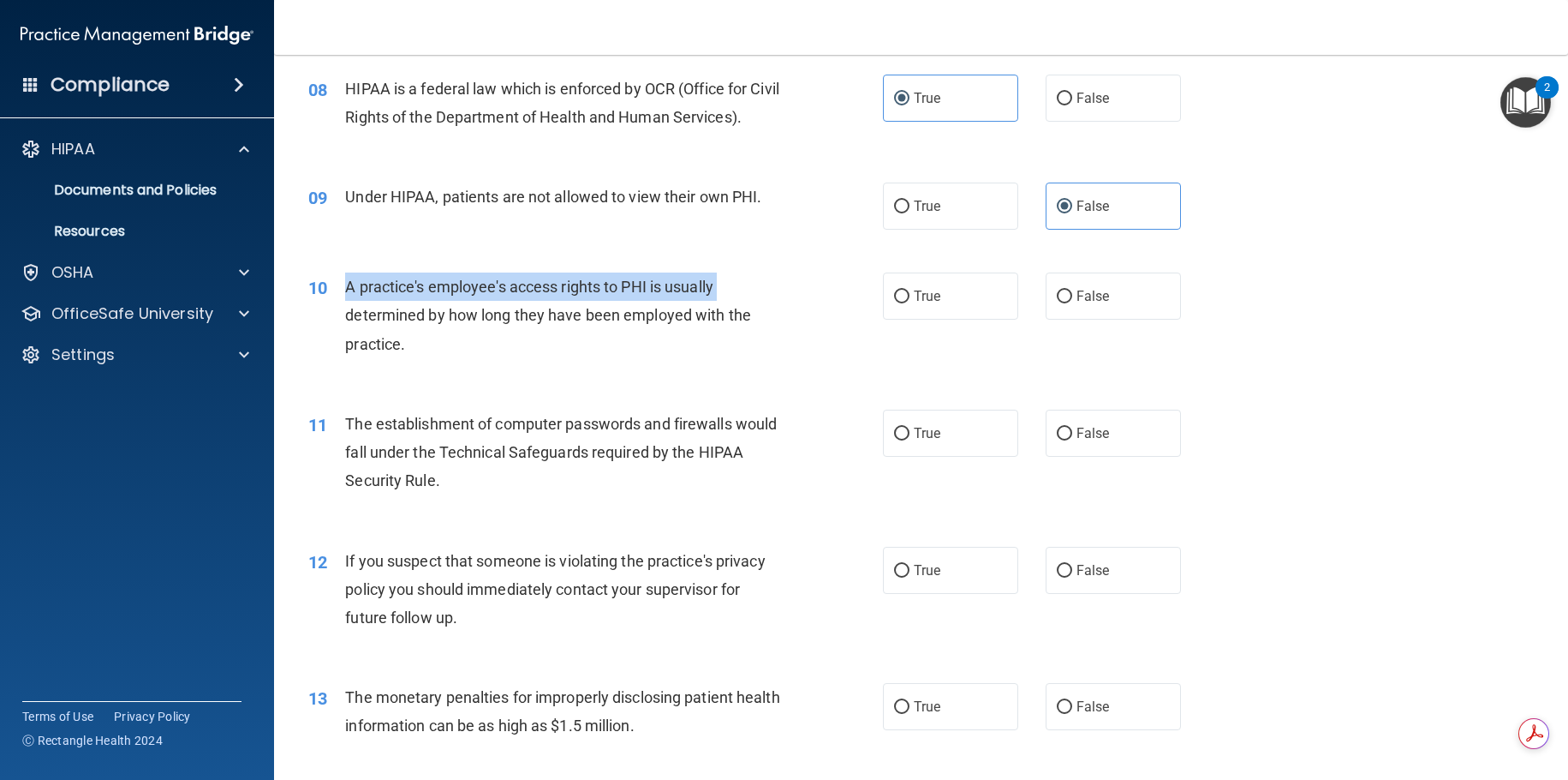
drag, startPoint x: 337, startPoint y: 283, endPoint x: 337, endPoint y: 318, distance: 35.0
click at [337, 318] on div "10 A practice's employee's access rights to PHI is usually determined by how lo…" at bounding box center [595, 320] width 626 height 94
click at [337, 316] on div "10 A practice's employee's access rights to PHI is usually determined by how lo…" at bounding box center [595, 320] width 626 height 94
click at [714, 330] on div "A practice's employee's access rights to PHI is usually determined by how long …" at bounding box center [570, 315] width 449 height 85
click at [635, 280] on span "A practice's employee's access rights to PHI is usually determined by how long …" at bounding box center [548, 315] width 406 height 75
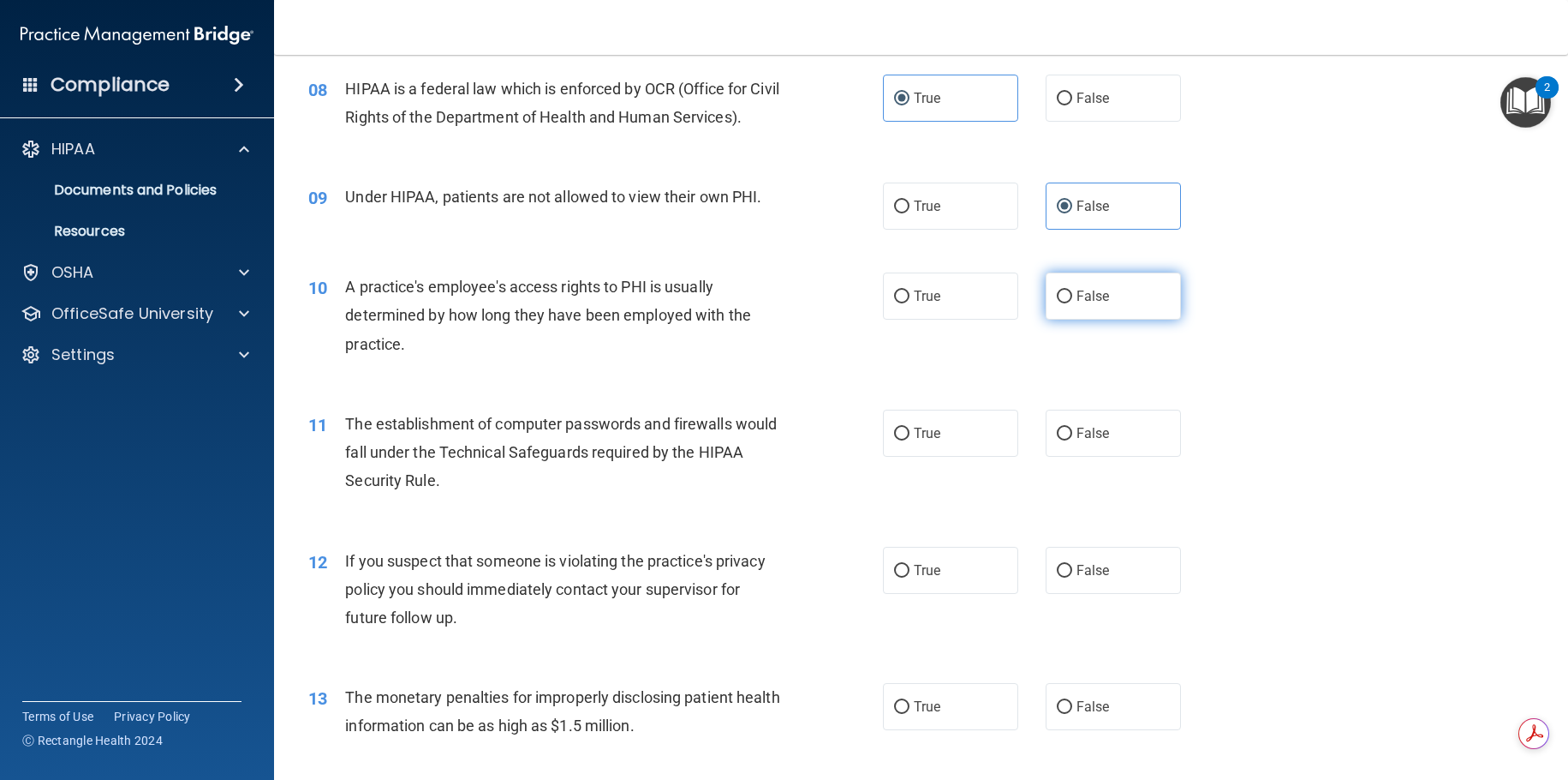
click at [1058, 290] on input "False" at bounding box center [1064, 296] width 16 height 13
radio input "true"
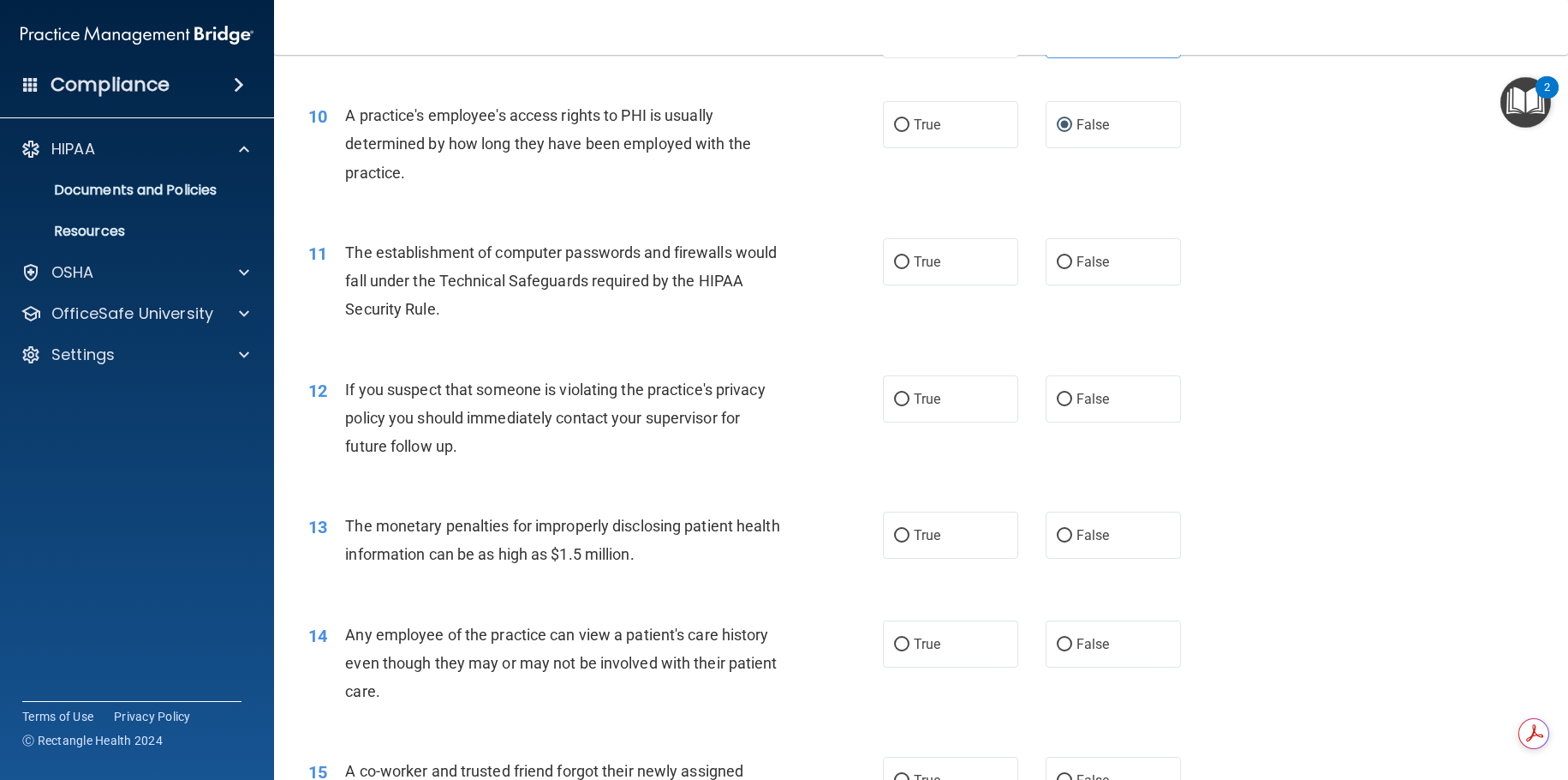
drag, startPoint x: 915, startPoint y: 277, endPoint x: 840, endPoint y: 281, distance: 75.1
click at [886, 281] on label "True" at bounding box center [950, 261] width 135 height 47
click at [1008, 320] on div "11 The establishment of computer passwords and firewalls would fall under the T…" at bounding box center [921, 285] width 1251 height 137
click at [974, 253] on label "True" at bounding box center [950, 261] width 135 height 47
click at [909, 256] on input "True" at bounding box center [902, 262] width 16 height 13
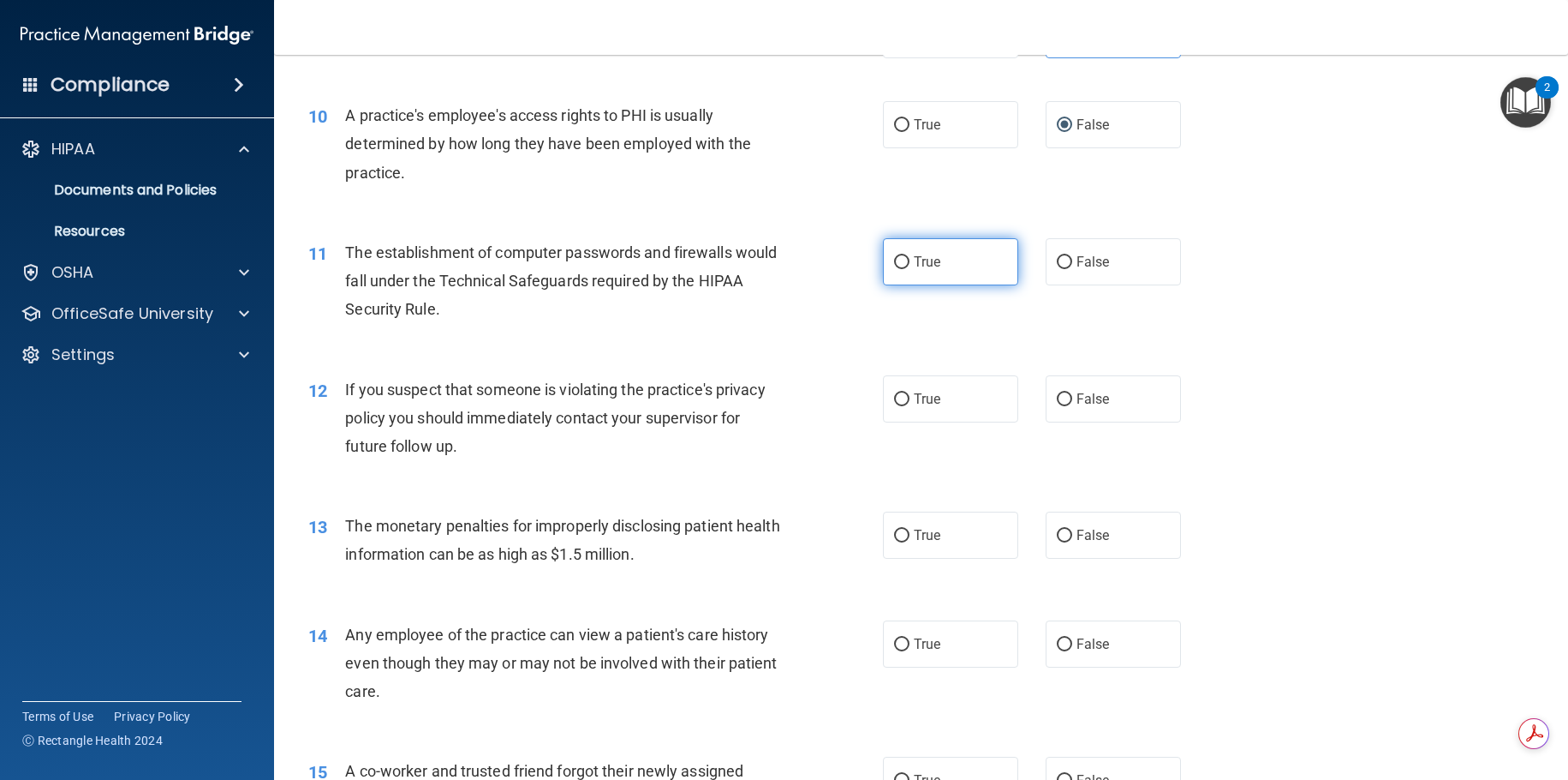
radio input "true"
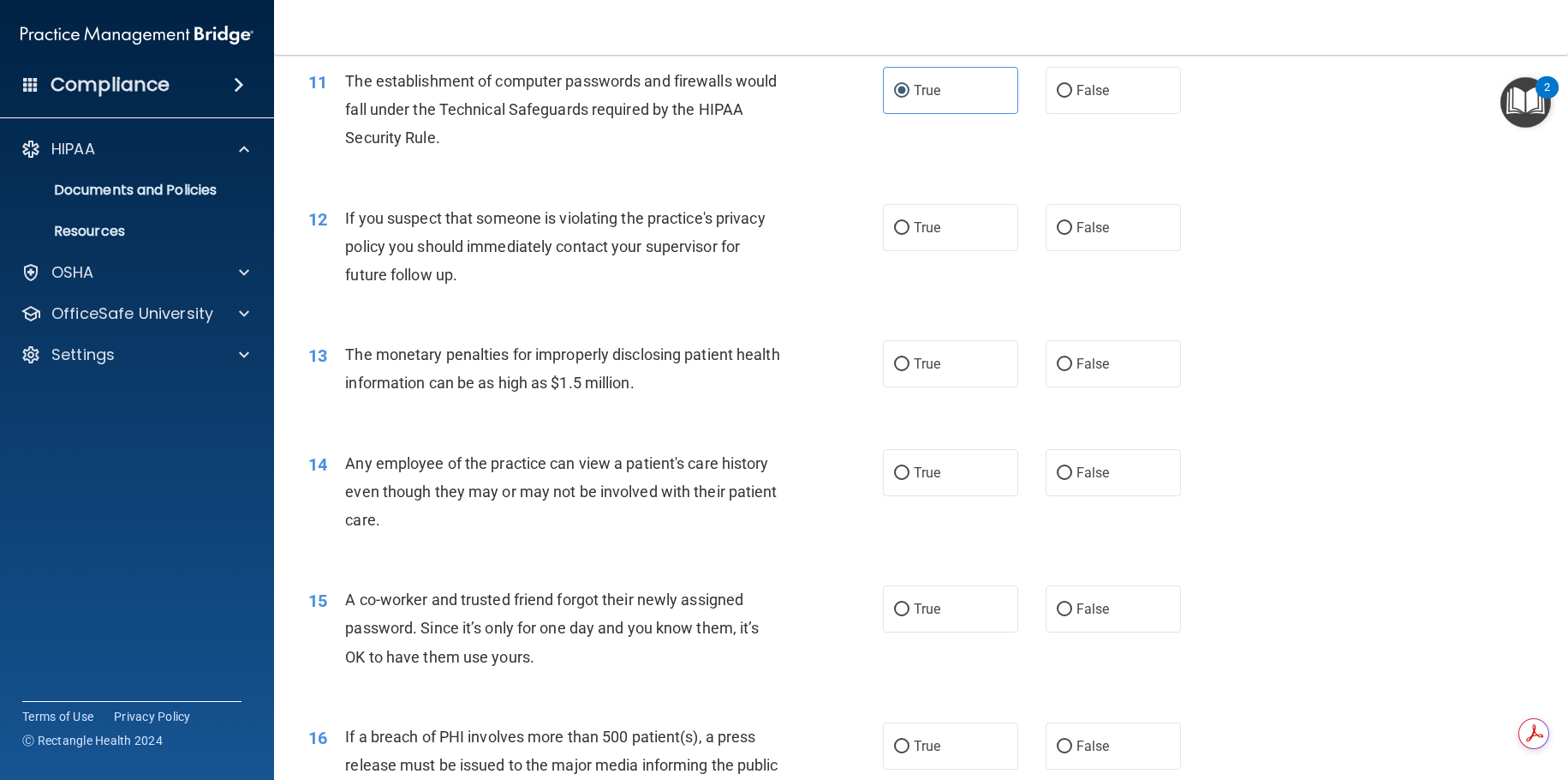
scroll to position [1419, 0]
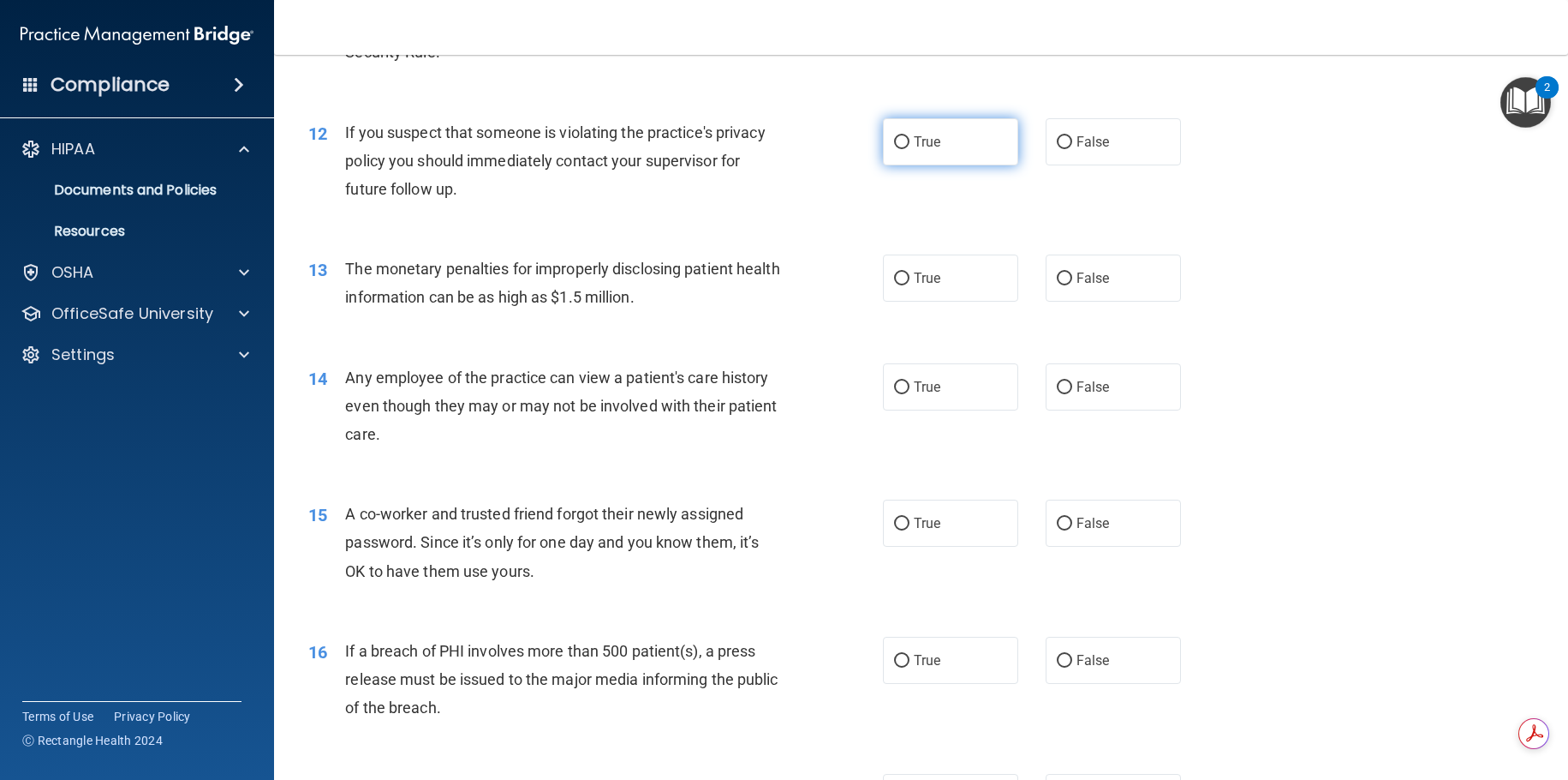
click at [983, 124] on label "True" at bounding box center [950, 142] width 135 height 47
click at [909, 136] on input "True" at bounding box center [902, 142] width 16 height 13
radio input "true"
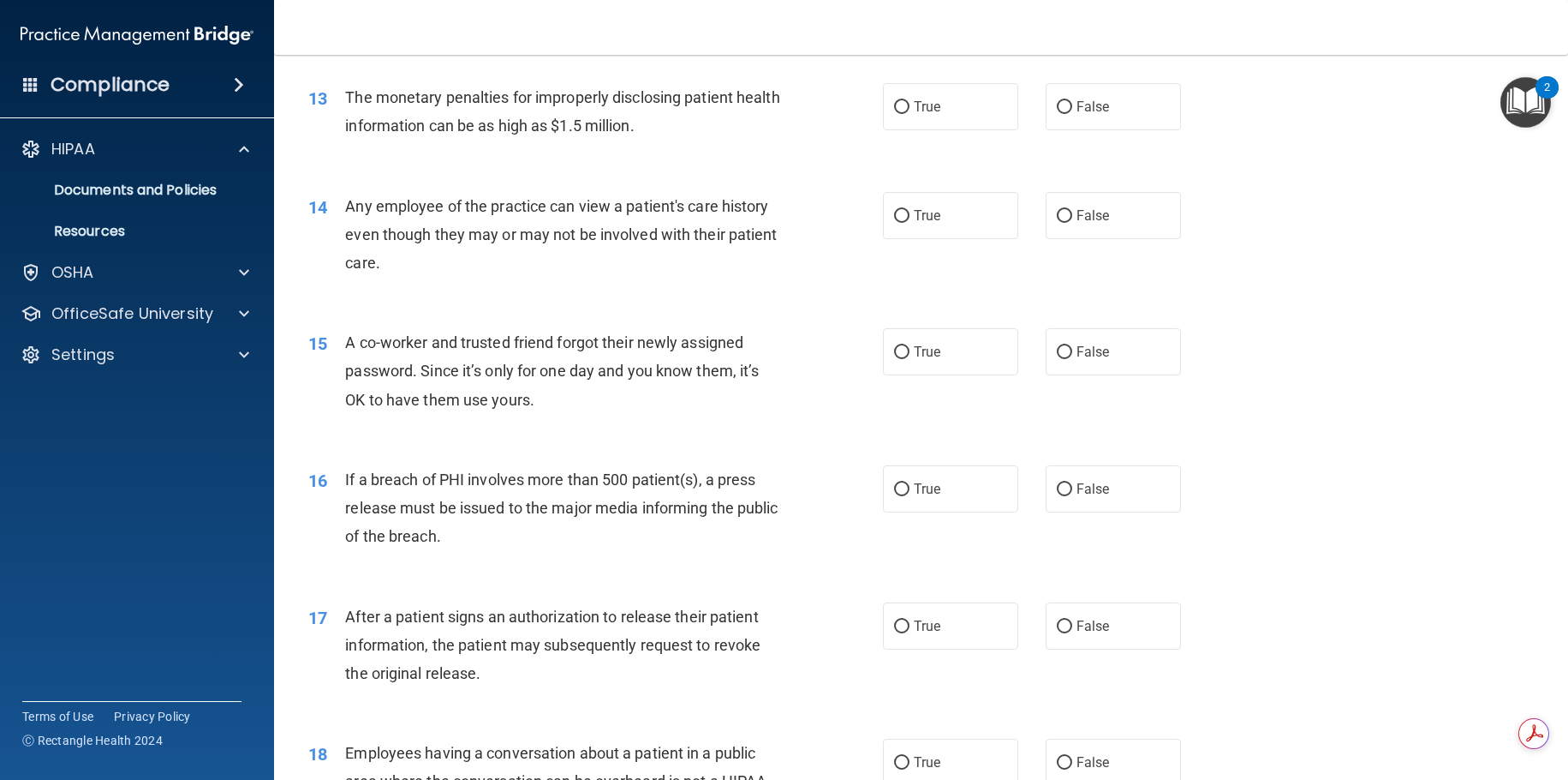
scroll to position [1504, 0]
